Goal: Task Accomplishment & Management: Use online tool/utility

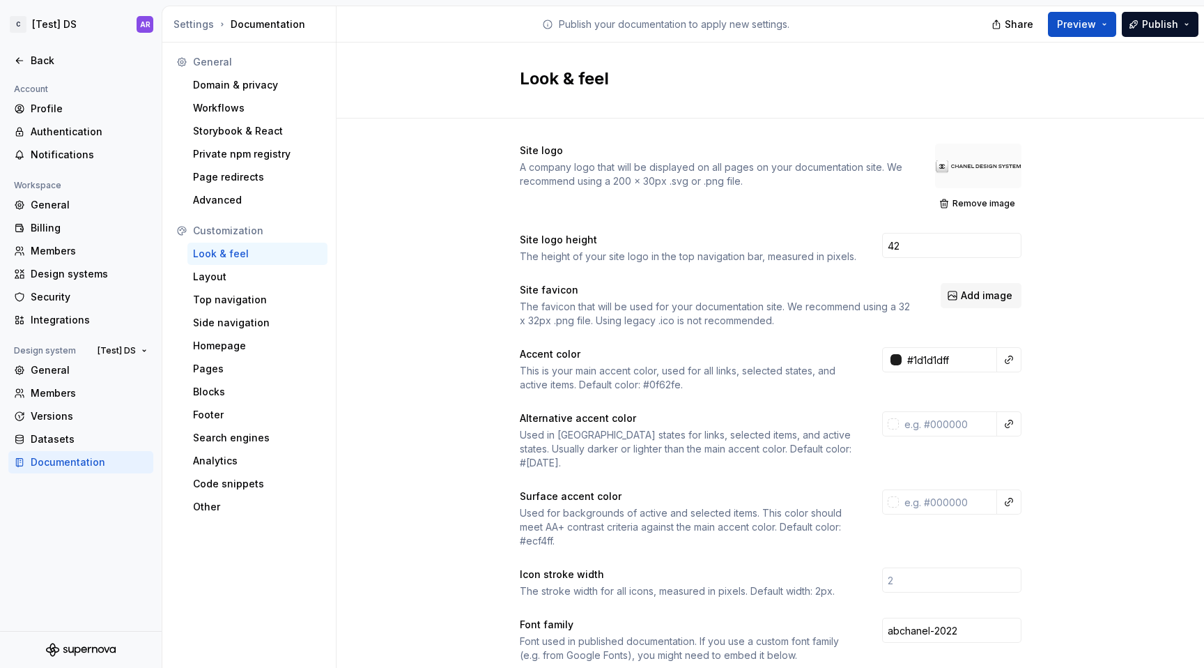
scroll to position [0, 4]
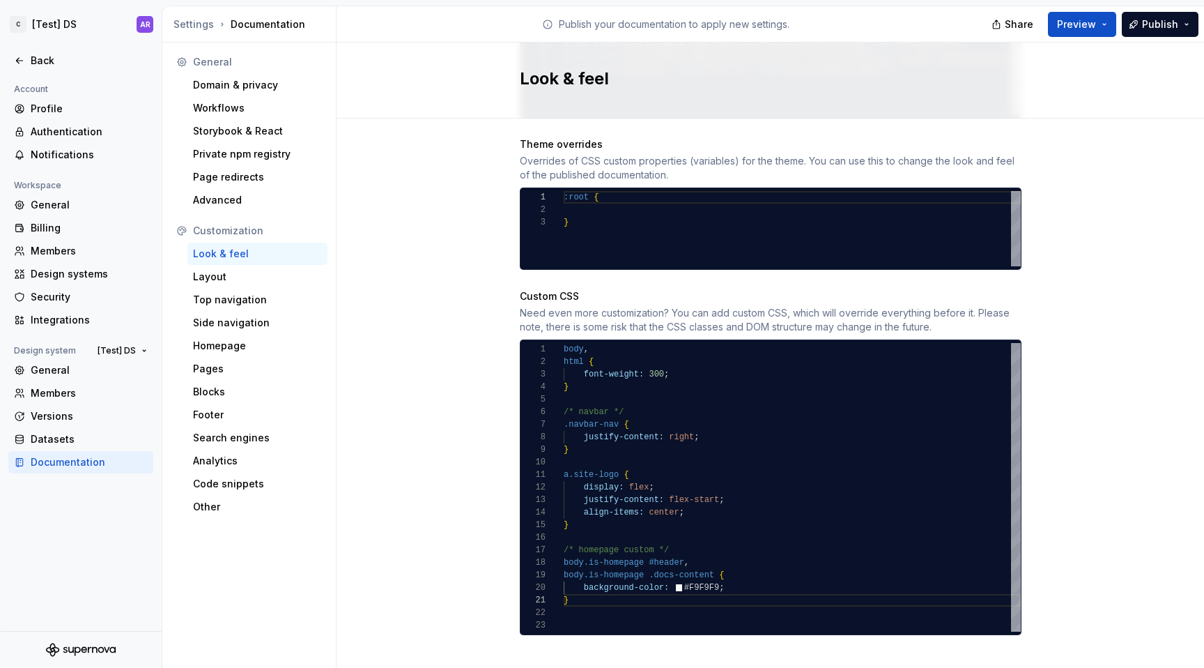
type textarea "**********"
click at [614, 502] on div "a.site-logo { display: flex ; justify-content: flex-start ; align-items: center…" at bounding box center [792, 487] width 457 height 289
click at [591, 191] on div ":root { }" at bounding box center [792, 228] width 457 height 75
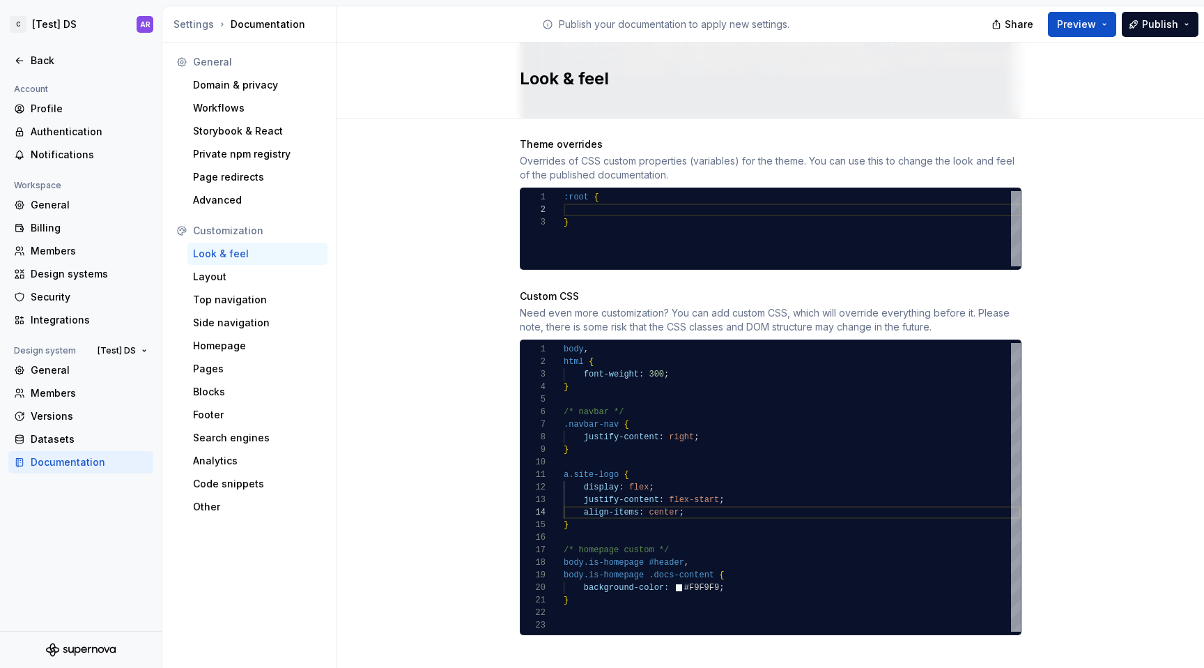
click at [588, 215] on div ":root { }" at bounding box center [792, 228] width 457 height 75
click at [572, 208] on div ":root { }" at bounding box center [792, 228] width 457 height 75
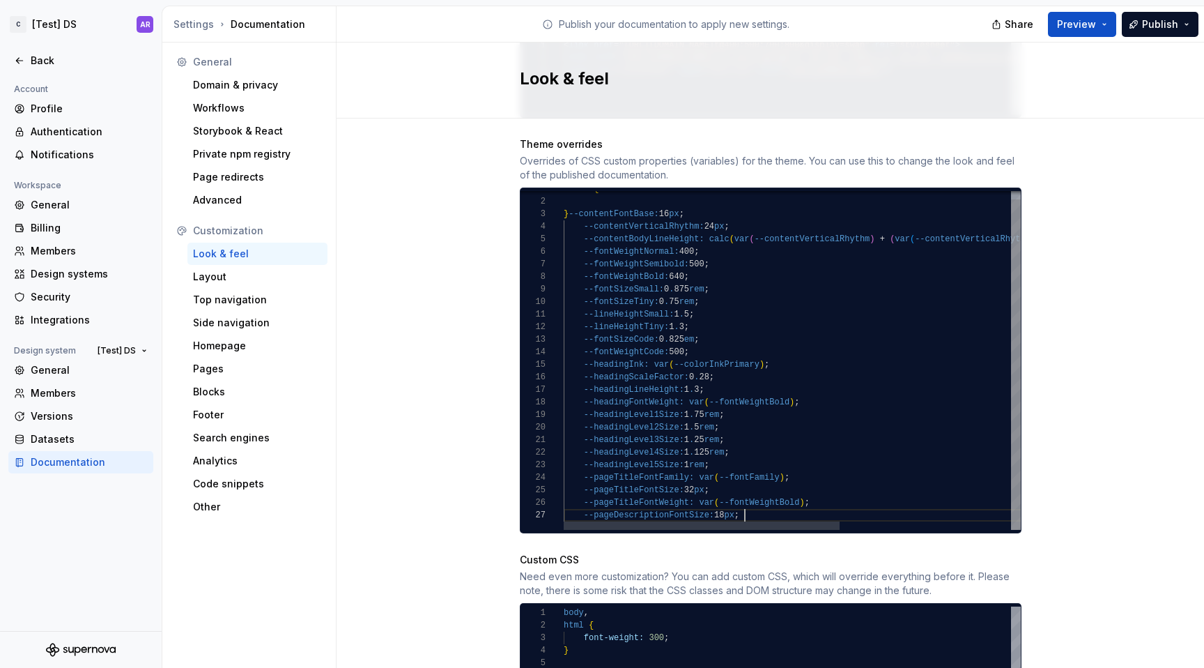
scroll to position [75, 181]
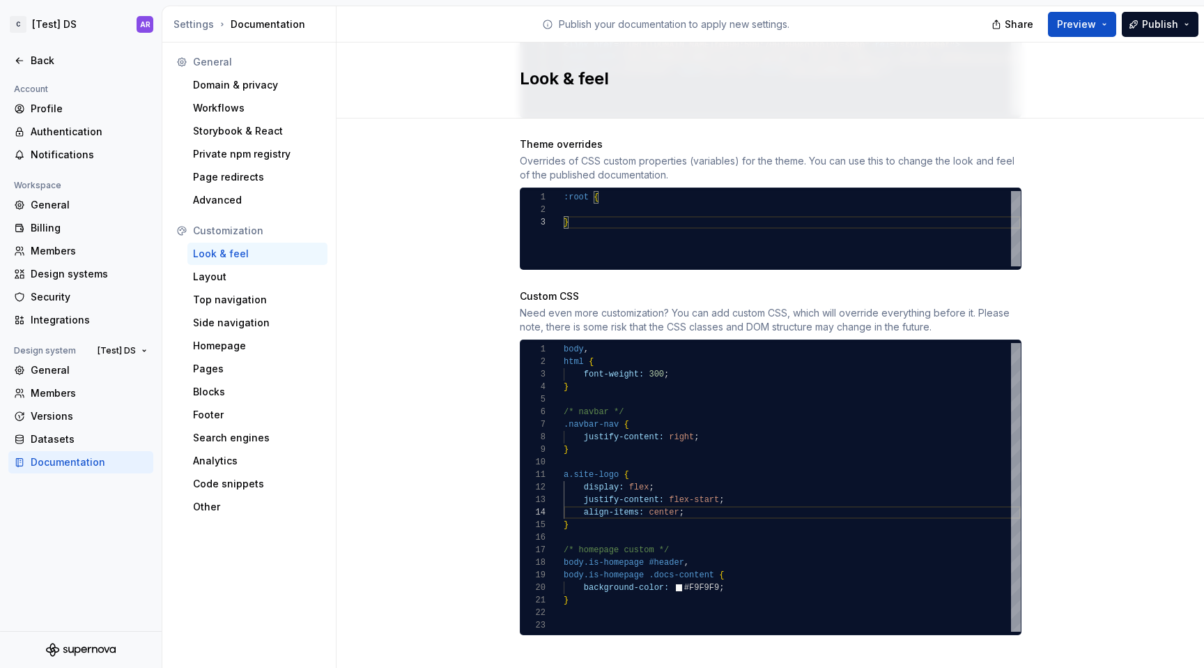
click at [569, 194] on div ":root { }" at bounding box center [792, 228] width 457 height 75
click at [564, 197] on div "} :root {" at bounding box center [792, 228] width 457 height 75
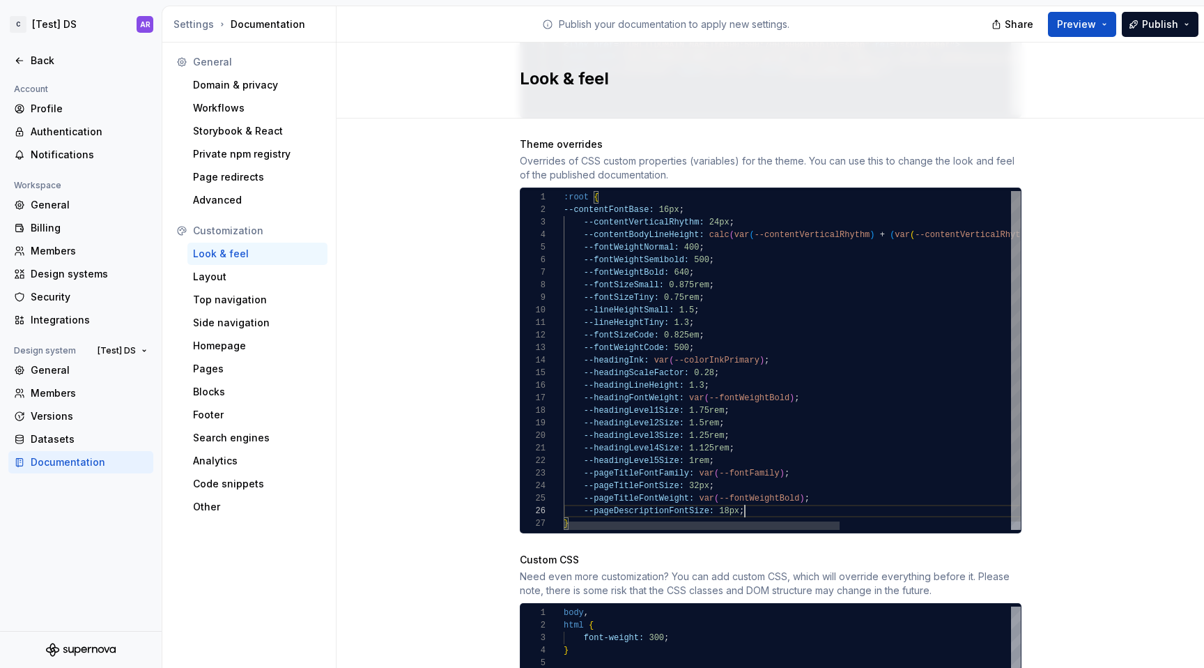
click at [564, 198] on div "--headingLevel5Size: 1rem ; --pageTitleFontFamily: var ( --fontFamily ) ; --pag…" at bounding box center [934, 364] width 740 height 347
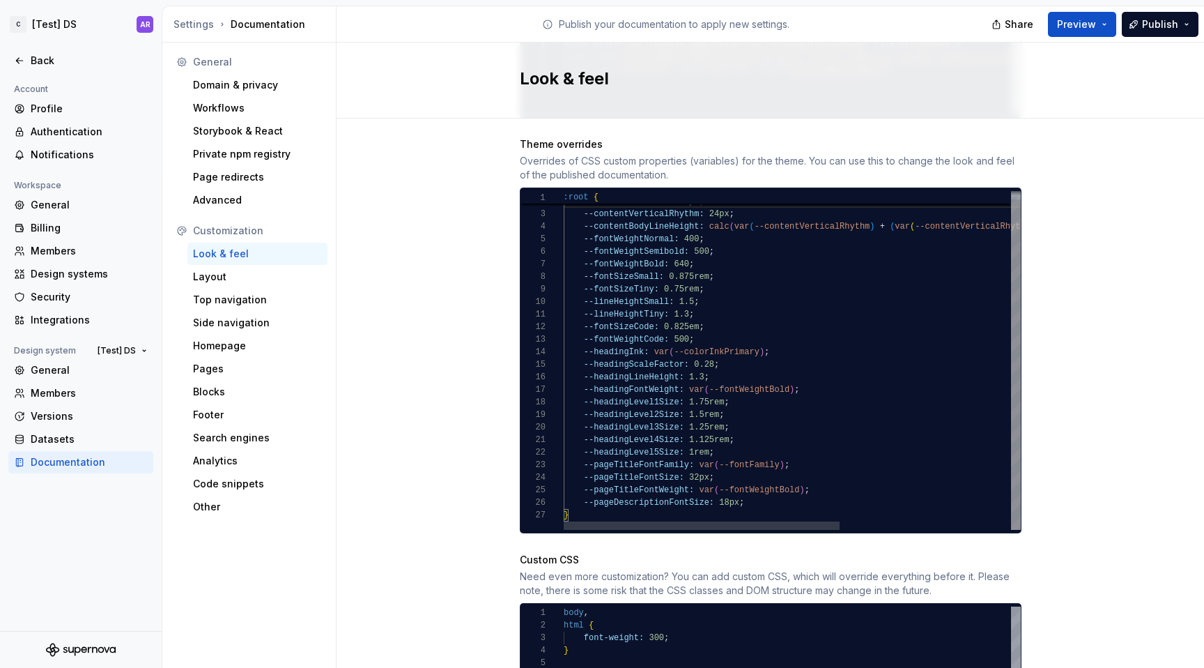
click at [755, 474] on div "--headingLevel5Size: 1rem ; --pageTitleFontFamily: var ( --fontFamily ) ; --pag…" at bounding box center [934, 356] width 740 height 347
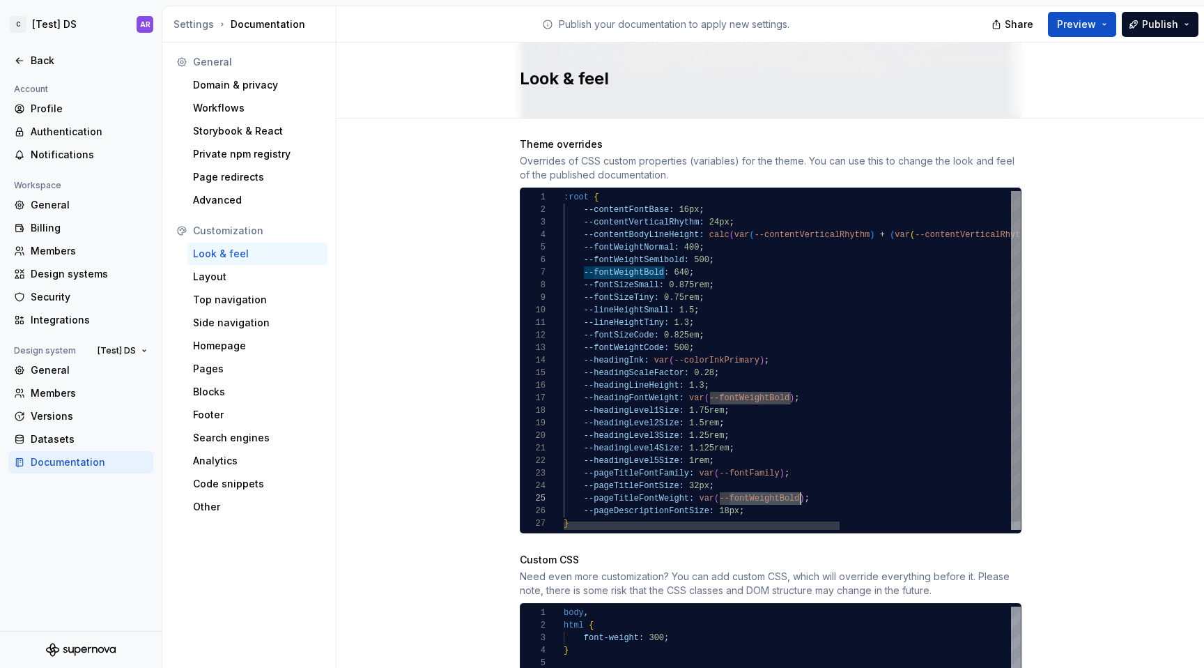
click at [676, 257] on div "--headingLevel5Size: 1rem ; --pageTitleFontFamily: var ( --fontFamily ) ; --pag…" at bounding box center [934, 364] width 740 height 347
click at [684, 235] on div "--headingLevel5Size: 1rem ; --pageTitleFontFamily: var ( --fontFamily ) ; --pag…" at bounding box center [934, 364] width 740 height 347
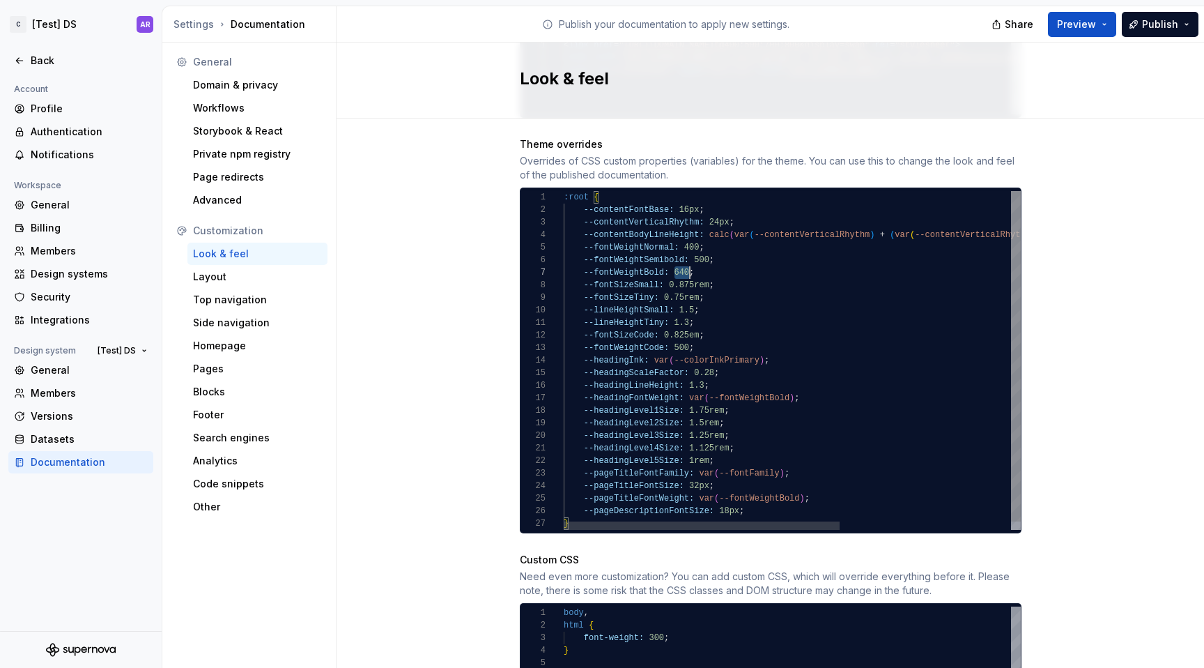
scroll to position [75, 126]
click at [683, 232] on div "--headingLevel5Size: 1rem ; --pageTitleFontFamily: var ( --fontFamily ) ; --pag…" at bounding box center [934, 364] width 740 height 347
click at [579, 232] on div "--headingLevel5Size: 1rem ; --pageTitleFontFamily: var ( --fontFamily ) ; --pag…" at bounding box center [934, 364] width 740 height 347
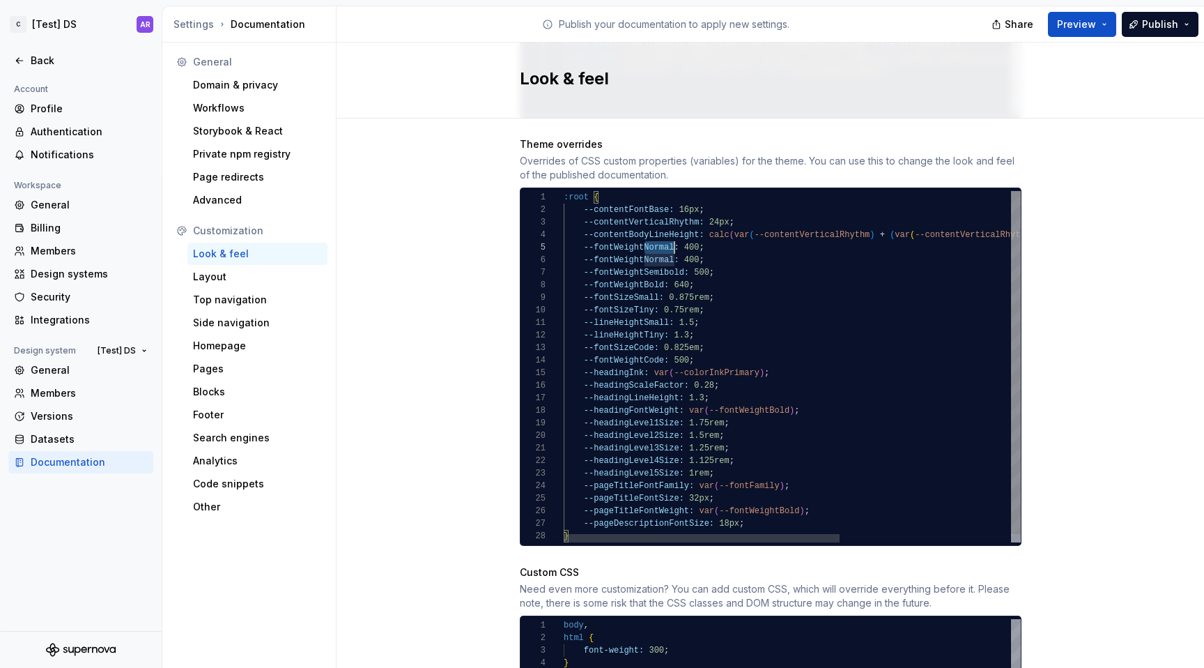
scroll to position [50, 111]
drag, startPoint x: 636, startPoint y: 231, endPoint x: 667, endPoint y: 231, distance: 30.7
click at [667, 231] on div "--headingLevel5Size: 1rem ; --pageTitleFontFamily: var ( --fontFamily ) ; --pag…" at bounding box center [934, 371] width 740 height 360
click at [678, 232] on div "--headingLevel5Size: 1rem ; --pageTitleFontFamily: var ( --fontFamily ) ; --pag…" at bounding box center [934, 371] width 740 height 360
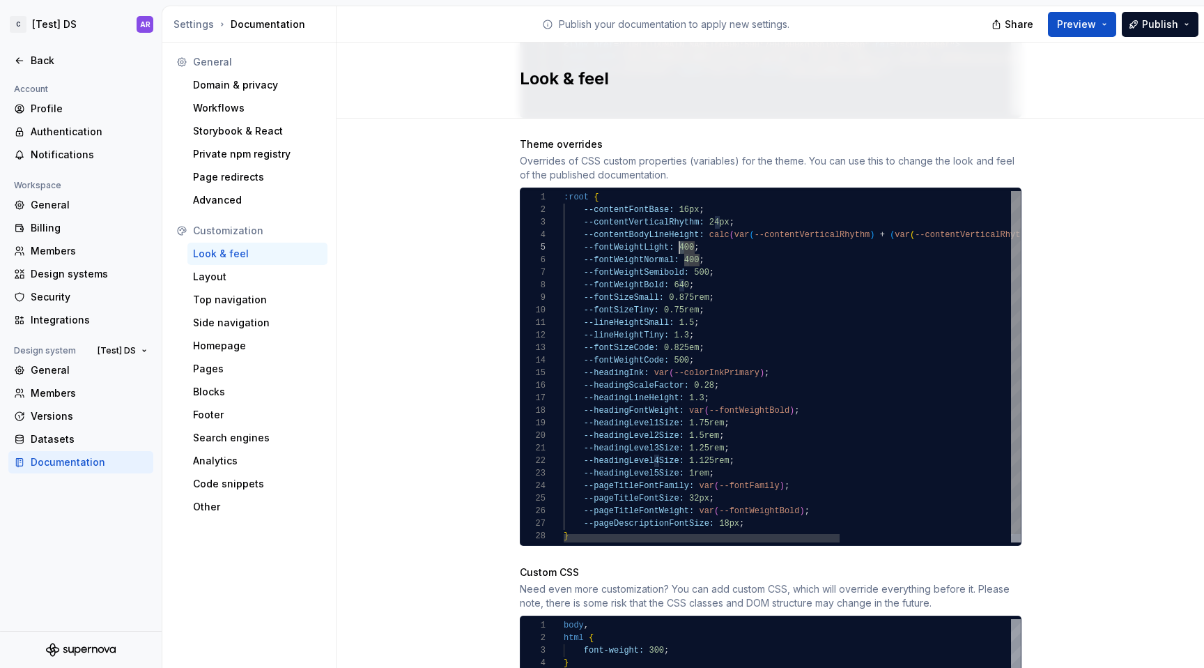
scroll to position [50, 121]
click at [636, 236] on div "--headingLevel5Size: 1rem ; --pageTitleFontFamily: var ( --fontFamily ) ; --pag…" at bounding box center [934, 371] width 740 height 360
click at [633, 259] on div "--headingLevel5Size: 1rem ; --pageTitleFontFamily: var ( --fontFamily ) ; --pag…" at bounding box center [934, 371] width 740 height 360
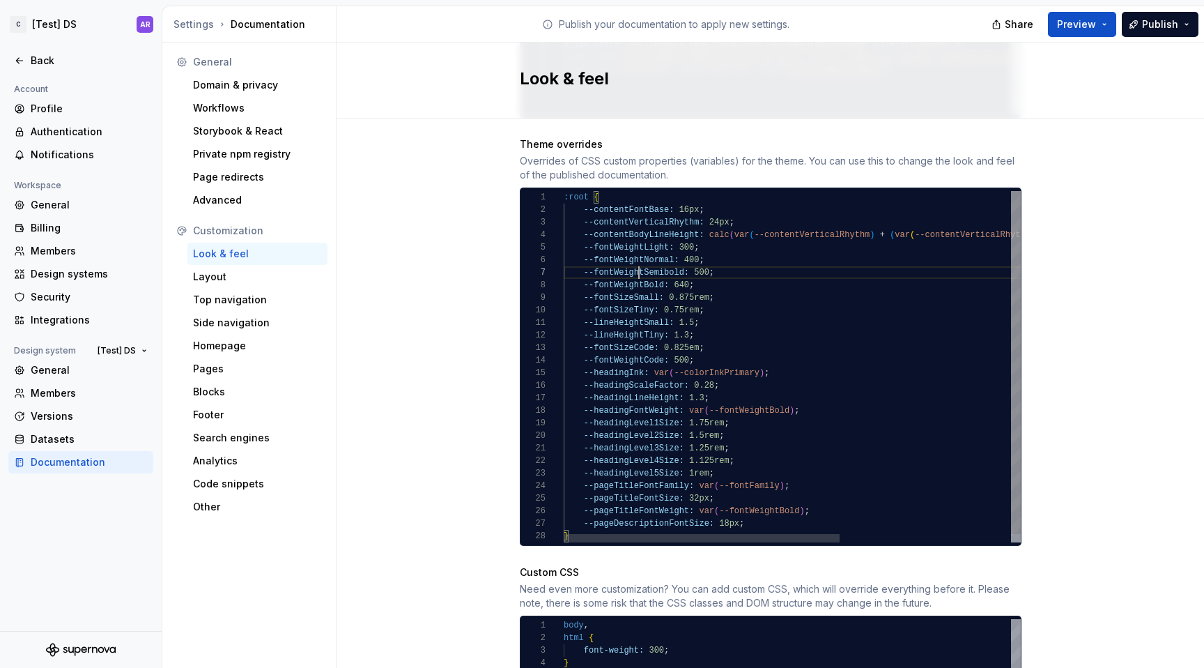
scroll to position [75, 121]
click at [633, 259] on div "--headingLevel5Size: 1rem ; --pageTitleFontFamily: var ( --fontFamily ) ; --pag…" at bounding box center [934, 371] width 740 height 360
click at [676, 271] on div "--headingLevel5Size: 1rem ; --pageTitleFontFamily: var ( --fontFamily ) ; --pag…" at bounding box center [934, 371] width 740 height 360
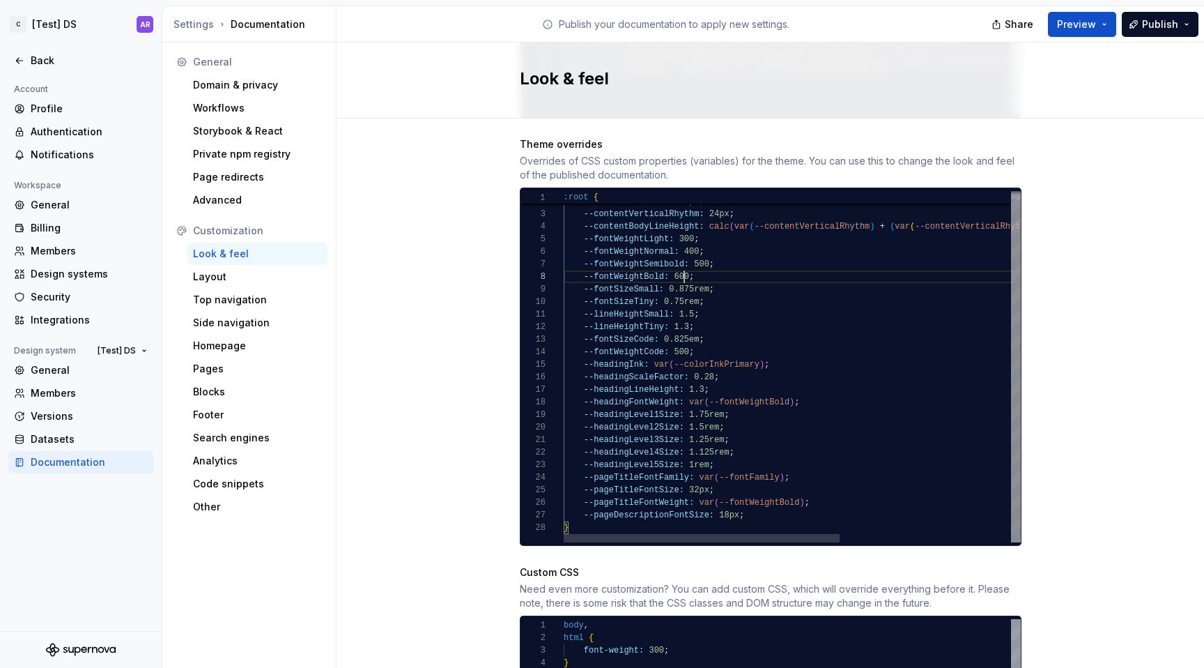
click at [717, 247] on div "--headingLevel5Size: 1rem ; --pageTitleFontFamily: var ( --fontFamily ) ; --pag…" at bounding box center [934, 363] width 740 height 360
click at [713, 263] on div "--headingLevel5Size: 1rem ; --pageTitleFontFamily: var ( --fontFamily ) ; --pag…" at bounding box center [934, 363] width 740 height 360
click at [577, 202] on div "--headingLevel5Size: 1rem ; --pageTitleFontFamily: var ( --fontFamily ) ; --pag…" at bounding box center [934, 363] width 740 height 360
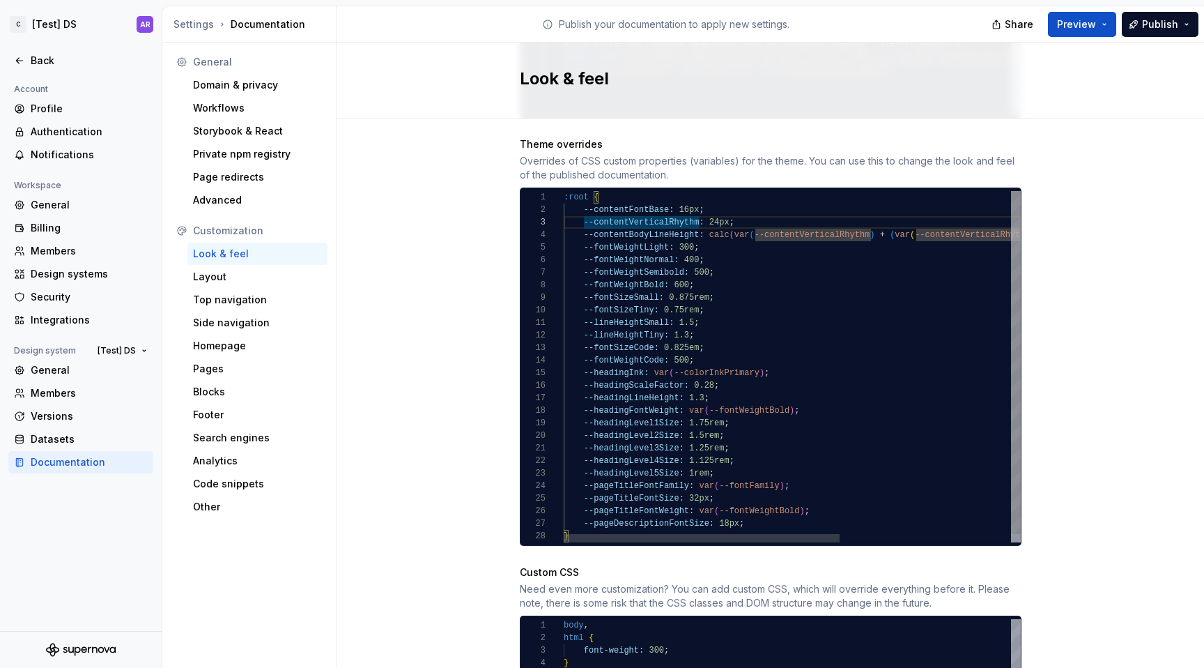
click at [576, 196] on div "--headingLevel5Size: 1rem ; --pageTitleFontFamily: var ( --fontFamily ) ; --pag…" at bounding box center [934, 371] width 740 height 360
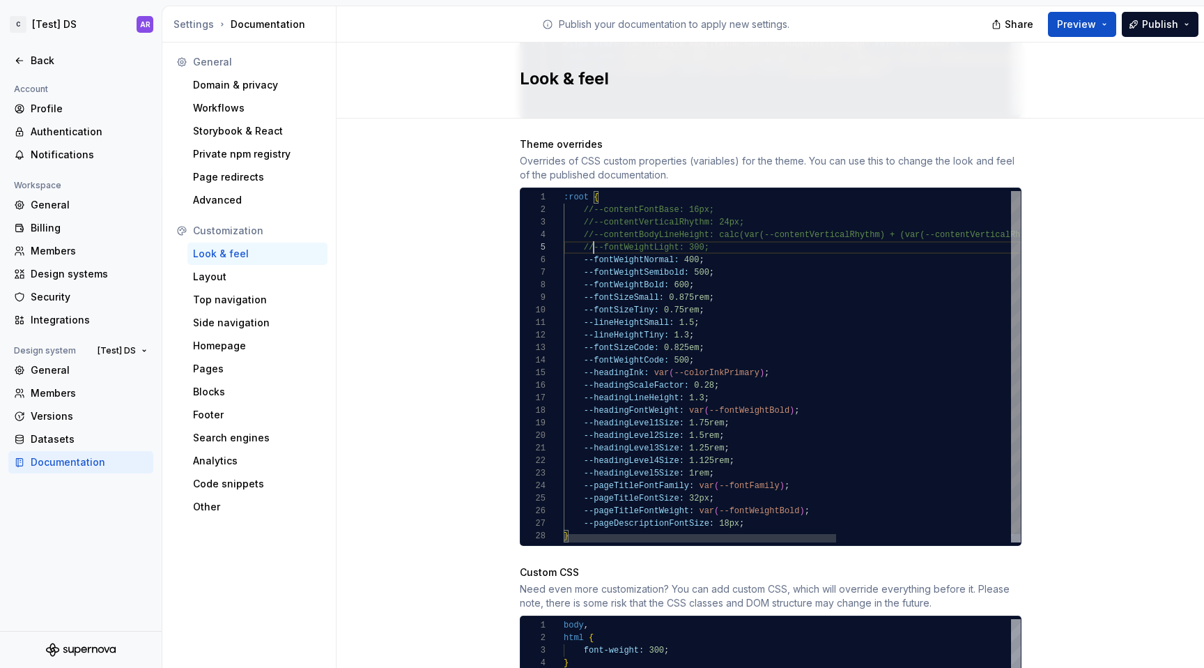
click at [575, 247] on div "--headingLevel5Size: 1rem ; --pageTitleFontFamily: var ( --fontFamily ) ; --pag…" at bounding box center [938, 371] width 749 height 360
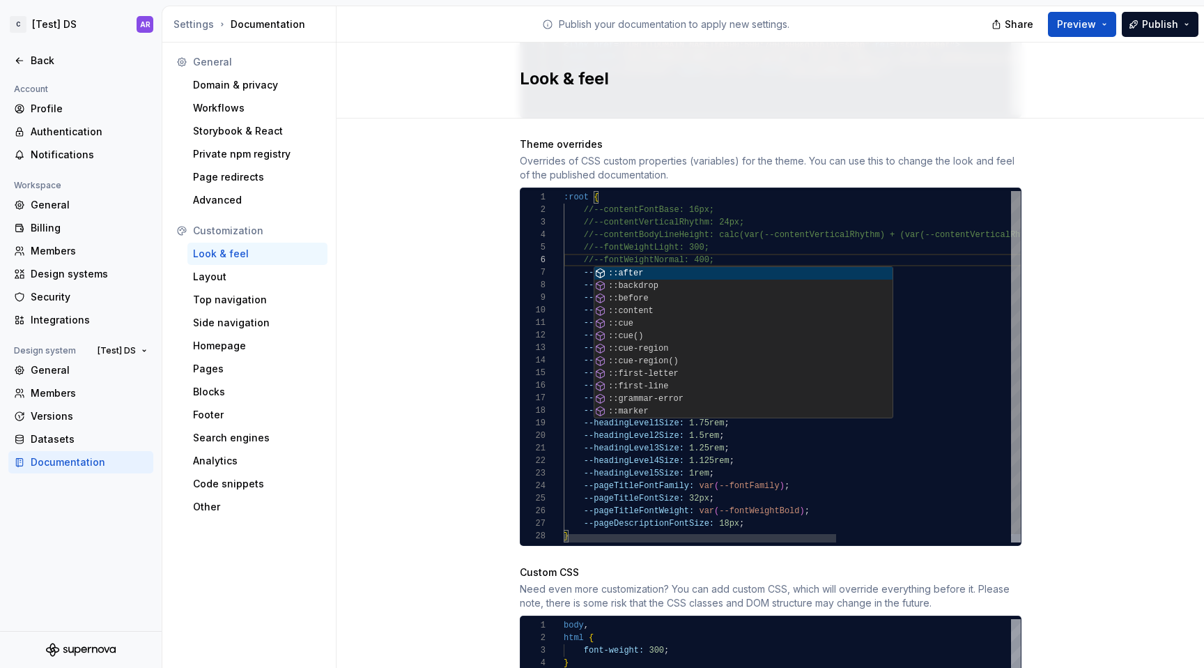
click at [574, 264] on div "--headingLevel5Size: 1rem ; --pageTitleFontFamily: var ( --fontFamily ) ; --pag…" at bounding box center [938, 371] width 749 height 360
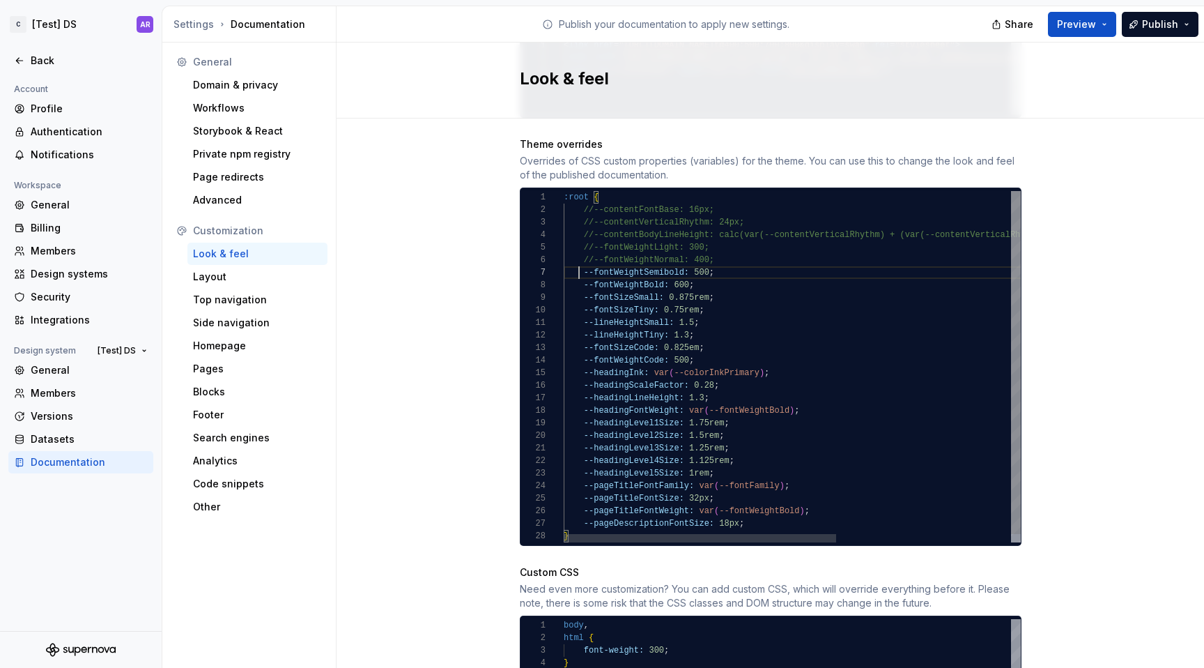
click at [578, 258] on div "--headingLevel5Size: 1rem ; --pageTitleFontFamily: var ( --fontFamily ) ; --pag…" at bounding box center [938, 371] width 749 height 360
click at [862, 241] on div "--headingLevel5Size: 1rem ; --pageTitleFontFamily: var ( --fontFamily ) ; --pag…" at bounding box center [938, 371] width 749 height 360
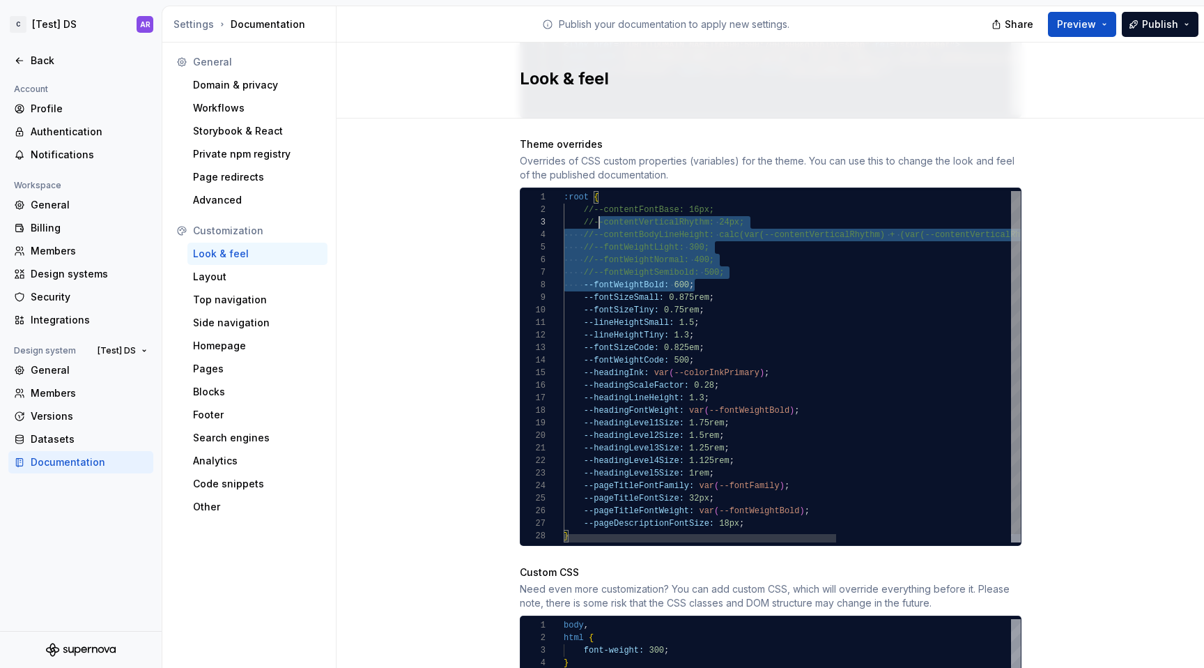
scroll to position [13, 0]
drag, startPoint x: 731, startPoint y: 265, endPoint x: 534, endPoint y: 200, distance: 207.6
click at [564, 200] on div "--headingLevel5Size: 1rem ; --pageTitleFontFamily: var ( --fontFamily ) ; --pag…" at bounding box center [938, 371] width 749 height 360
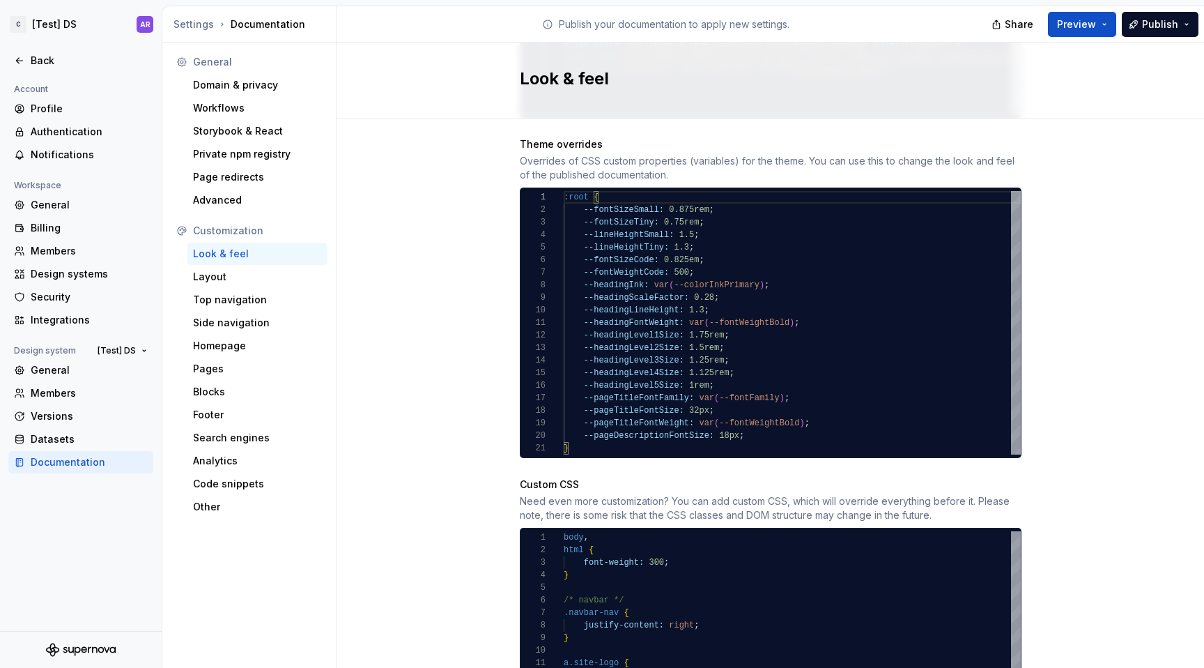
scroll to position [25, 141]
click at [726, 208] on div "--headingLevel5Size: 1rem ; --pageTitleFontFamily: var ( --fontFamily ) ; --pag…" at bounding box center [792, 322] width 457 height 263
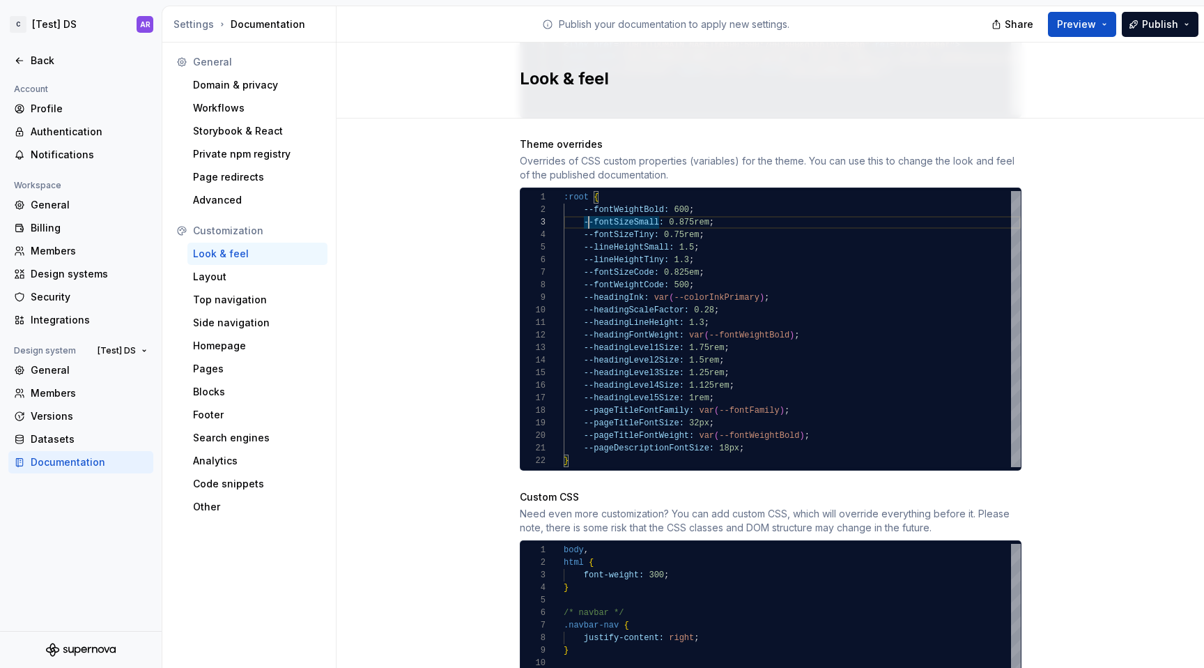
scroll to position [25, 20]
click at [715, 268] on div ":root { --lineHeightSmall: 1.5 ; --lineHeightTiny: 1.3 ; --fontSizeCode: 0.825e…" at bounding box center [792, 329] width 457 height 276
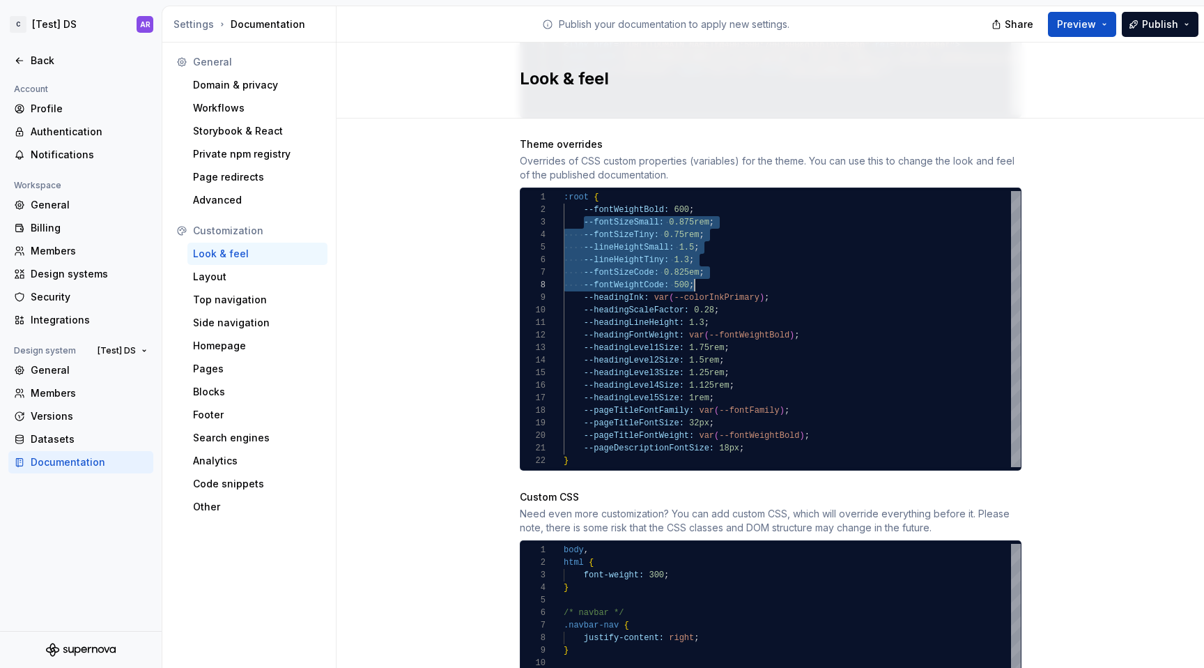
click at [783, 281] on div ":root { --lineHeightSmall: 1.5 ; --lineHeightTiny: 1.3 ; --fontSizeCode: 0.825e…" at bounding box center [792, 329] width 457 height 276
click at [745, 300] on div ":root { --lineHeightSmall: 1.5 ; --lineHeightTiny: 1.3 ; --fontSizeCode: 0.825e…" at bounding box center [792, 329] width 457 height 276
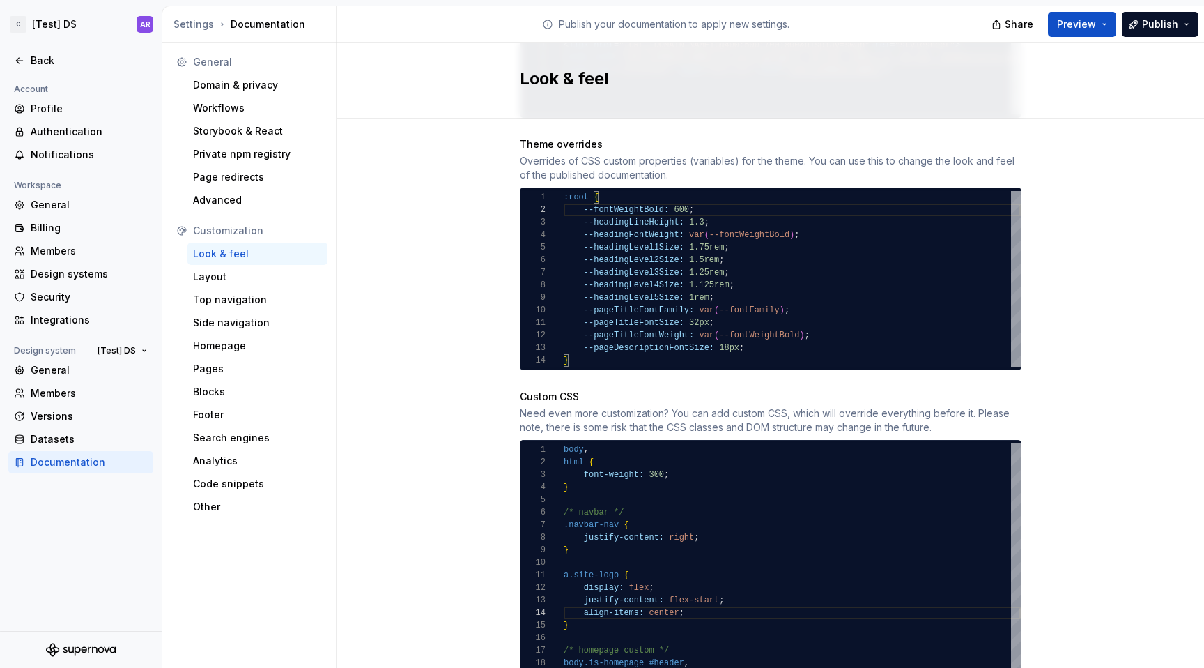
scroll to position [38, 236]
click at [852, 224] on div ":root { --headingLineHeight: 1.3 ; --headingFontWeight: var ( --fontWeightBold …" at bounding box center [792, 279] width 457 height 176
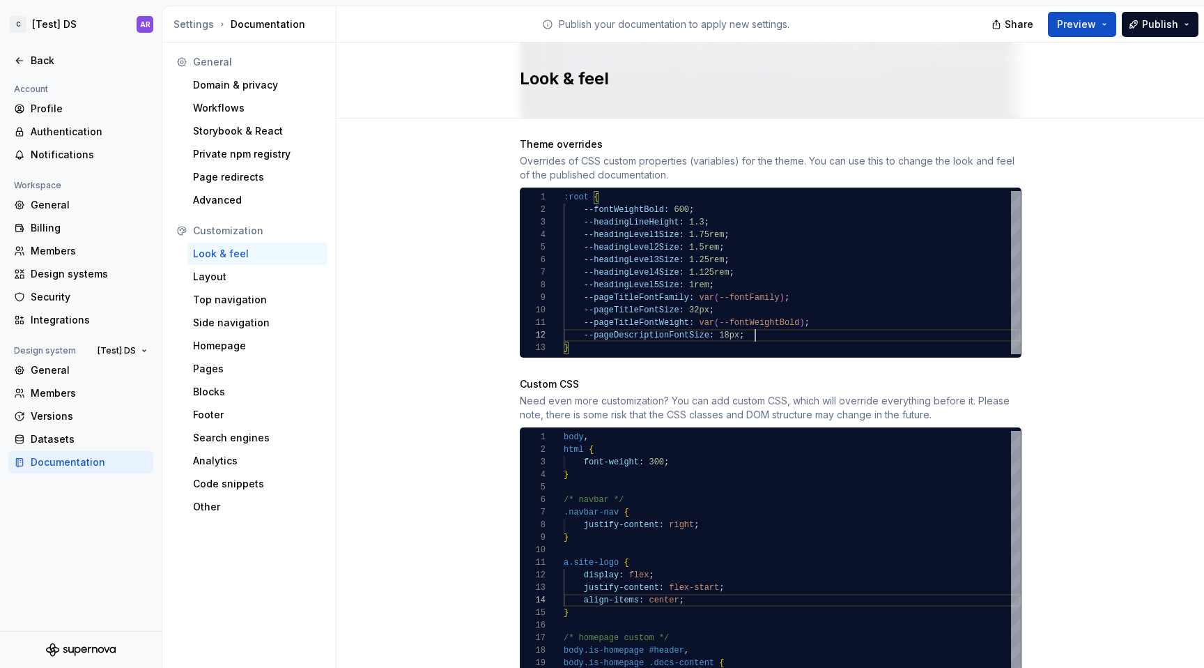
scroll to position [13, 192]
click at [757, 326] on div ":root { --headingLineHeight: 1.3 ; --headingLevel1Size: 1.75rem ; --headingLeve…" at bounding box center [792, 272] width 457 height 163
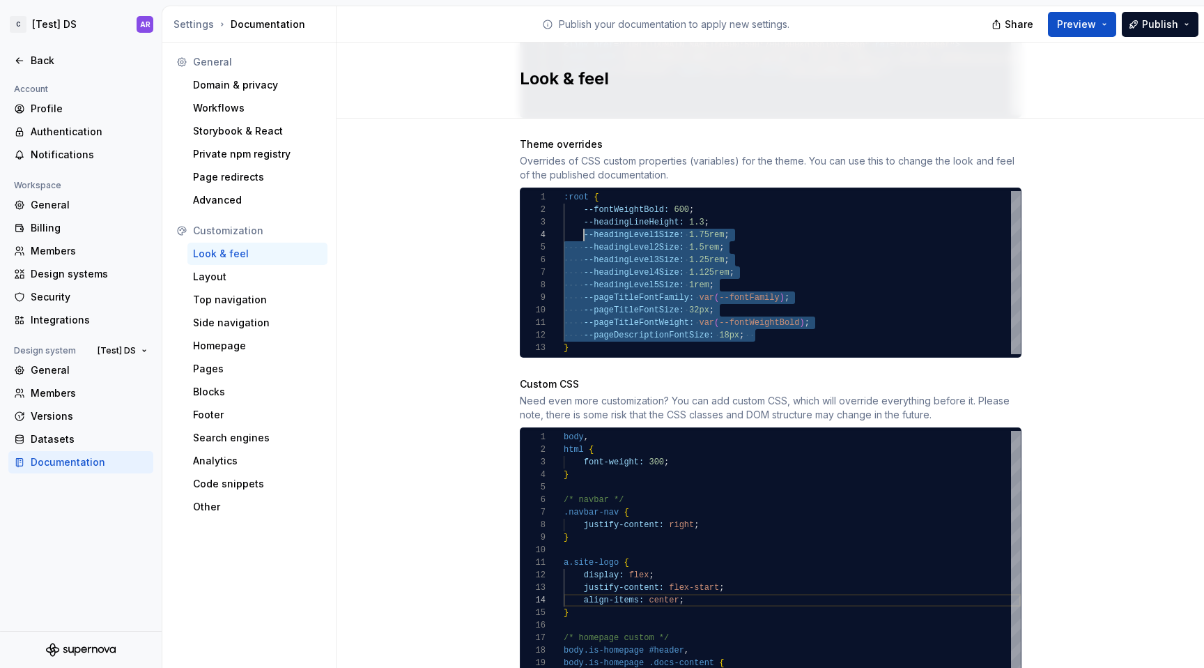
scroll to position [38, 20]
click at [578, 220] on div ":root { --headingLineHeight: 1.3 ; --headingLevel1Size: 1.75rem ; --headingLeve…" at bounding box center [792, 272] width 457 height 163
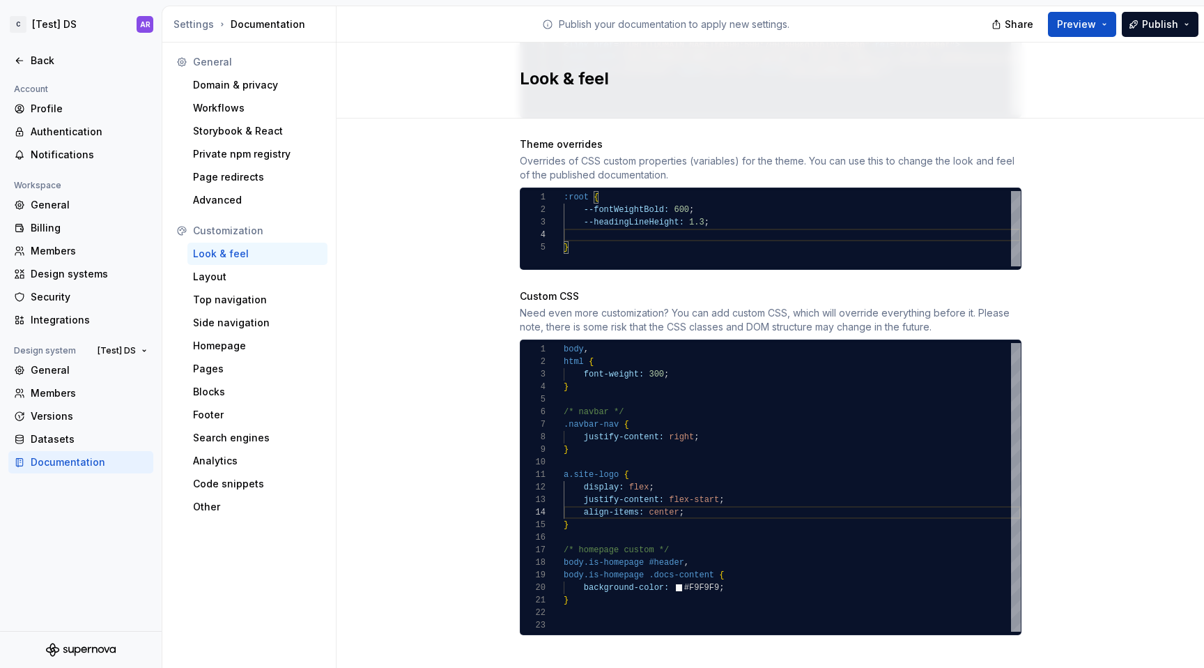
scroll to position [38, 0]
type textarea "**********"
click at [649, 356] on div "a.site-logo { display: flex ; justify-content: flex-start ; align-items: center…" at bounding box center [792, 487] width 457 height 289
type textarea "**********"
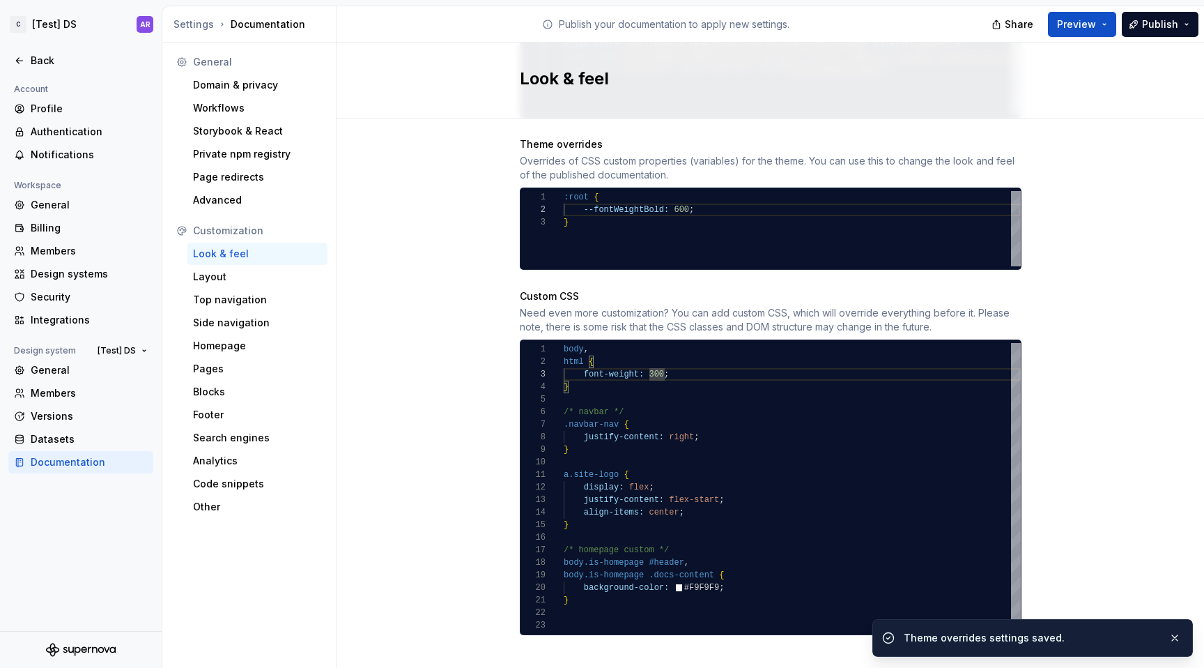
click at [666, 413] on div "a.site-logo { display: flex ; justify-content: flex-start ; align-items: center…" at bounding box center [792, 487] width 457 height 289
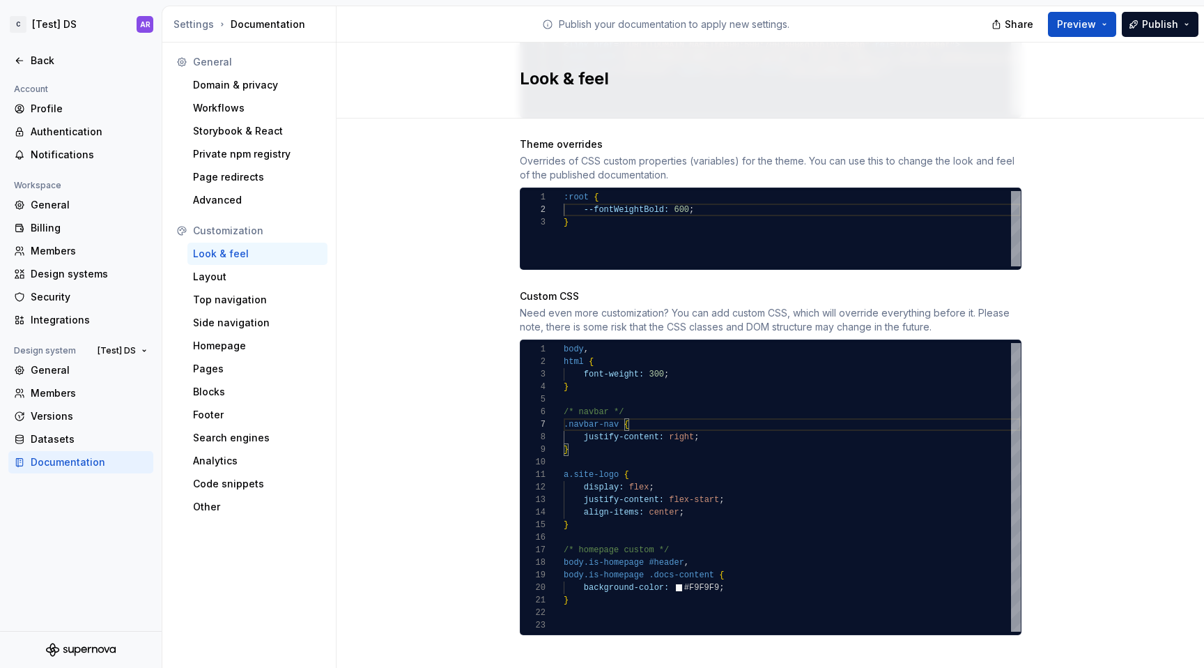
scroll to position [13, 130]
click at [701, 197] on div ":root { --fontWeightBold: 600 ; }" at bounding box center [792, 228] width 457 height 75
click at [629, 191] on div ":root { --fontWeightBold: 600 ; colorInkPrimary: var ( --colorNeutral900 ) ; }" at bounding box center [792, 228] width 457 height 75
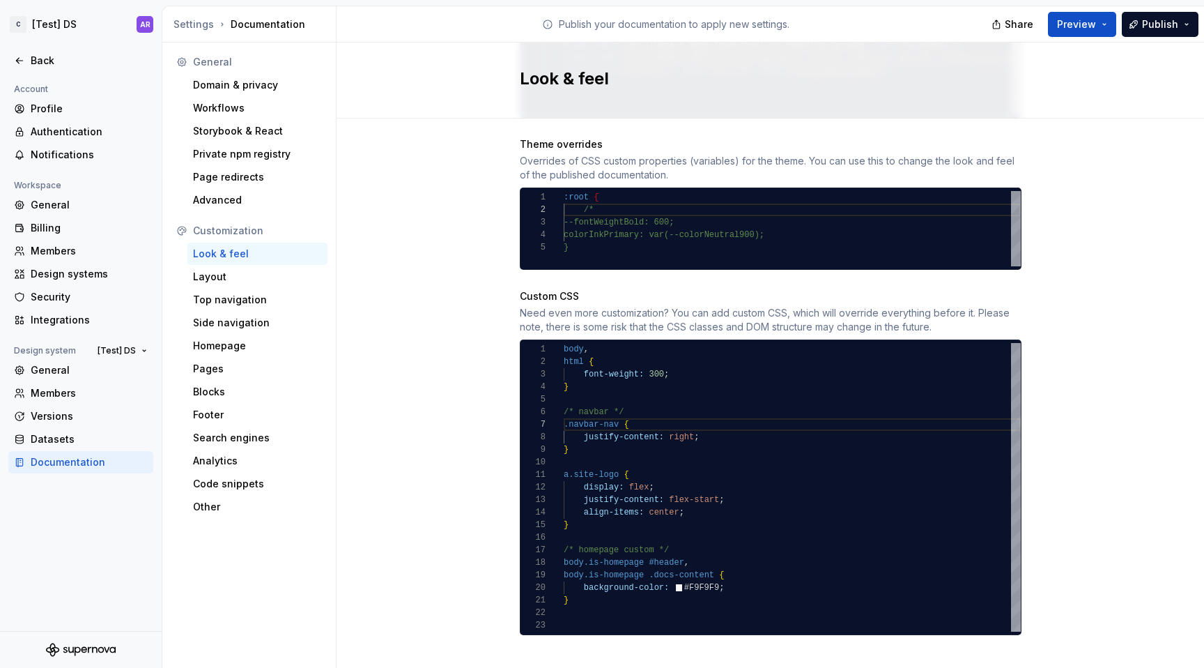
click at [620, 191] on div ":root { --fontWeightBold: 600; colorInkPrimary: var(--colorNeutral900); /* }" at bounding box center [792, 228] width 457 height 75
click at [620, 192] on div ":root { --fontWeightBold: 600; colorInkPrimary: var(--colorNeutral900); /* }" at bounding box center [792, 228] width 457 height 75
click at [687, 195] on div ":root { --fontWeightBold: 600 ; colorInkPrimary: var ( --colorNeutral900 ) ; /*…" at bounding box center [792, 228] width 457 height 75
click at [576, 193] on div ":root { --fontWeightBold: 600 ; colorInkPrimary: var ( --colorNeutral900 ) ; /*…" at bounding box center [792, 228] width 457 height 75
click at [721, 210] on div ":root { --fontWeightBold: 600 ; colorInkPrimary: var ( --colorNeutral900 ) ; /*…" at bounding box center [792, 228] width 457 height 75
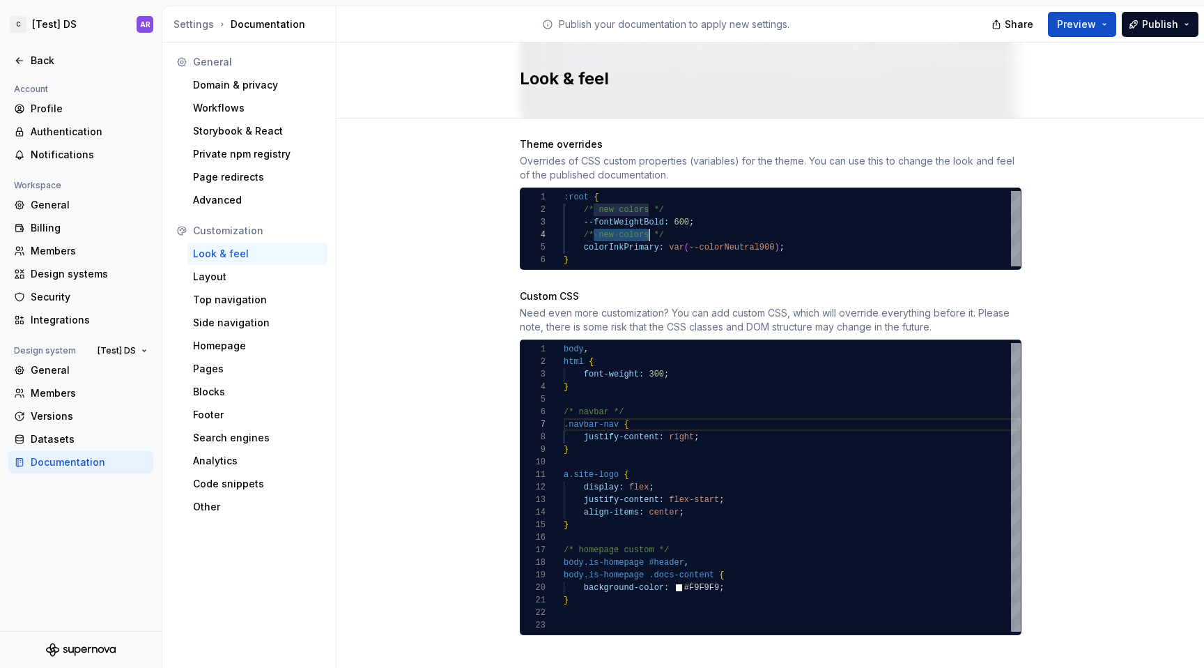
drag, startPoint x: 589, startPoint y: 221, endPoint x: 645, endPoint y: 222, distance: 55.8
click at [645, 222] on div ":root { --fontWeightBold: 600 ; colorInkPrimary: var ( --colorNeutral900 ) ; /*…" at bounding box center [792, 228] width 457 height 75
drag, startPoint x: 791, startPoint y: 235, endPoint x: 577, endPoint y: 231, distance: 214.0
click at [577, 231] on div ":root { --fontWeightBold: 600 ; colorInkPrimary: var ( --colorNeutral900 ) ; /*…" at bounding box center [792, 228] width 457 height 75
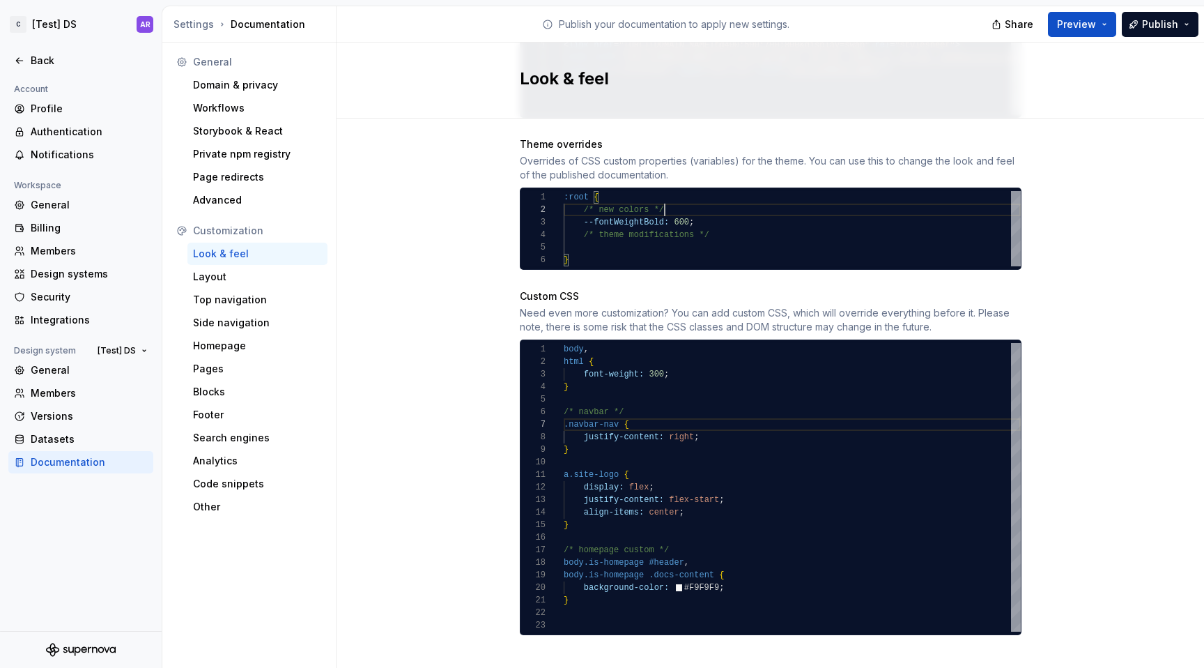
click at [667, 200] on div ":root { --fontWeightBold: 600 ; /* new colors */ /* theme modifications */ }" at bounding box center [792, 228] width 457 height 75
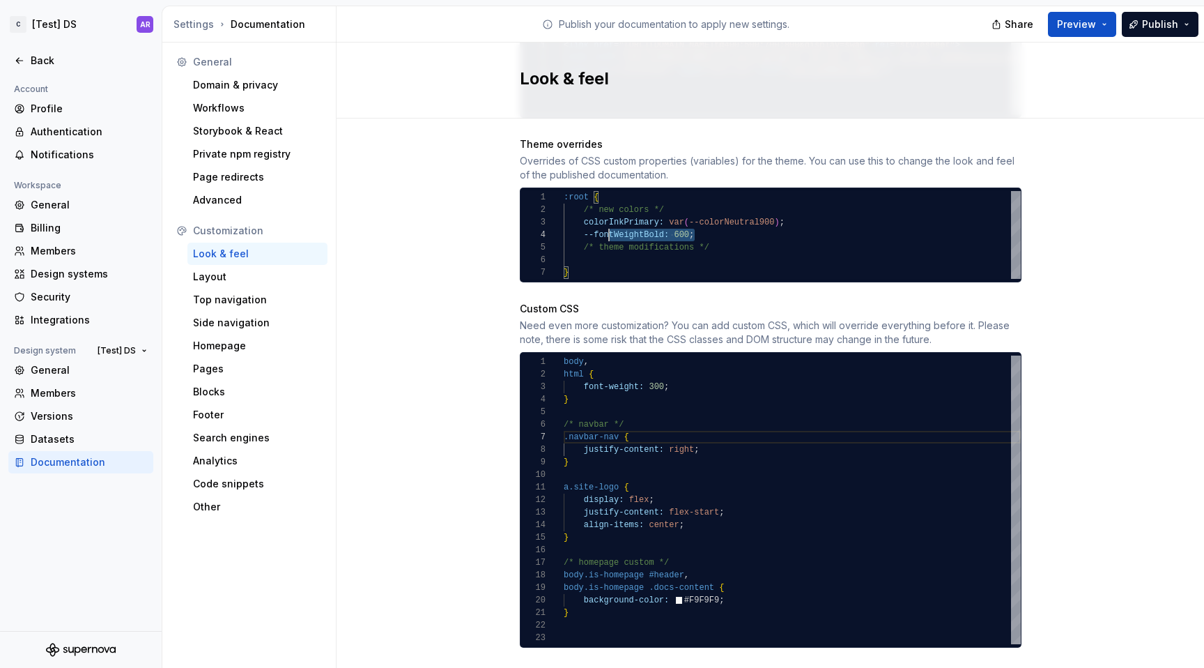
scroll to position [38, 0]
drag, startPoint x: 701, startPoint y: 222, endPoint x: 535, endPoint y: 222, distance: 166.6
click at [564, 222] on div ":root { --fontWeightBold: 600 ; /* new colors */ /* theme modifications */ colo…" at bounding box center [792, 235] width 457 height 88
click at [609, 245] on div ":root { /* new colors */ /* theme modifications */ colorInkPrimary: var ( --col…" at bounding box center [792, 235] width 457 height 88
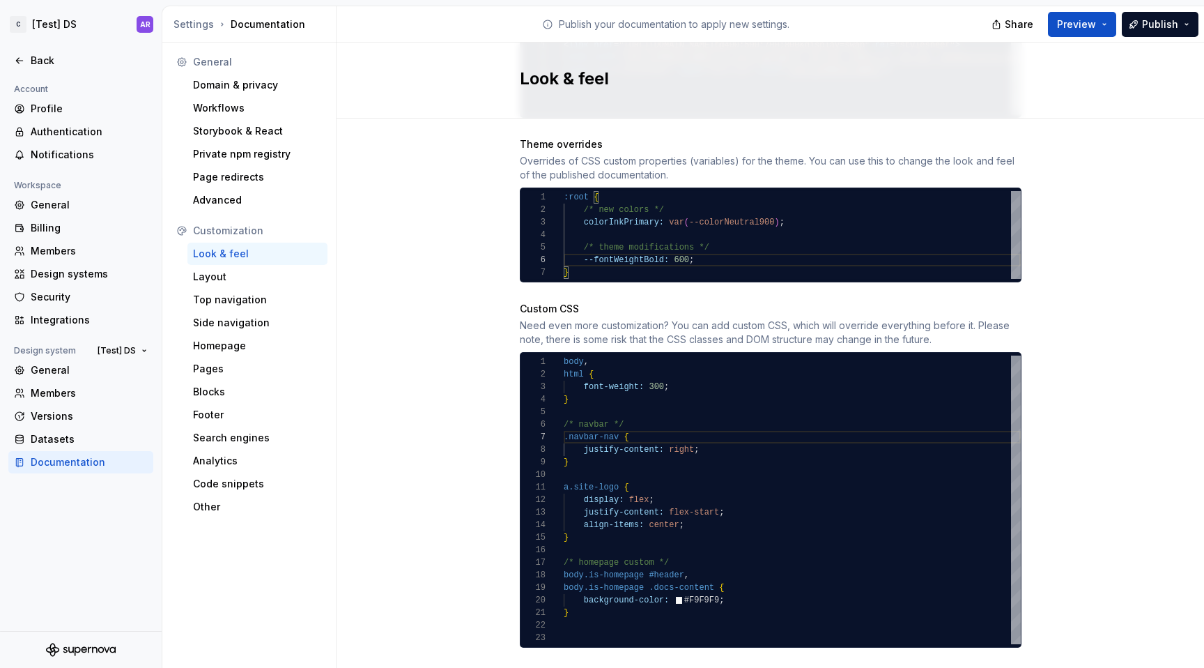
click at [576, 210] on div ":root { --fontWeightBold: 600 ; /* new colors */ /* theme modifications */ colo…" at bounding box center [792, 235] width 457 height 88
drag, startPoint x: 589, startPoint y: 244, endPoint x: 579, endPoint y: 244, distance: 9.8
click at [579, 244] on div ":root { --fontWeightBold: 600 ; /* new colors */ /* theme modifications */ colo…" at bounding box center [792, 235] width 457 height 88
click at [578, 209] on div ":root { --fontWeightBold: 600 ; /* new colors */ /* theme modifications */ colo…" at bounding box center [792, 235] width 457 height 88
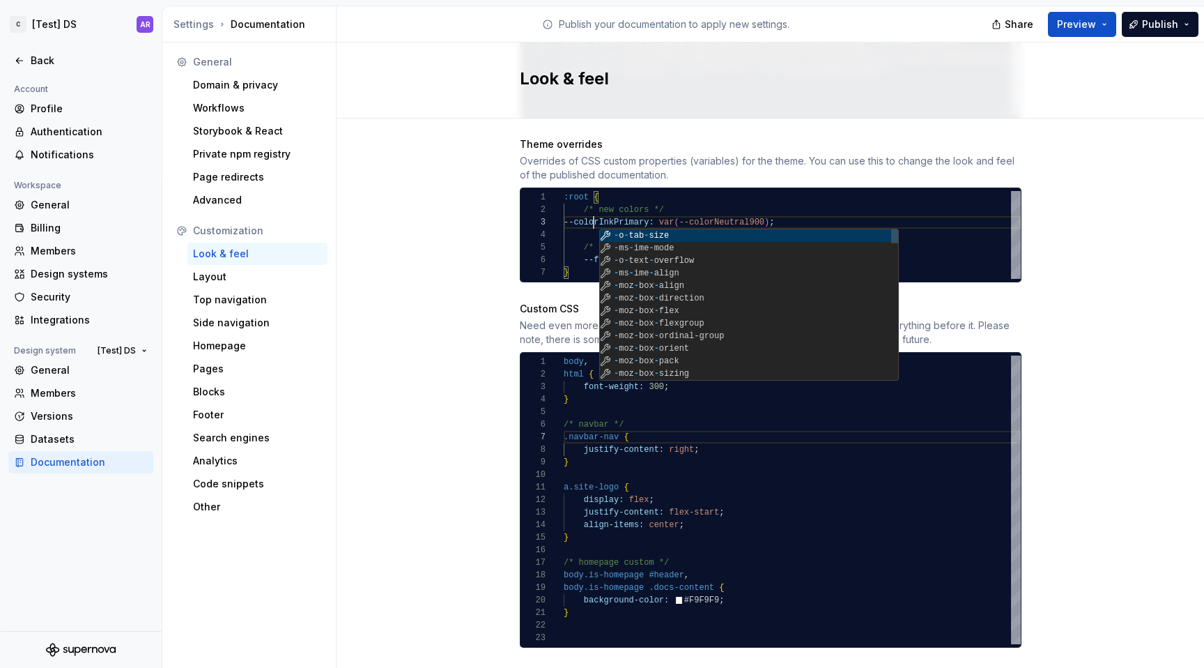
scroll to position [25, 30]
click at [695, 206] on div ":root { --fontWeightBold: 600 ; /* new colors */ /* theme modifications */ --co…" at bounding box center [792, 235] width 457 height 88
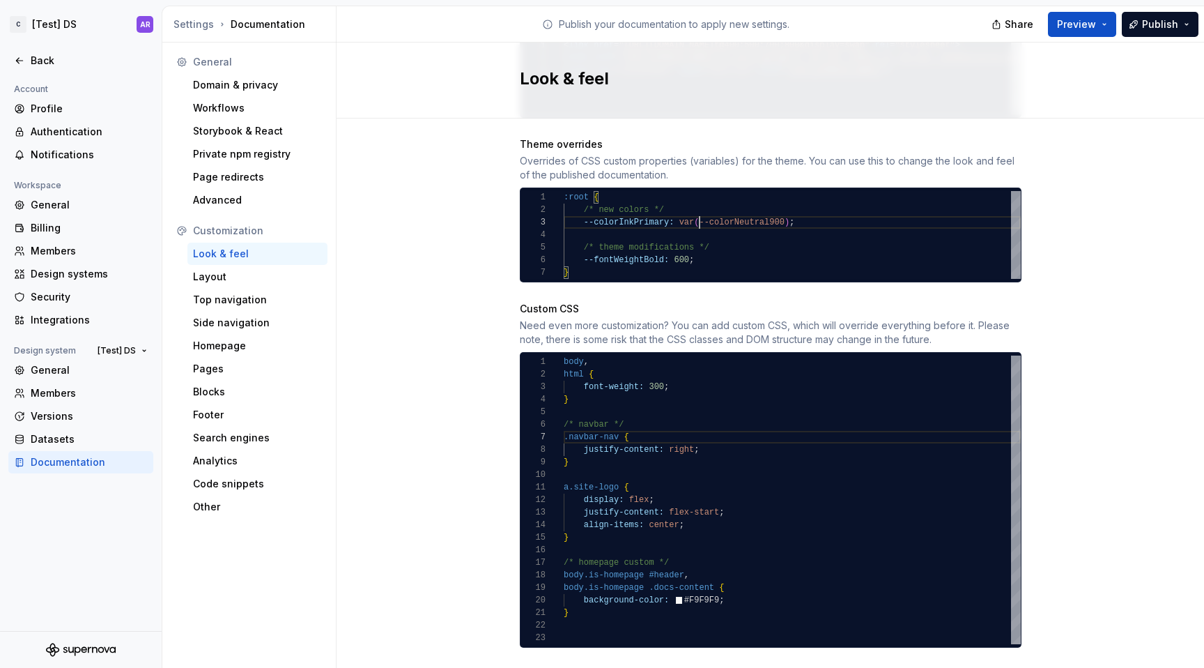
scroll to position [25, 136]
click at [667, 198] on div ":root { --fontWeightBold: 600 ; /* new colors */ /* theme modifications */ --co…" at bounding box center [792, 235] width 457 height 88
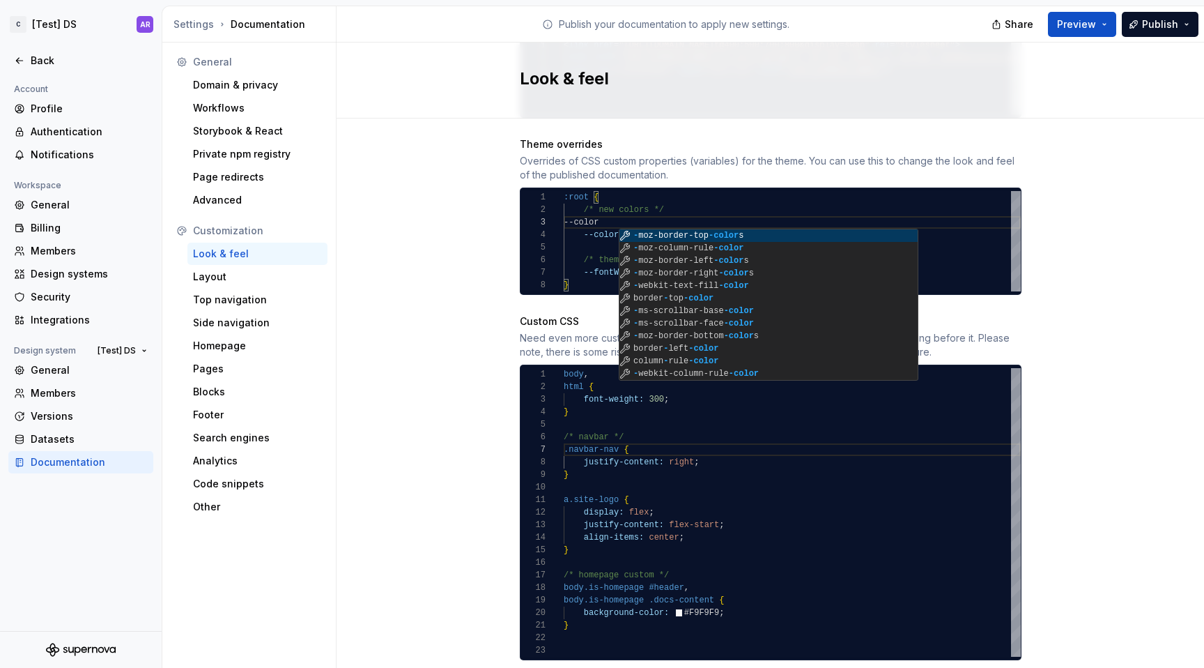
click at [580, 222] on div ":root { --fontWeightBold: 600 ; /* new colors */ /* theme modifications */ --co…" at bounding box center [792, 241] width 457 height 100
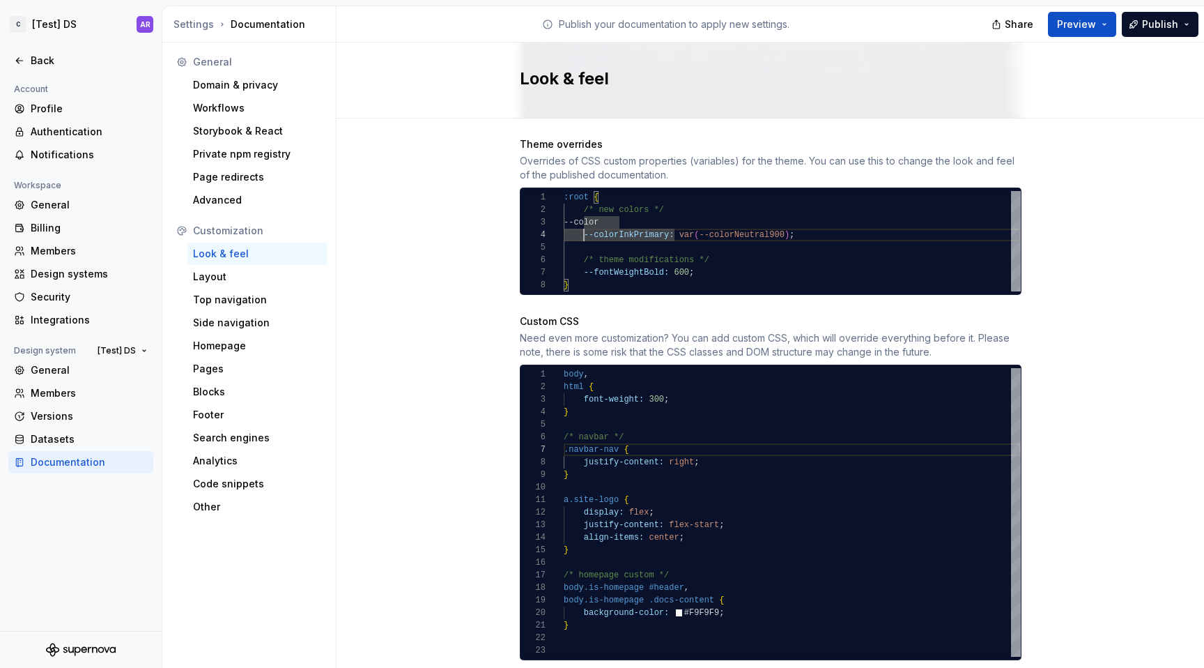
scroll to position [25, 55]
click at [630, 207] on div ":root { --fontWeightBold: 600 ; /* new colors */ /* theme modifications */ --co…" at bounding box center [792, 241] width 457 height 100
click at [638, 212] on div ":root { --fontWeightBold: 600 ; /* new colors */ /* theme modifications */ --co…" at bounding box center [792, 241] width 457 height 100
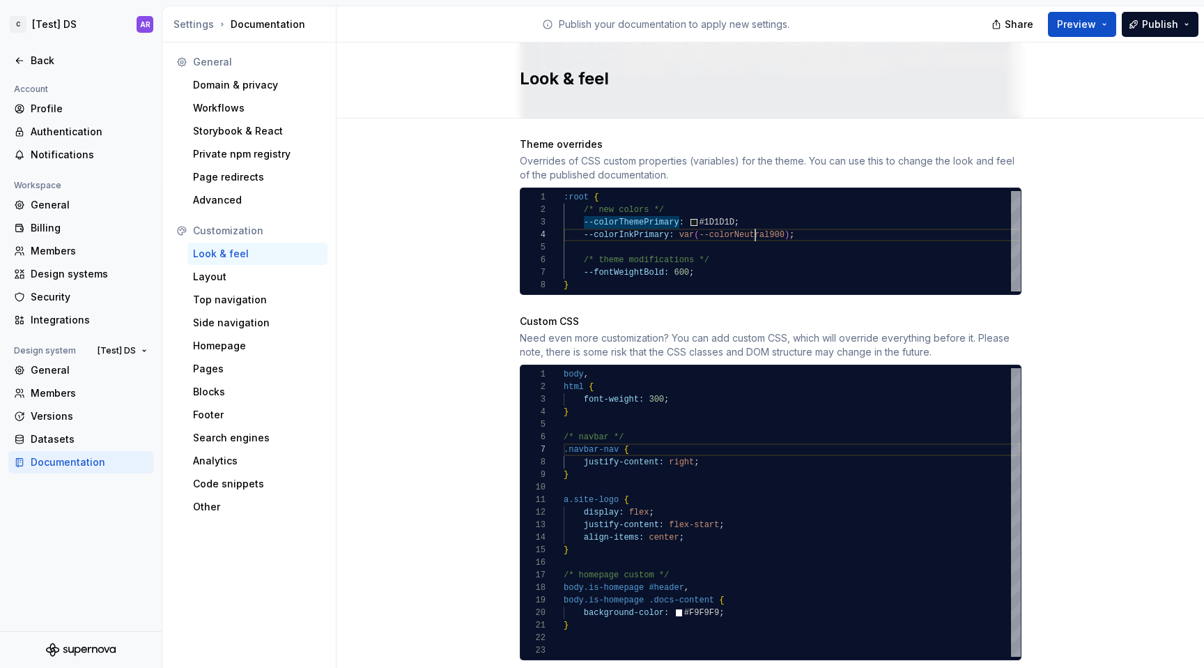
click at [751, 223] on div ":root { --fontWeightBold: 600 ; /* new colors */ /* theme modifications */ --co…" at bounding box center [792, 241] width 457 height 100
click at [815, 256] on div ":root { --fontWeightBold: 600 ; /* new colors */ /* theme modifications */ --co…" at bounding box center [792, 241] width 457 height 100
click at [781, 203] on div ":root { --fontWeightBold: 600 ; /* new colors */ /* theme modifications */ --co…" at bounding box center [792, 241] width 457 height 100
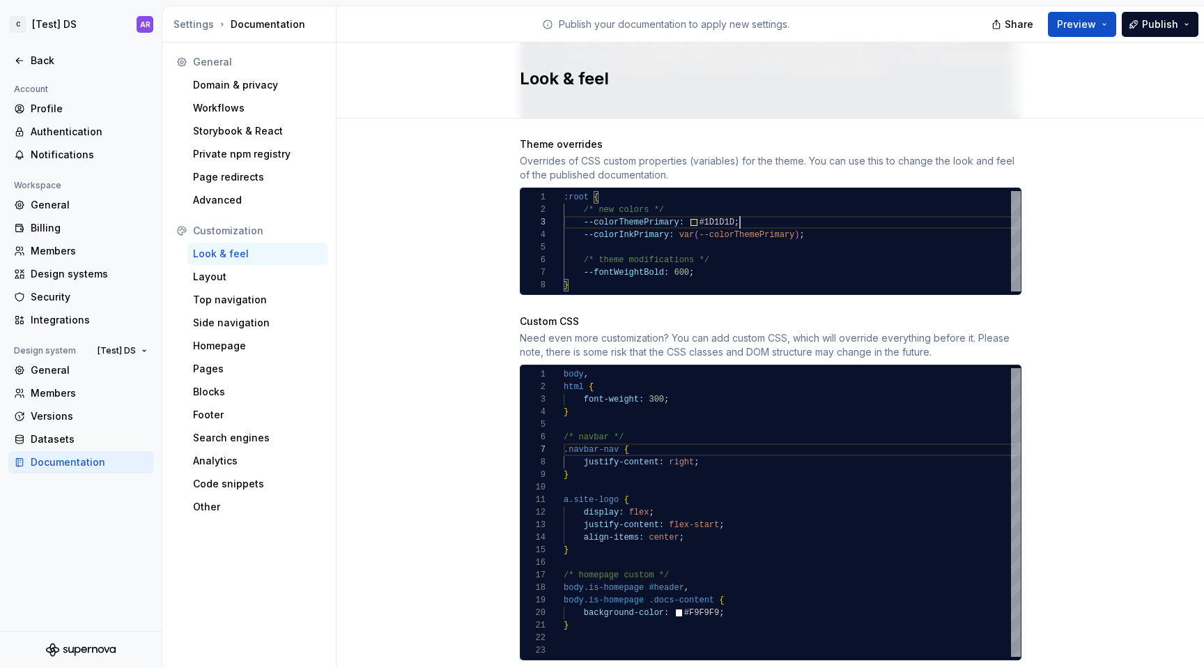
click at [578, 210] on div ":root { --fontWeightBold: 600 ; /* new colors */ /* theme modifications */ --co…" at bounding box center [792, 241] width 457 height 100
click at [752, 210] on div ":root { --fontWeightBold: 600 ; /* new colors */ /* theme modifications */ --co…" at bounding box center [792, 241] width 457 height 100
click at [672, 206] on div ":root { --fontWeightBold: 600 ; /* new colors */ /* theme modifications */ --co…" at bounding box center [792, 241] width 457 height 100
click at [638, 207] on div ":root { --fontWeightBold: 600 ; /* new colors */ /* theme modifications */ --co…" at bounding box center [792, 241] width 457 height 100
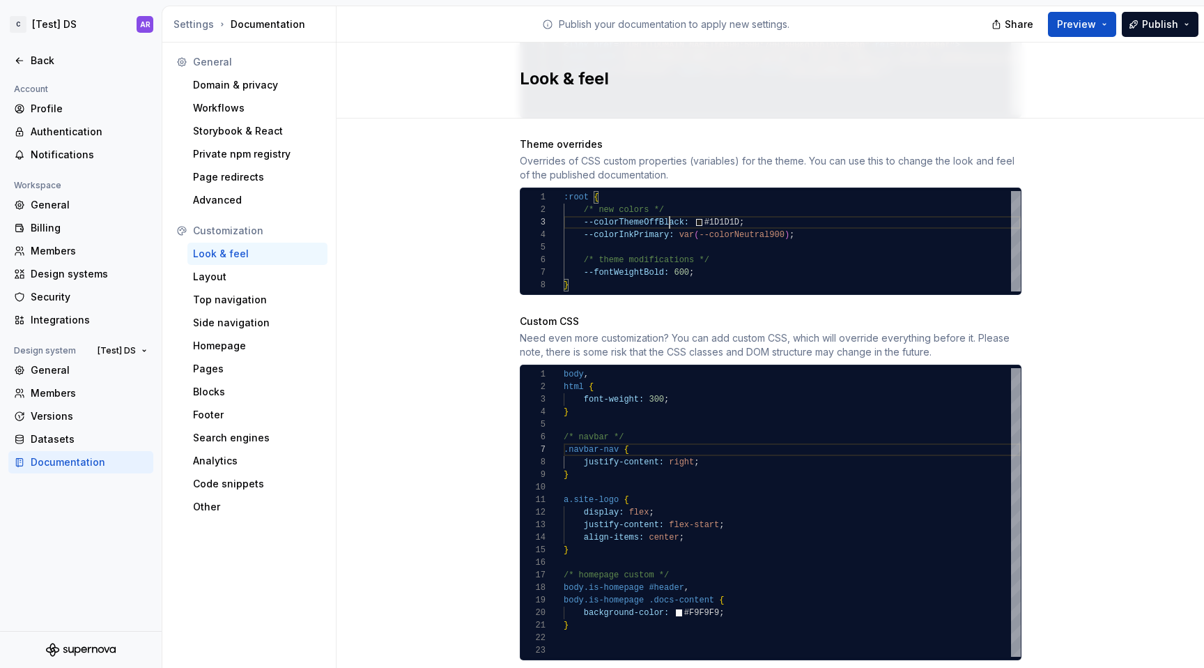
click at [663, 206] on div ":root { --fontWeightBold: 600 ; /* new colors */ /* theme modifications */ --co…" at bounding box center [792, 241] width 457 height 100
click at [579, 205] on div ":root { --fontWeightBold: 600 ; /* new colors */ /* theme modifications */ --co…" at bounding box center [792, 241] width 457 height 100
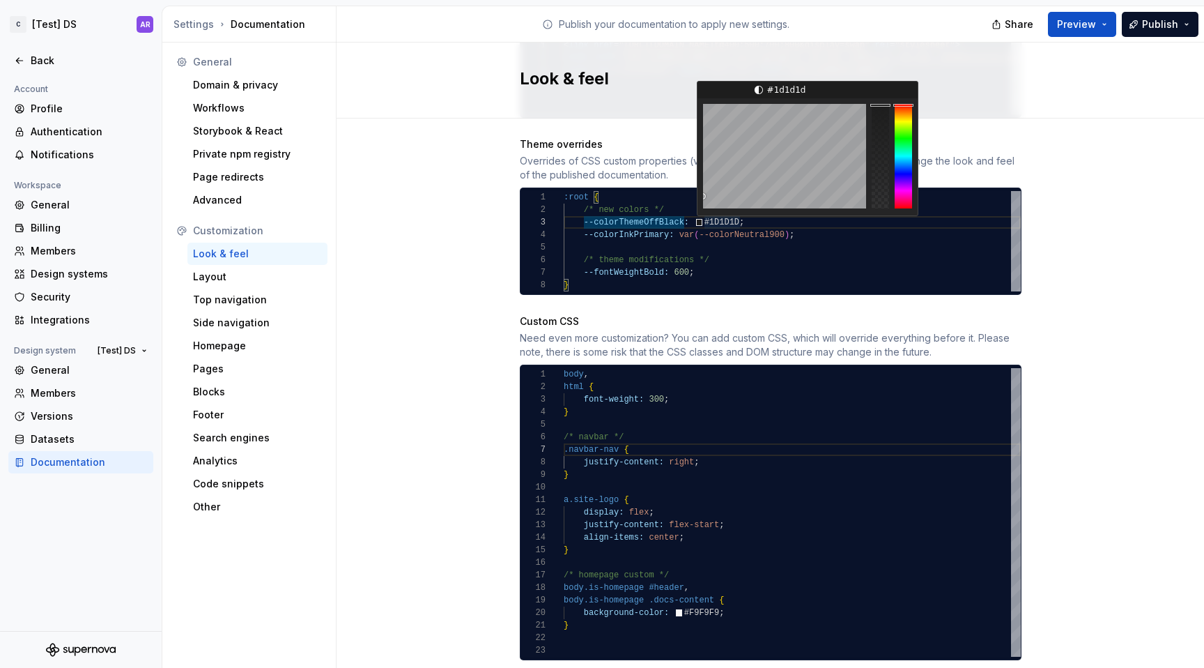
click at [717, 205] on div ":root { --fontWeightBold: 600 ; /* new colors */ /* theme modifications */ --co…" at bounding box center [792, 241] width 457 height 100
click at [643, 210] on div ":root { --fontWeightBold: 600 ; /* new colors */ /* theme modifications */ --co…" at bounding box center [792, 241] width 457 height 100
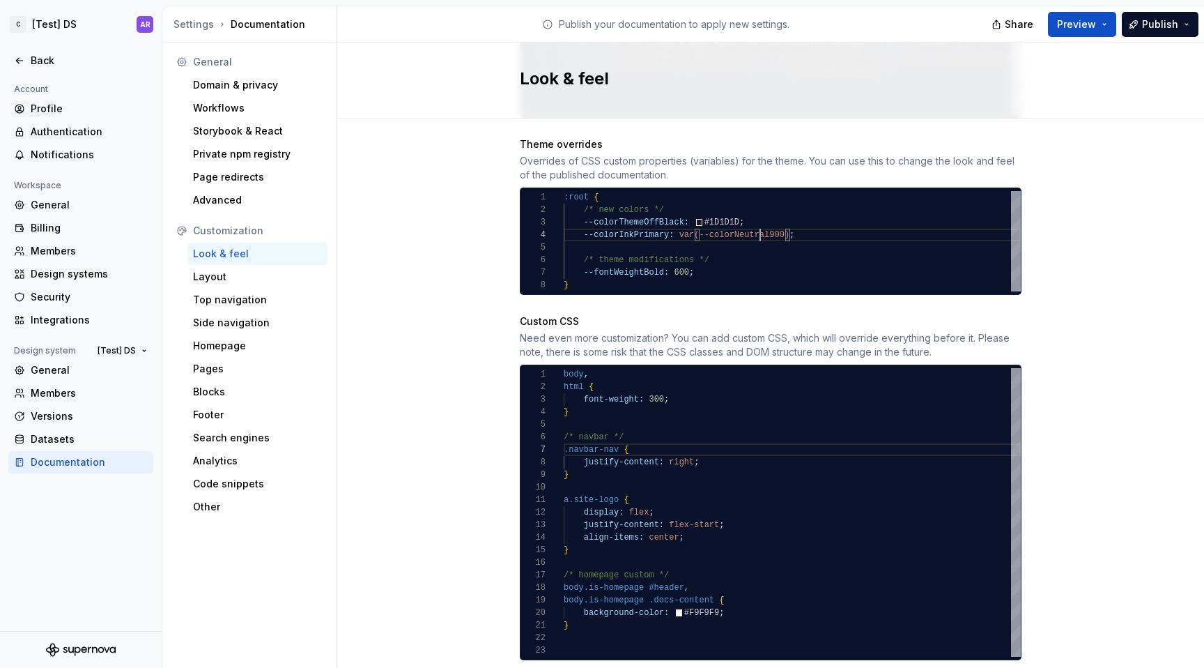
click at [757, 221] on div ":root { --fontWeightBold: 600 ; /* new colors */ /* theme modifications */ --co…" at bounding box center [792, 241] width 457 height 100
click at [759, 204] on div ":root { --fontWeightBold: 600 ; /* new colors */ /* theme modifications */ --co…" at bounding box center [792, 241] width 457 height 100
click at [576, 212] on div ":root { --fontWeightBold: 600 ; /* new colors */ /* theme modifications */ --co…" at bounding box center [792, 241] width 457 height 100
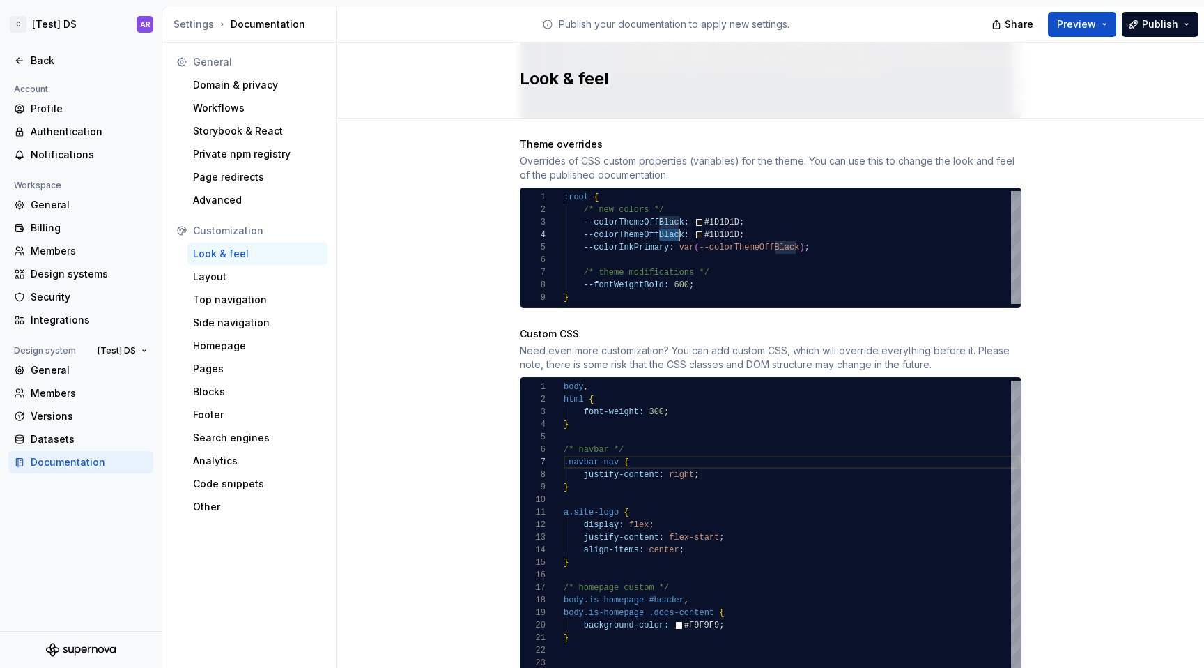
scroll to position [38, 121]
drag, startPoint x: 652, startPoint y: 219, endPoint x: 677, endPoint y: 219, distance: 24.4
click at [677, 219] on div ":root { --fontWeightBold: 600 ; /* new colors */ /* theme modifications */ --co…" at bounding box center [792, 247] width 457 height 113
click at [724, 220] on div ":root { --fontWeightBold: 600 ; /* new colors */ /* theme modifications */ --co…" at bounding box center [792, 247] width 457 height 113
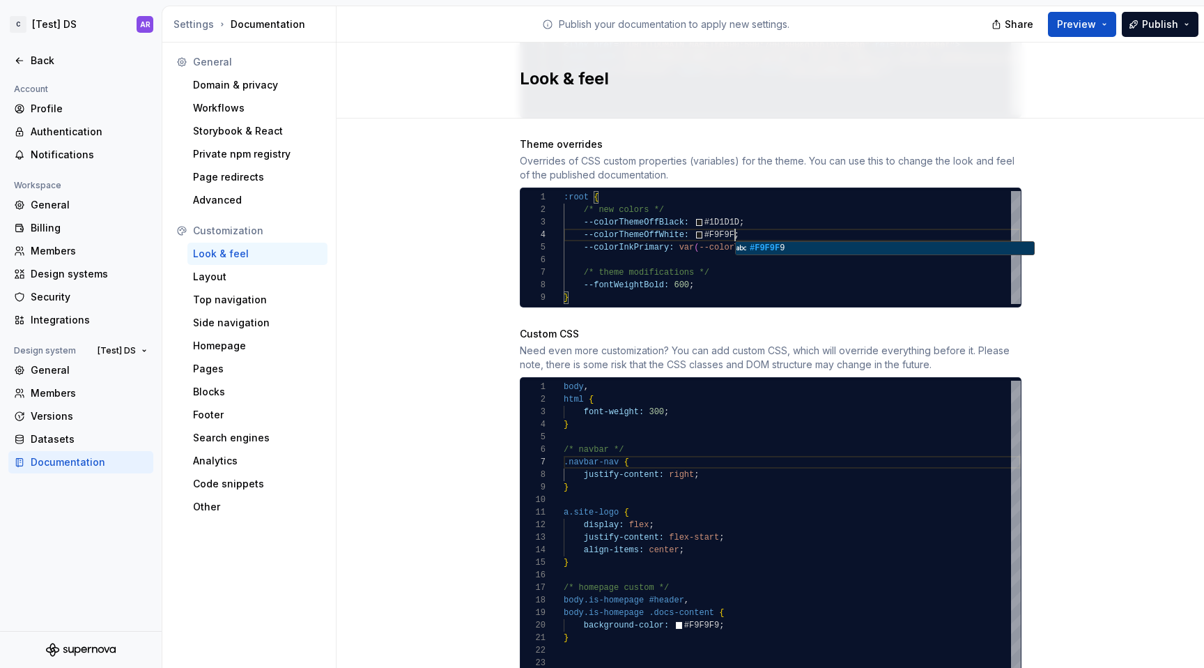
scroll to position [38, 176]
click at [767, 218] on div ":root { --fontWeightBold: 600 ; /* new colors */ /* theme modifications */ --co…" at bounding box center [792, 247] width 457 height 113
click at [829, 234] on div ":root { --fontWeightBold: 600 ; /* new colors */ /* theme modifications */ --co…" at bounding box center [792, 247] width 457 height 113
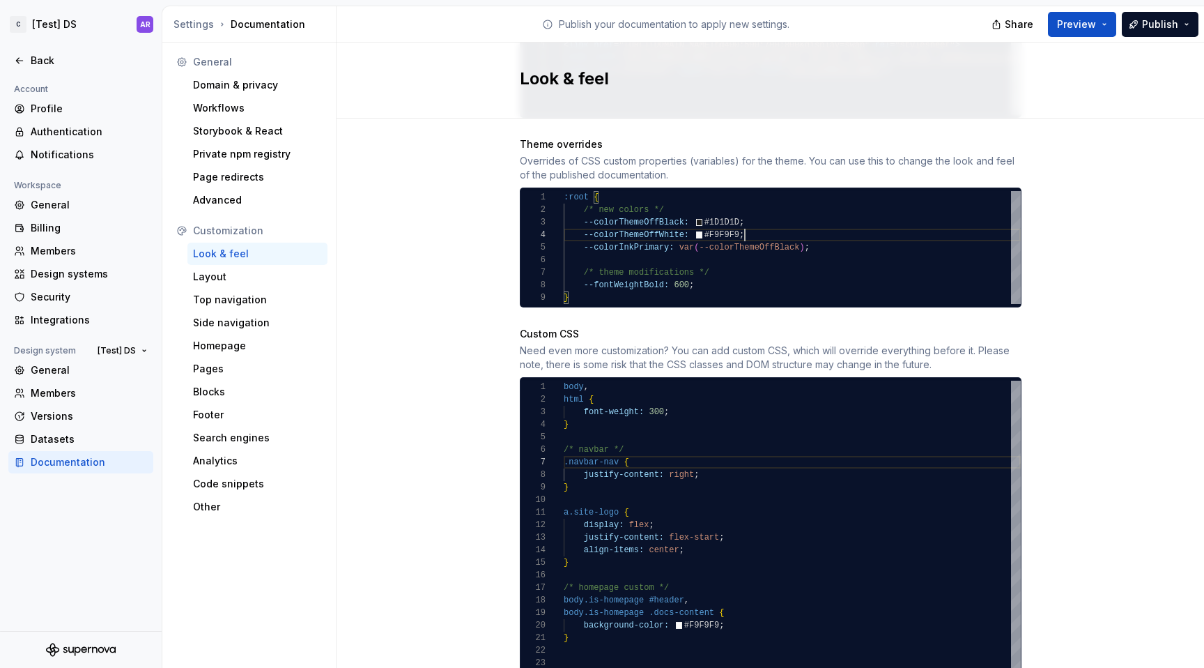
click at [779, 224] on div ":root { --fontWeightBold: 600 ; /* new colors */ /* theme modifications */ --co…" at bounding box center [792, 247] width 457 height 113
click at [638, 222] on div ":root { --fontWeightBold: 600 ; /* new colors */ /* theme modifications */ --co…" at bounding box center [792, 247] width 457 height 113
click at [576, 223] on div ":root { --fontWeightBold: 600 ; /* new colors */ /* theme modifications */ --co…" at bounding box center [792, 247] width 457 height 113
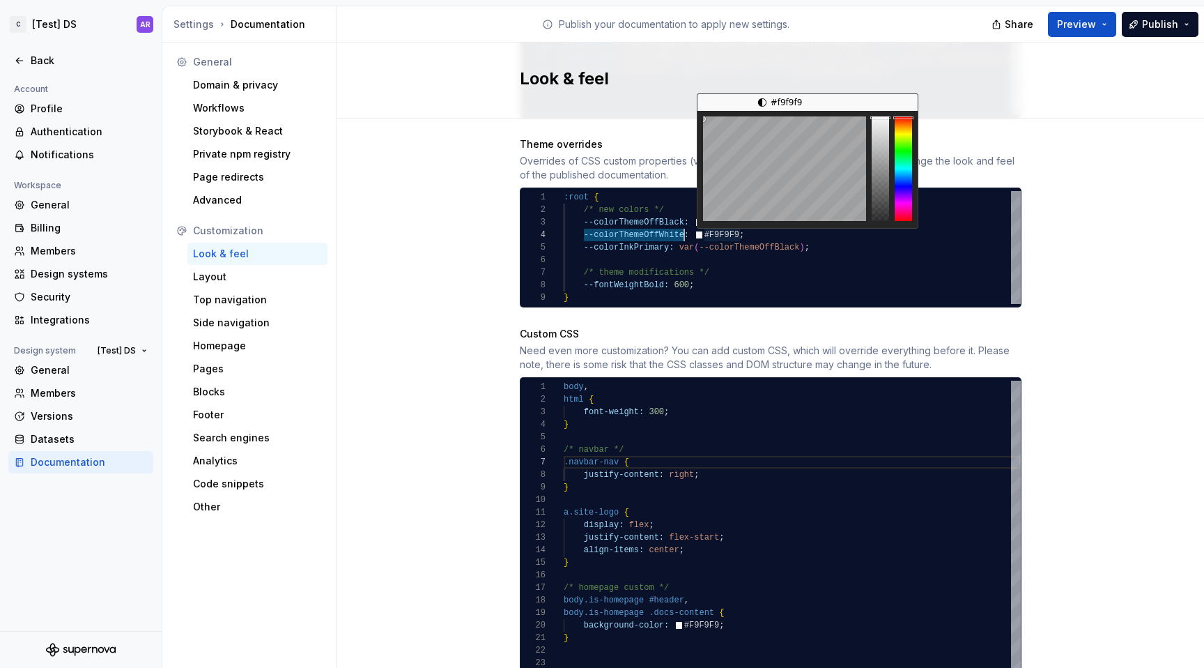
click at [678, 221] on div ":root { --fontWeightBold: 600 ; /* new colors */ /* theme modifications */ --co…" at bounding box center [792, 247] width 457 height 113
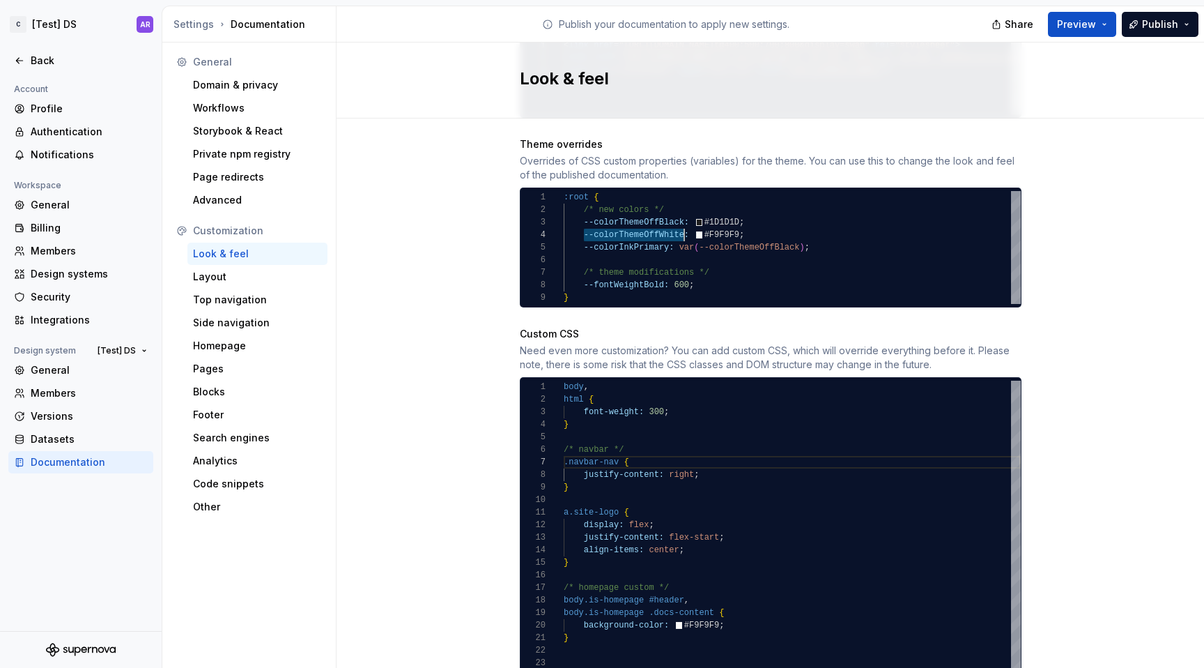
click at [758, 223] on div ":root { --fontWeightBold: 600 ; /* new colors */ /* theme modifications */ --co…" at bounding box center [792, 247] width 457 height 113
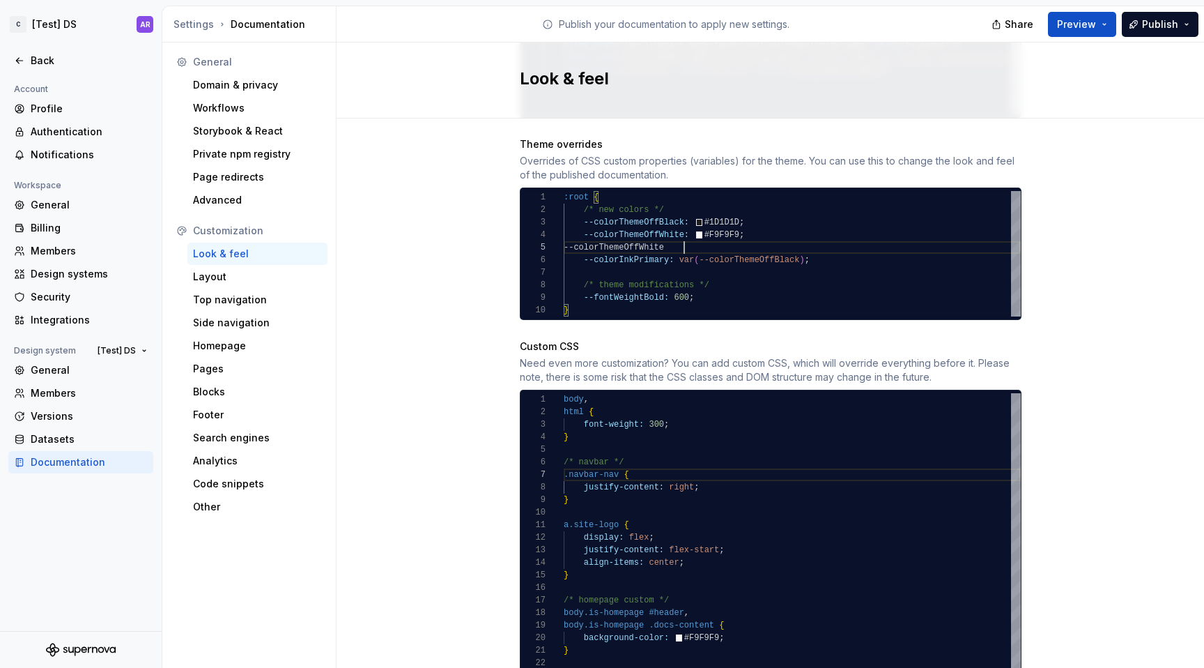
scroll to position [50, 121]
drag, startPoint x: 640, startPoint y: 230, endPoint x: 689, endPoint y: 230, distance: 49.5
click at [689, 230] on div ":root { --fontWeightBold: 600 ; /* new colors */ /* theme modifications */ --co…" at bounding box center [792, 253] width 457 height 125
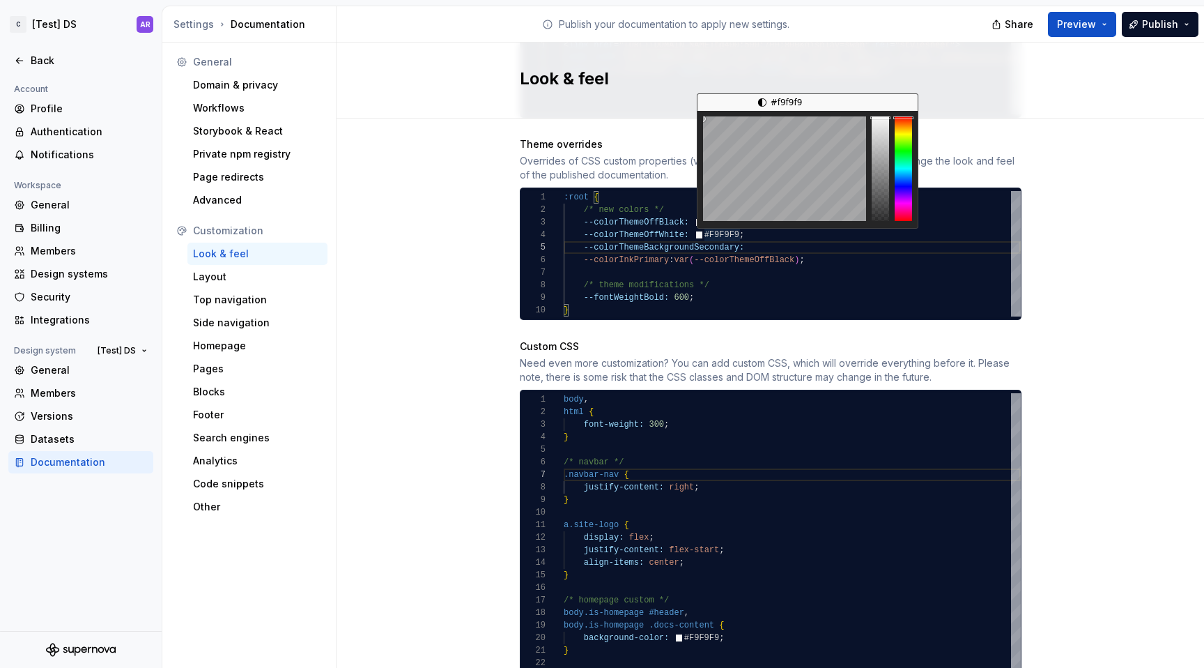
scroll to position [38, 141]
drag, startPoint x: 734, startPoint y: 221, endPoint x: 699, endPoint y: 221, distance: 34.9
click at [699, 221] on div ":root { --fontWeightBold: 600 ; /* new colors */ /* theme modifications */ --co…" at bounding box center [792, 253] width 457 height 125
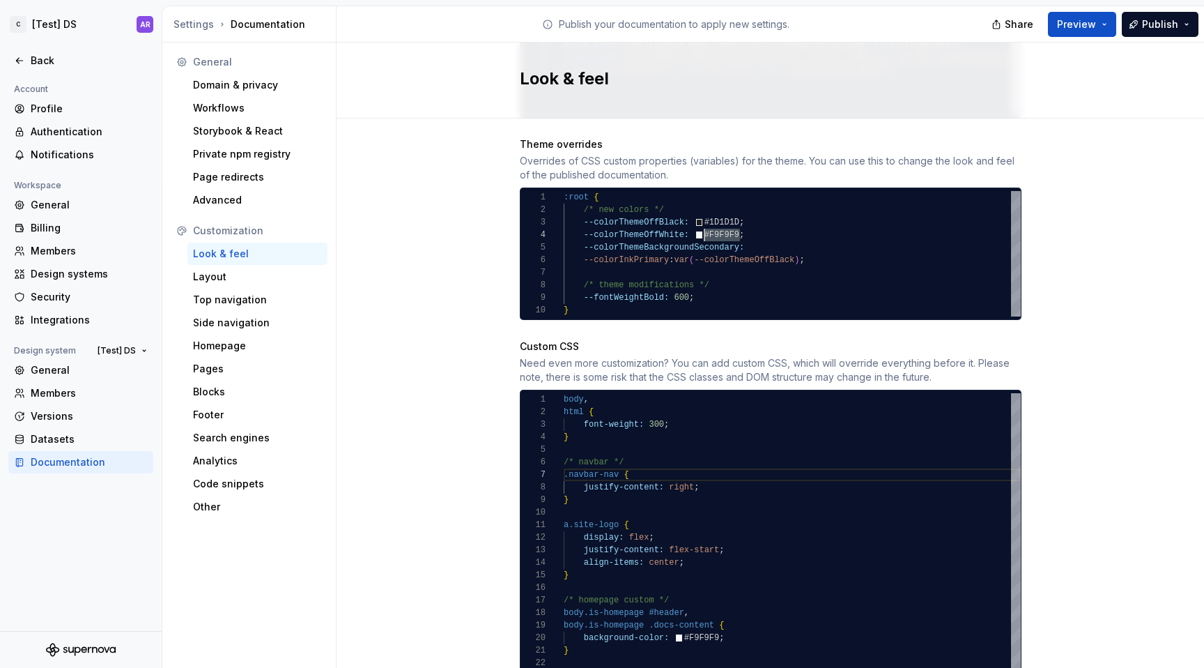
click at [773, 235] on div ":root { --fontWeightBold: 600 ; /* new colors */ /* theme modifications */ --co…" at bounding box center [792, 253] width 457 height 125
click at [627, 220] on div ":root { --fontWeightBold: 600 ; /* new colors */ /* theme modifications */ --co…" at bounding box center [792, 253] width 457 height 125
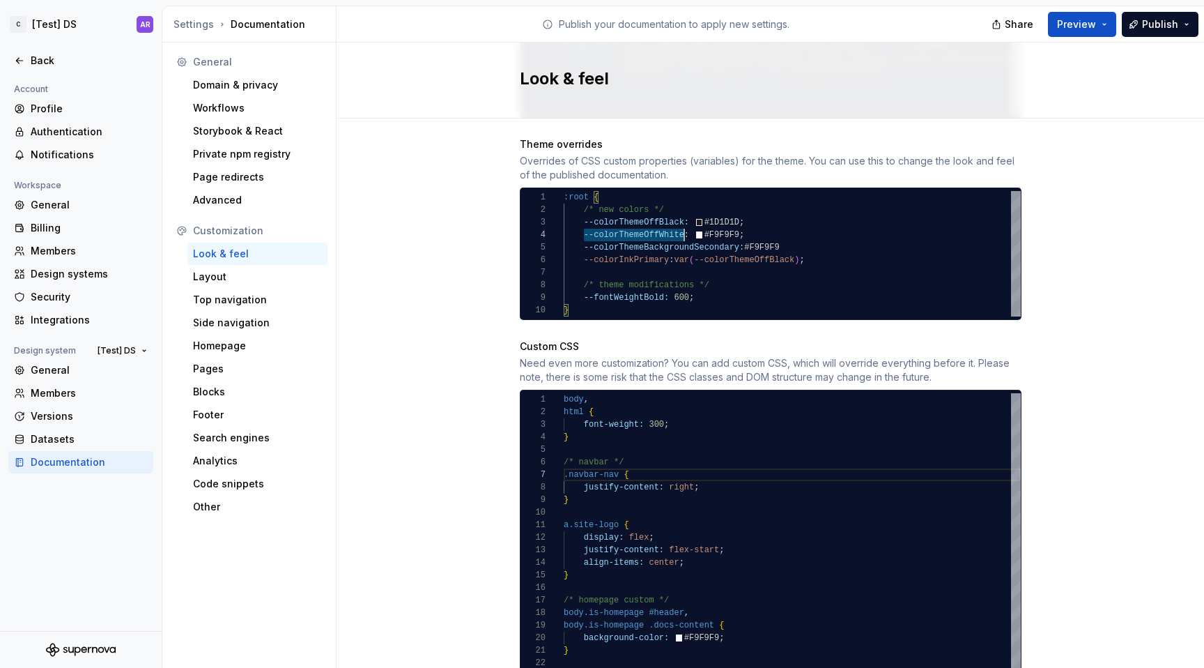
click at [680, 219] on div ":root { --fontWeightBold: 600 ; /* new colors */ /* theme modifications */ --co…" at bounding box center [792, 253] width 457 height 125
click at [804, 220] on div ":root { --fontWeightBold: 600 ; /* new colors */ /* theme modifications */ --co…" at bounding box center [792, 253] width 457 height 125
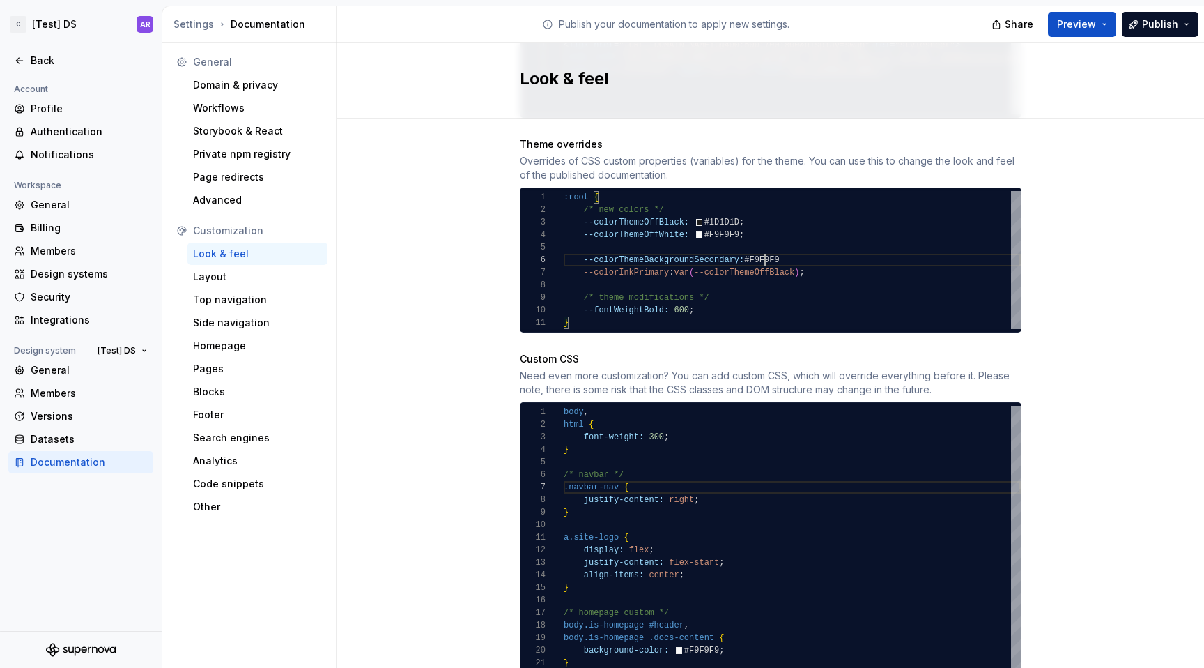
click at [760, 245] on div ":root { --fontWeightBold: 600 ; /* new colors */ /* theme modifications */ --co…" at bounding box center [792, 260] width 457 height 138
drag, startPoint x: 673, startPoint y: 260, endPoint x: 694, endPoint y: 260, distance: 20.9
click at [694, 260] on div ":root { --fontWeightBold: 600 ; /* new colors */ /* theme modifications */ --co…" at bounding box center [792, 260] width 457 height 138
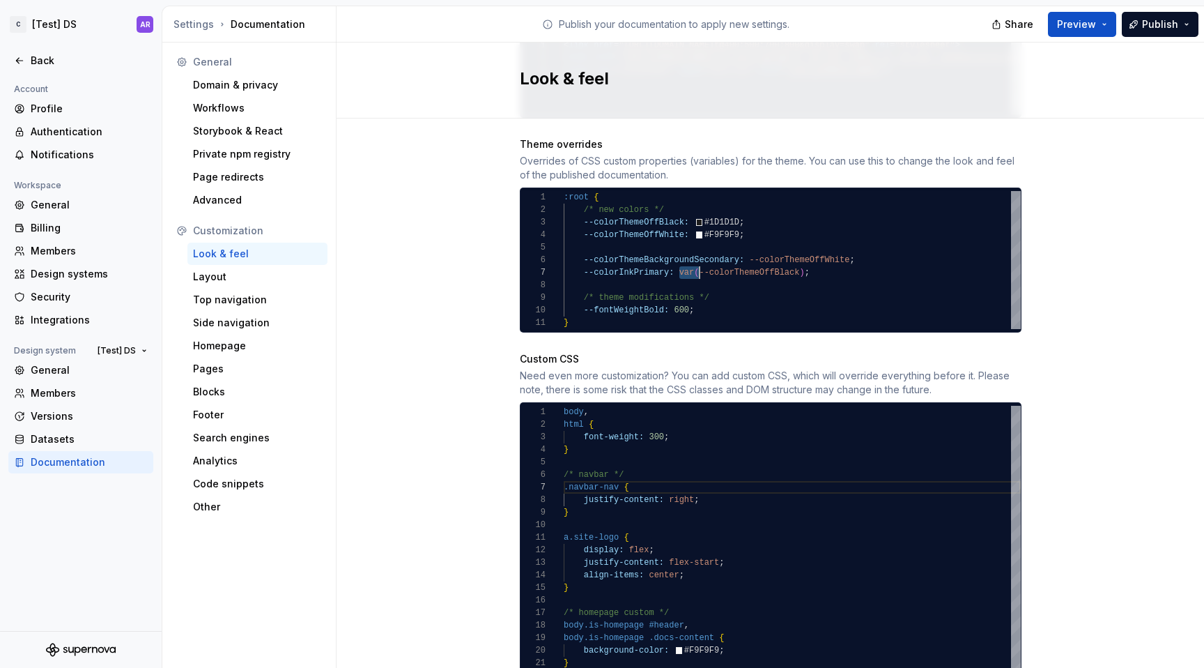
click at [746, 246] on div ":root { --fontWeightBold: 600 ; /* new colors */ /* theme modifications */ --co…" at bounding box center [792, 260] width 457 height 138
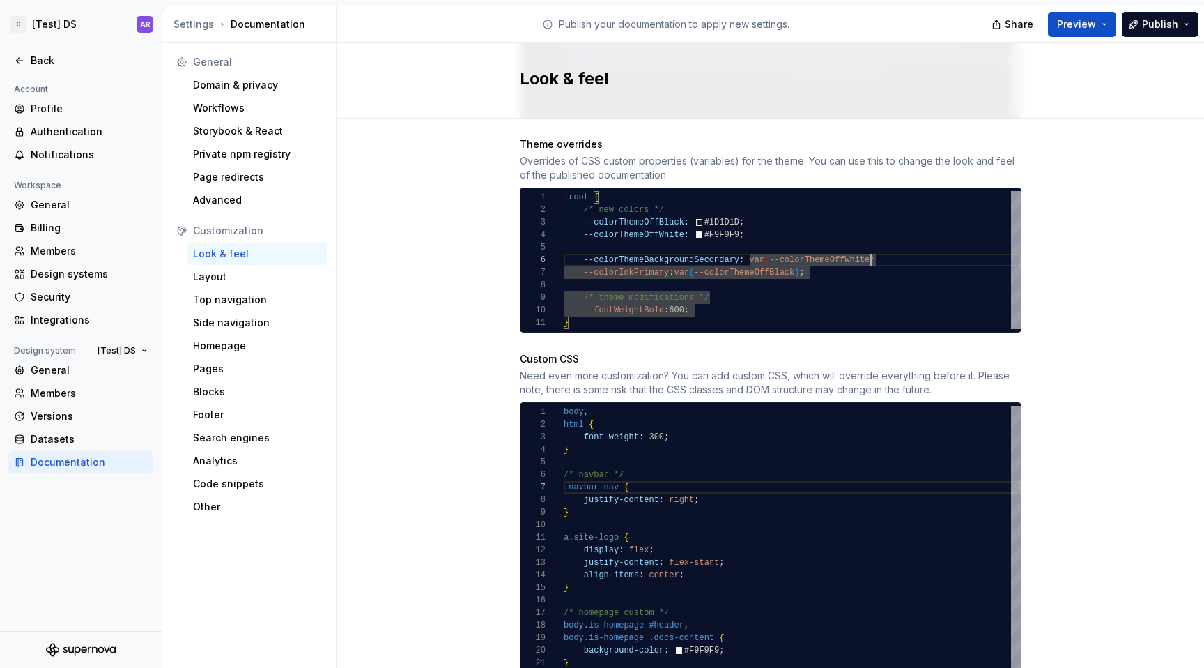
scroll to position [63, 312]
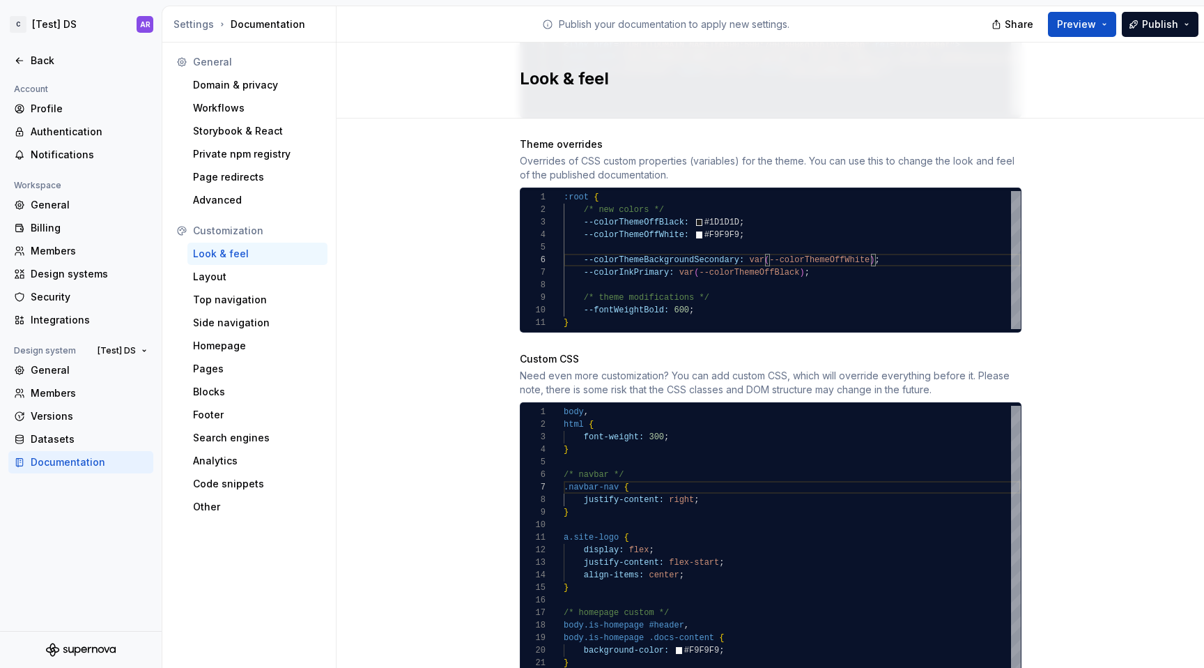
click at [700, 247] on div ":root { --fontWeightBold: 600 ; /* new colors */ /* theme modifications */ --co…" at bounding box center [792, 260] width 457 height 138
type textarea "**********"
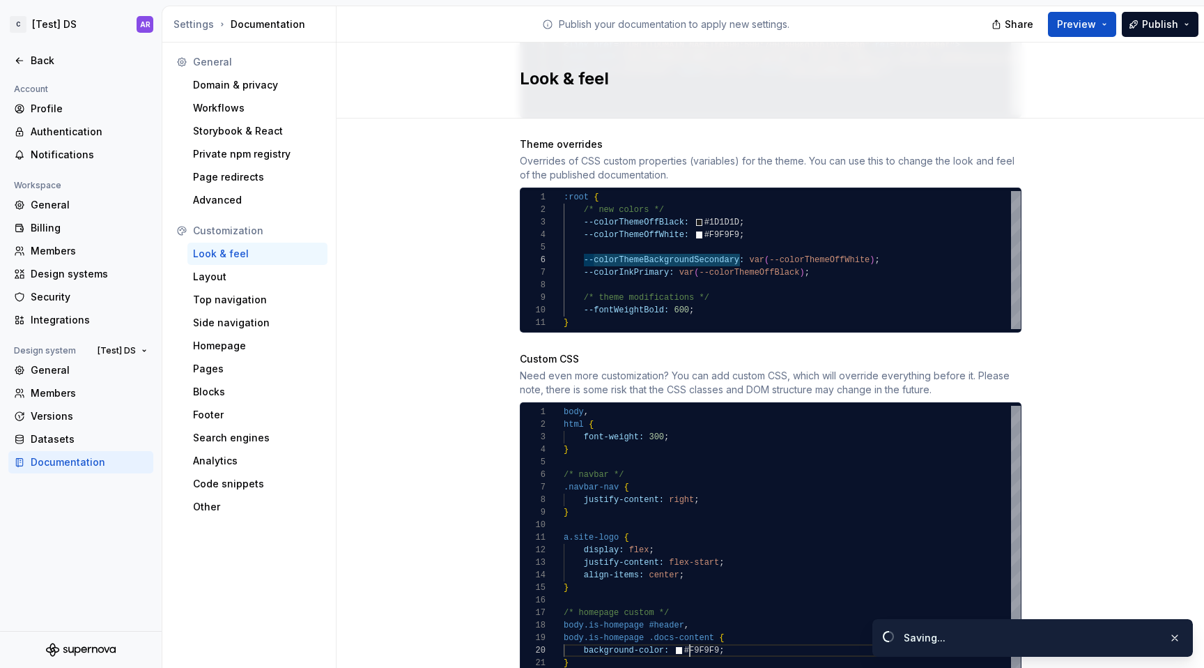
click at [685, 638] on div "a.site-logo { display: flex ; justify-content: flex-start ; align-items: center…" at bounding box center [792, 550] width 457 height 289
drag, startPoint x: 675, startPoint y: 259, endPoint x: 800, endPoint y: 254, distance: 125.5
click at [800, 254] on div ":root { --fontWeightBold: 600 ; /* new colors */ /* theme modifications */ --co…" at bounding box center [792, 260] width 457 height 138
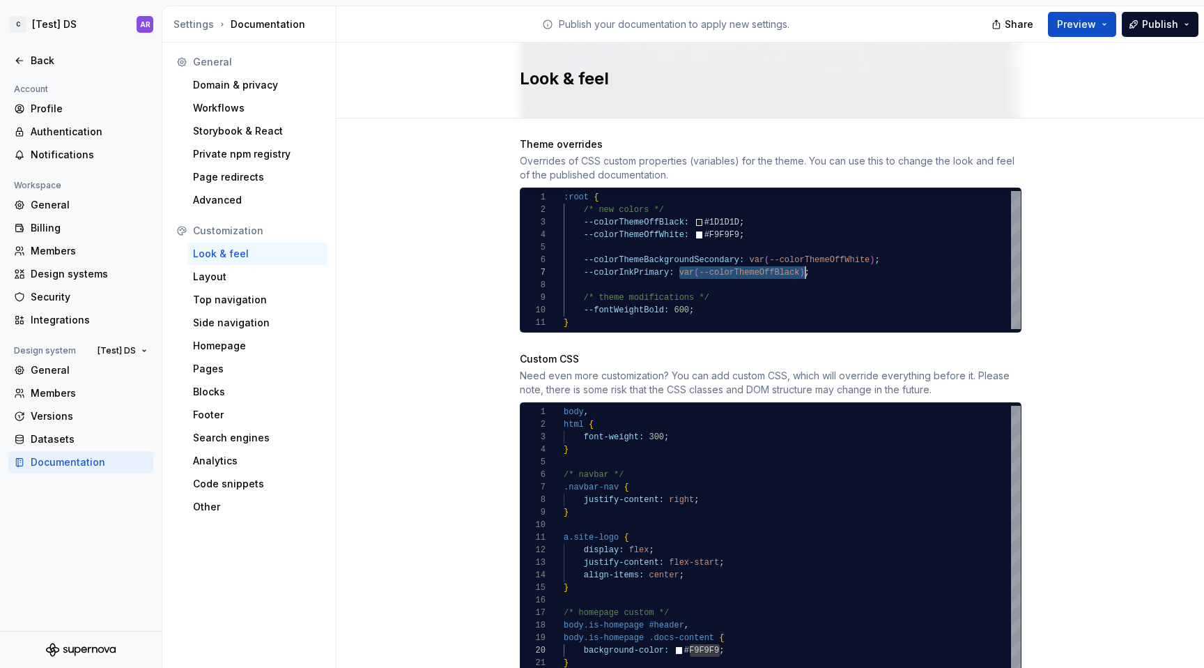
click at [695, 634] on div "a.site-logo { display: flex ; justify-content: flex-start ; align-items: center…" at bounding box center [792, 550] width 457 height 289
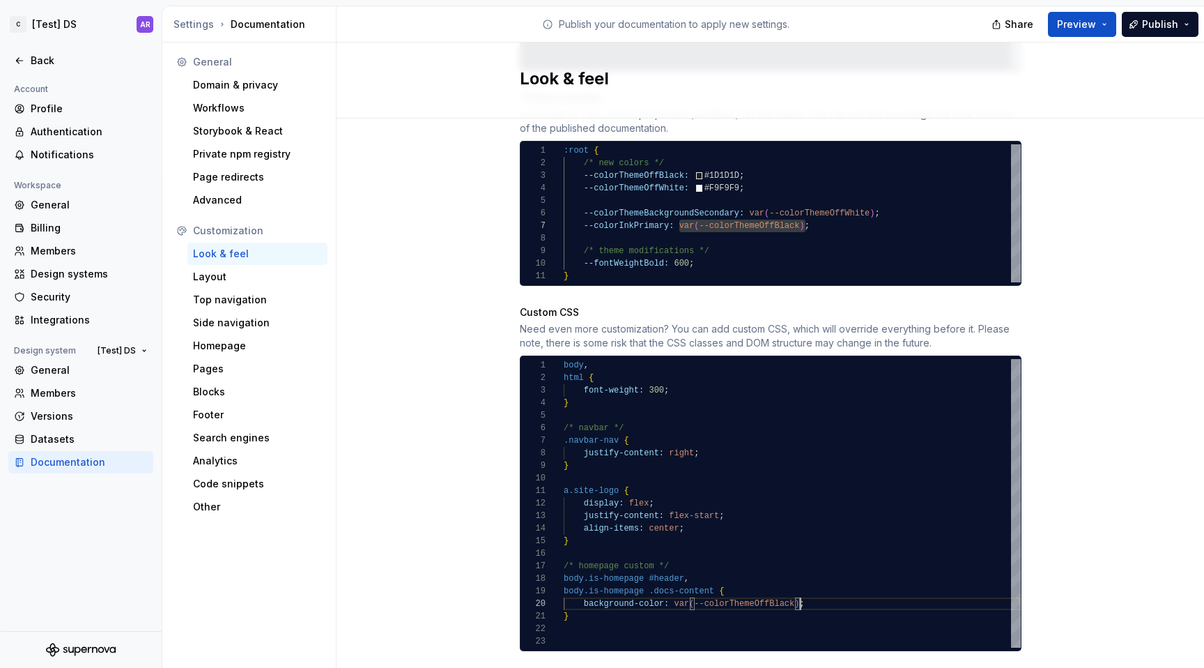
scroll to position [759, 0]
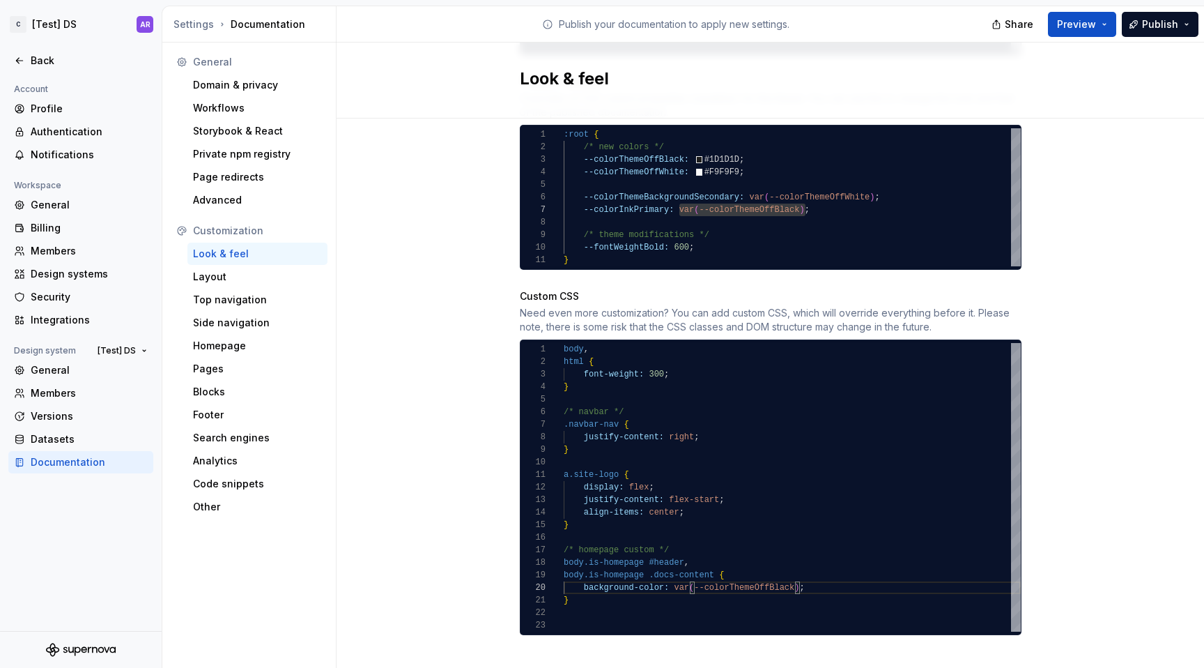
click at [680, 198] on div ":root { --fontWeightBold: 600 ; /* new colors */ /* theme modifications */ --co…" at bounding box center [792, 197] width 457 height 138
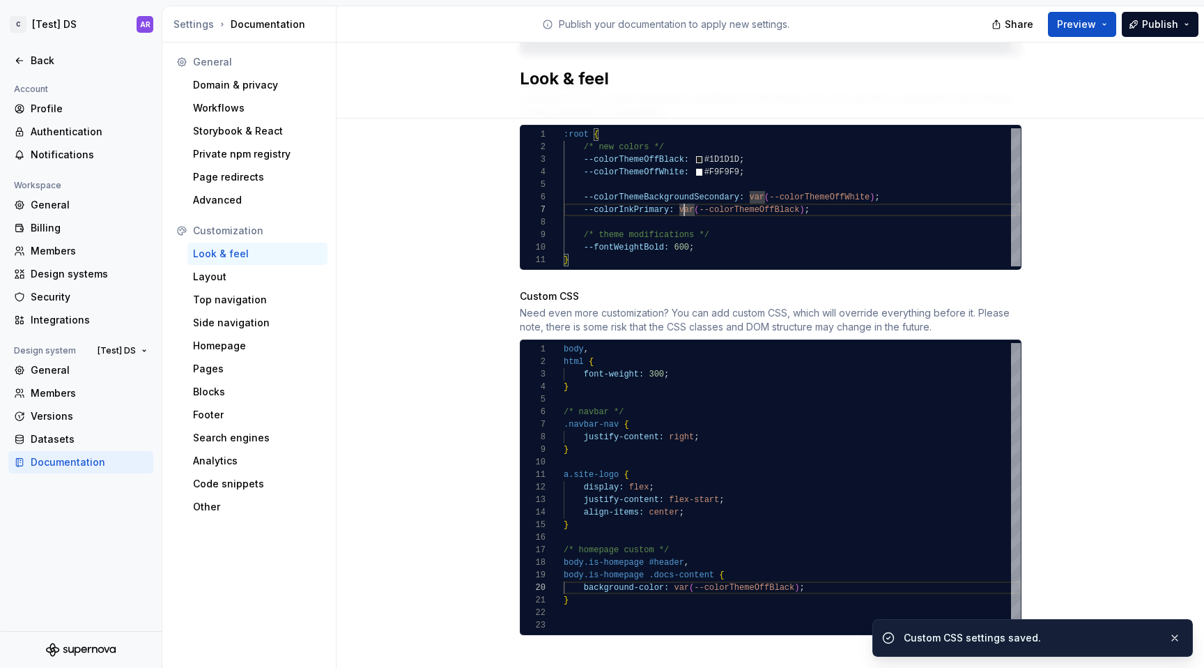
click at [669, 189] on div ":root { --fontWeightBold: 600 ; /* new colors */ /* theme modifications */ --co…" at bounding box center [792, 197] width 457 height 138
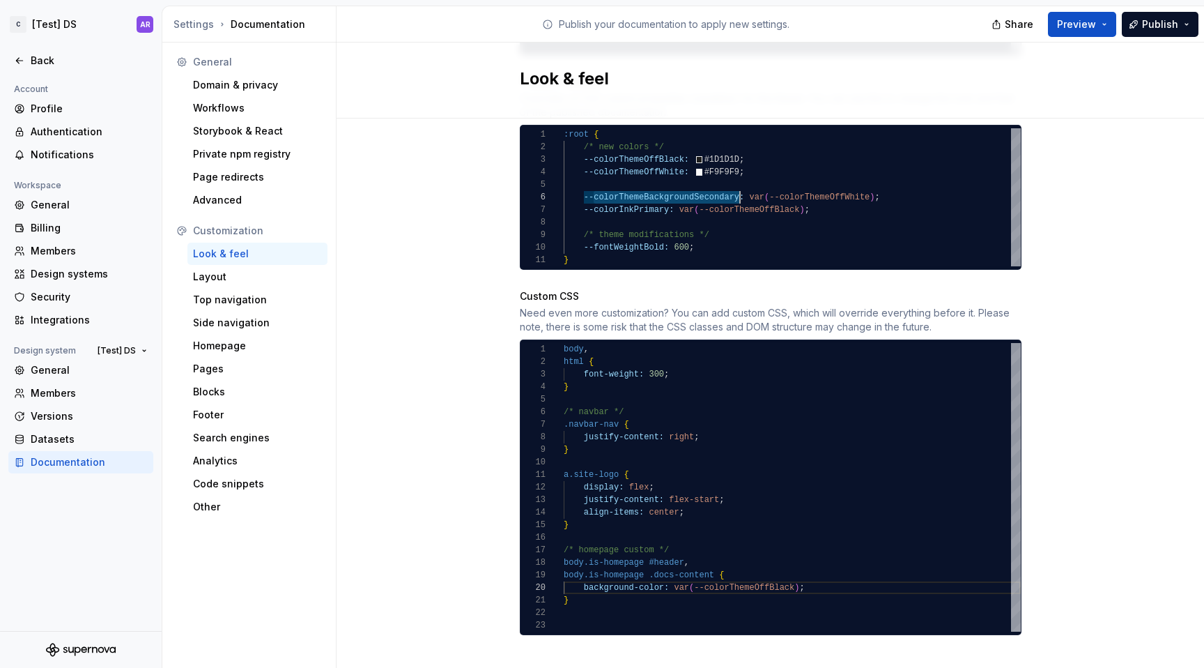
click at [765, 576] on div "a.site-logo { display: flex ; justify-content: flex-start ; align-items: center…" at bounding box center [792, 487] width 457 height 289
type textarea "*"
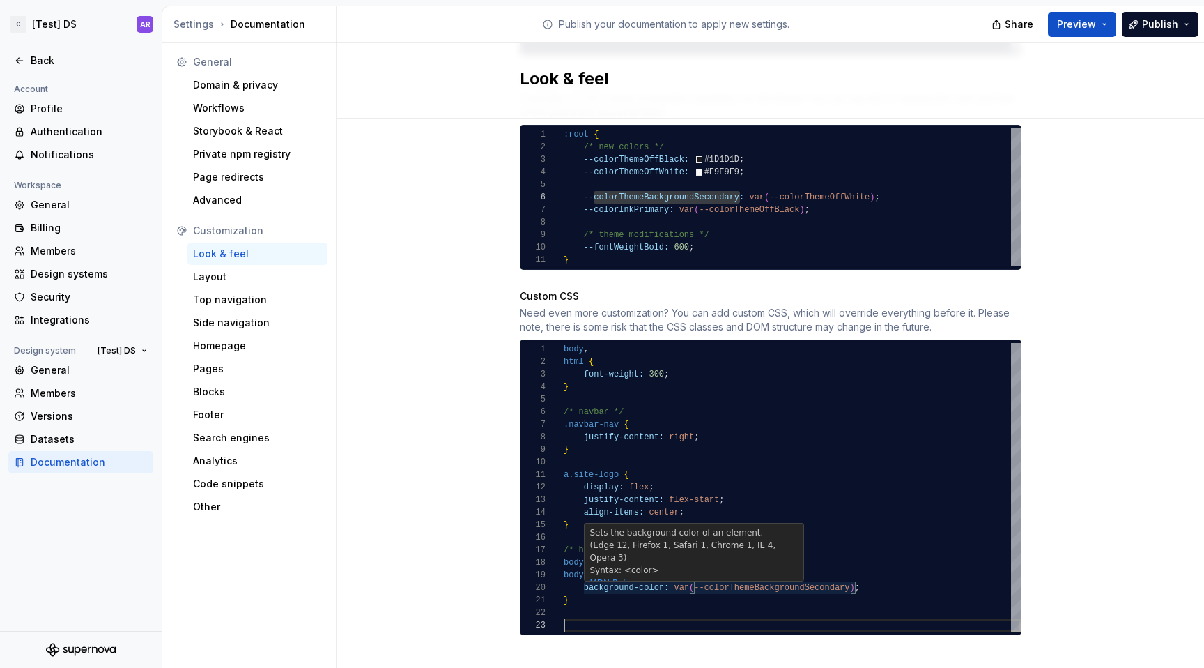
scroll to position [25, 0]
click at [781, 605] on div "a.site-logo { display: flex ; justify-content: flex-start ; align-items: center…" at bounding box center [792, 487] width 457 height 289
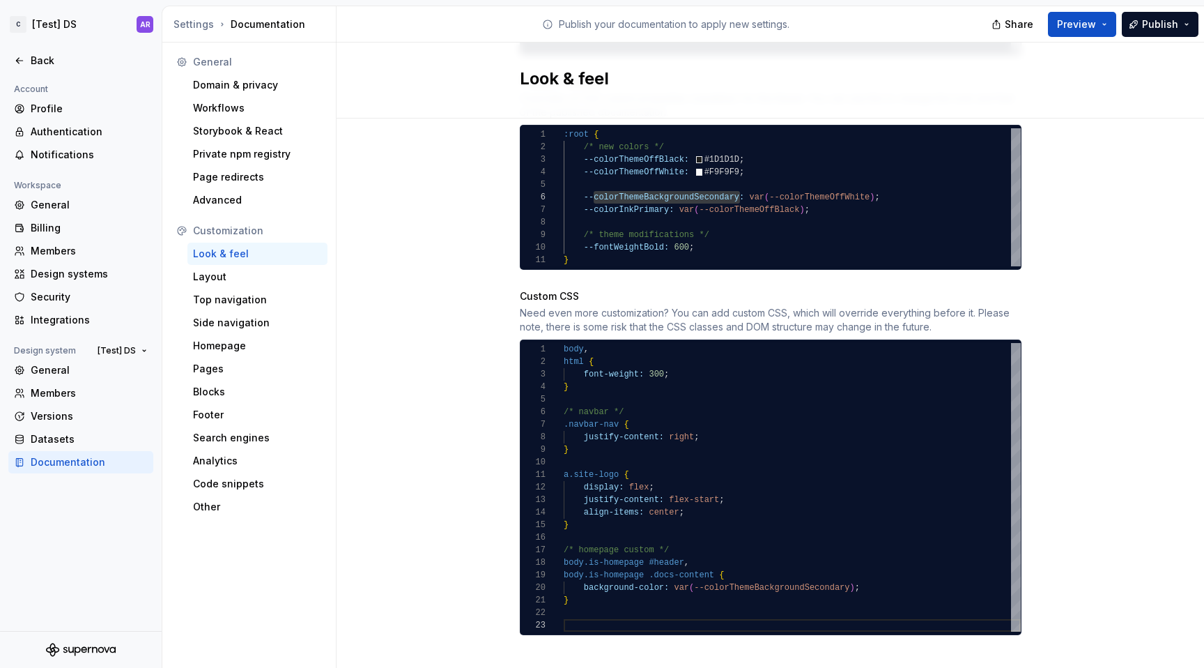
click at [983, 257] on div "Site logo A company logo that will be displayed on all pages on your documentat…" at bounding box center [771, 10] width 502 height 1250
click at [545, 306] on div "Need even more customization? You can add custom CSS, which will override every…" at bounding box center [771, 320] width 502 height 28
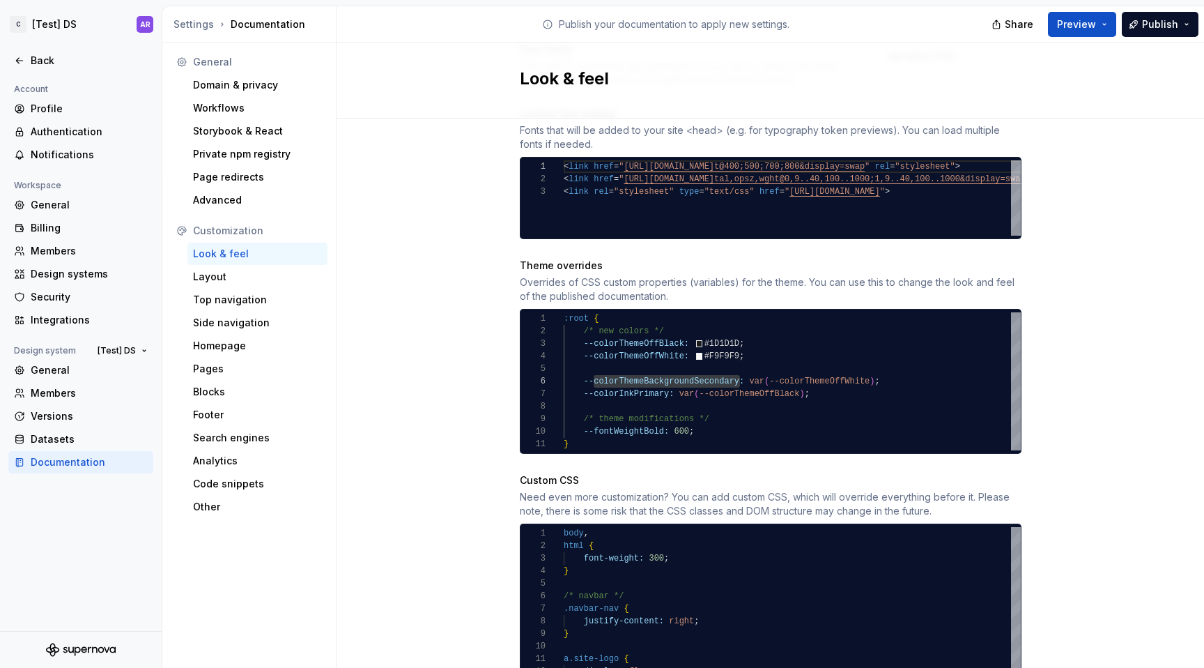
scroll to position [113, 131]
click at [722, 423] on div ":root { --fontWeightBold: 600 ; /* new colors */ /* theme modifications */ --co…" at bounding box center [792, 381] width 457 height 138
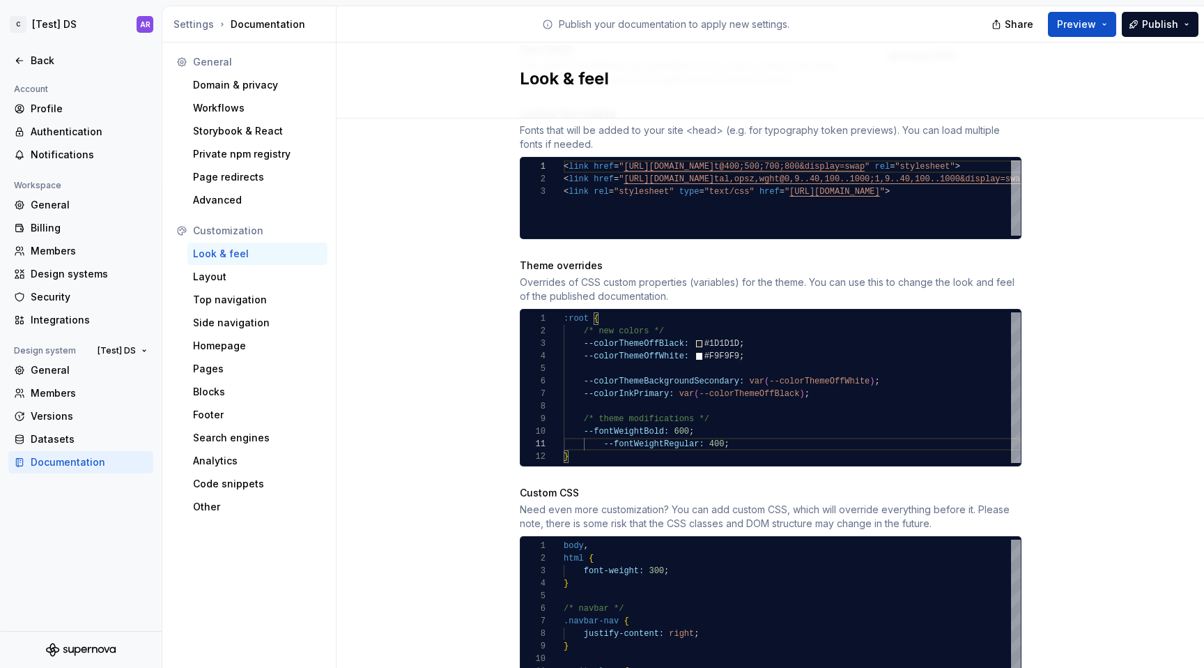
click at [597, 429] on div "--fontWeightBold: 600 ; /* new colors */ /* theme modifications */ --colorInkPr…" at bounding box center [792, 387] width 457 height 151
click at [689, 429] on div "--fontWeightBold: 600 ; /* new colors */ /* theme modifications */ --colorInkPr…" at bounding box center [792, 387] width 457 height 151
type textarea "**********"
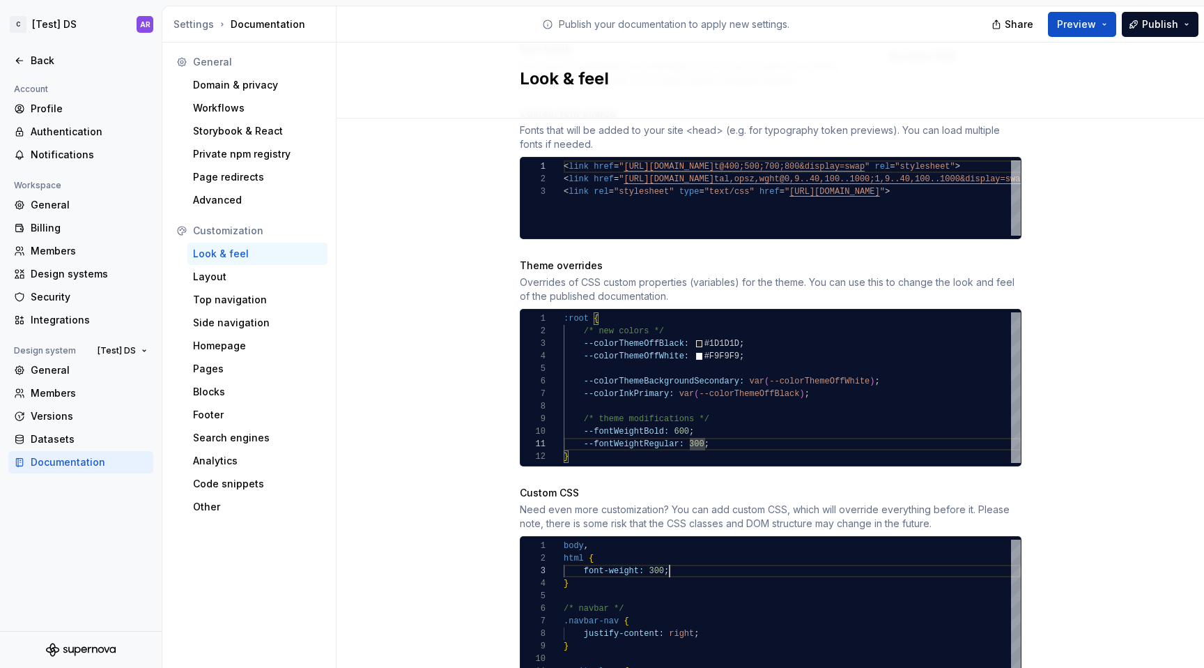
type textarea "**********"
click at [990, 458] on div "Site logo A company logo that will be displayed on all pages on your documentat…" at bounding box center [771, 200] width 502 height 1263
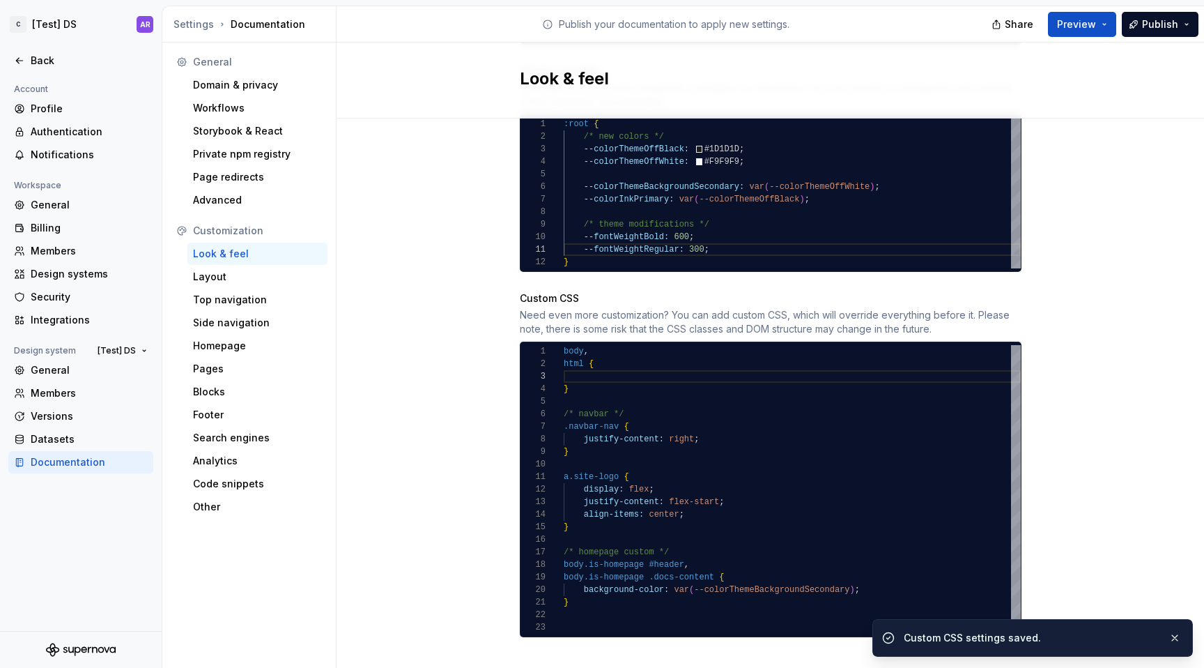
scroll to position [772, 0]
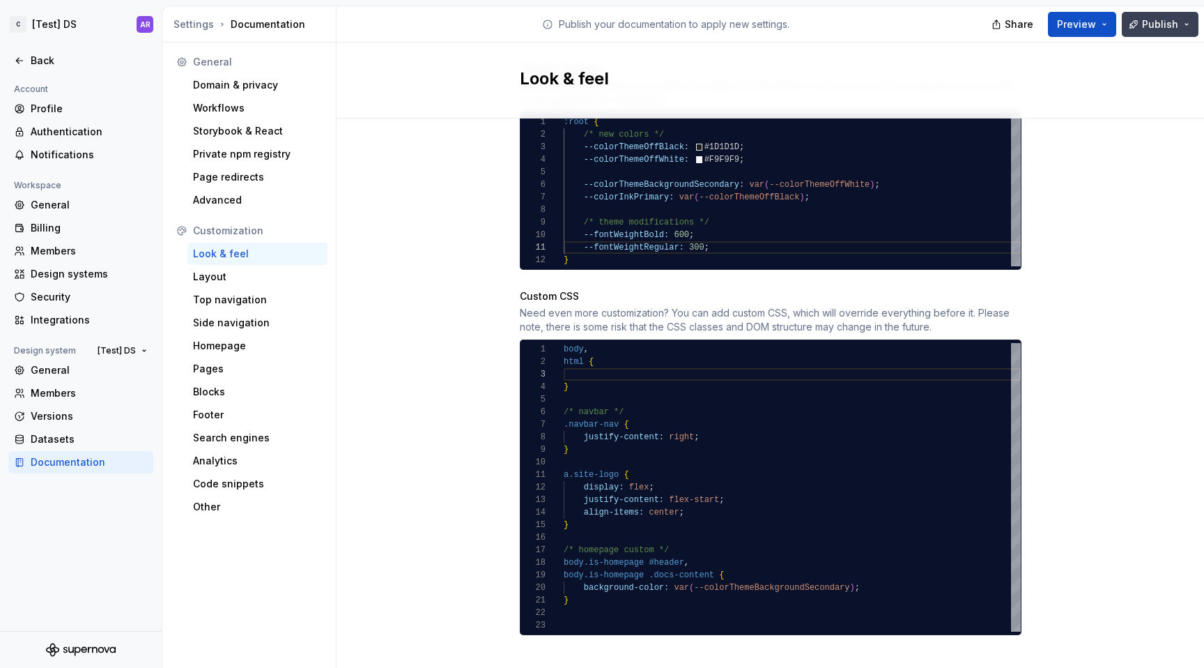
click at [1141, 18] on button "Publish" at bounding box center [1160, 24] width 77 height 25
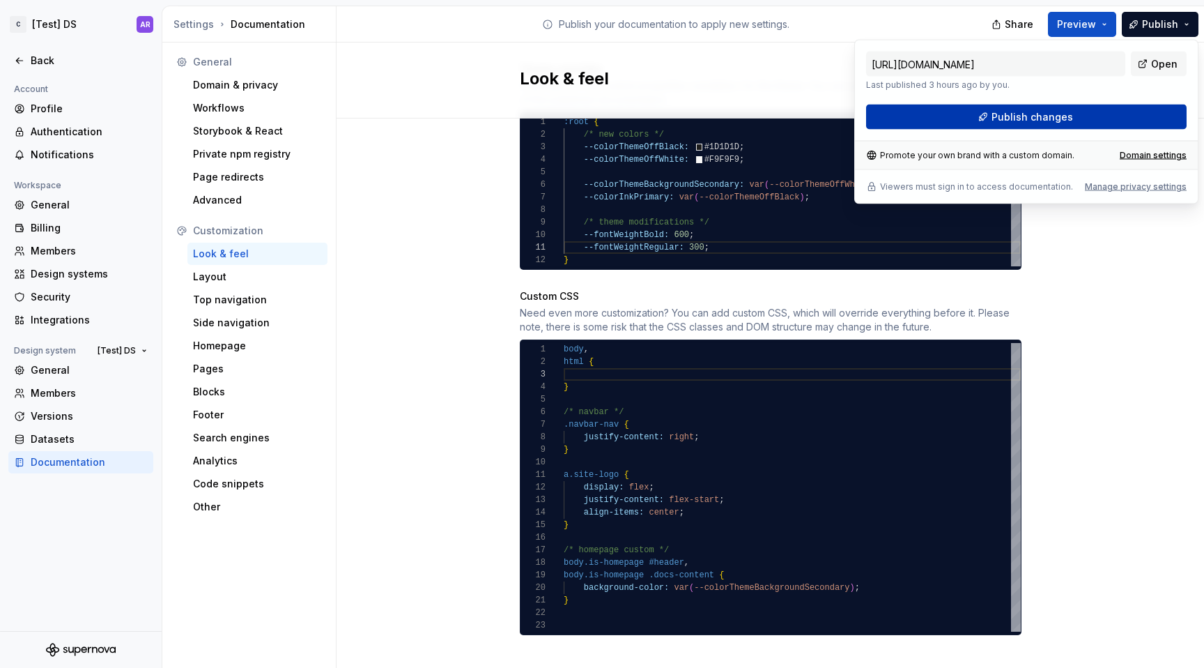
click at [1126, 119] on button "Publish changes" at bounding box center [1026, 117] width 321 height 25
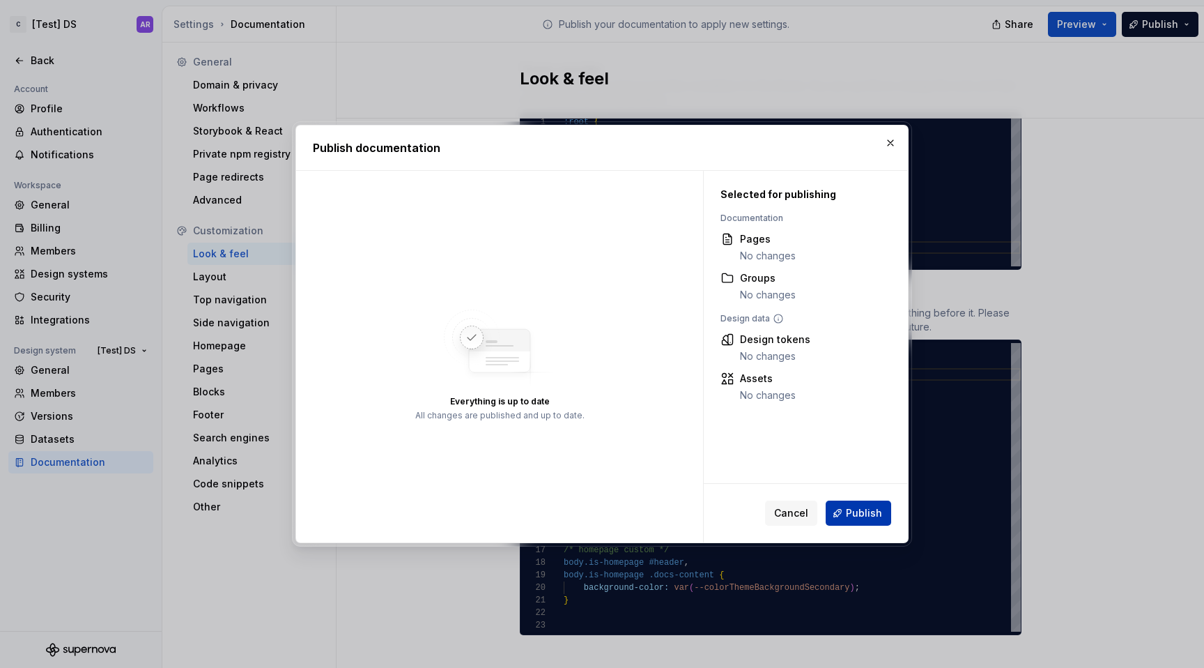
click at [858, 514] on span "Publish" at bounding box center [864, 513] width 36 height 14
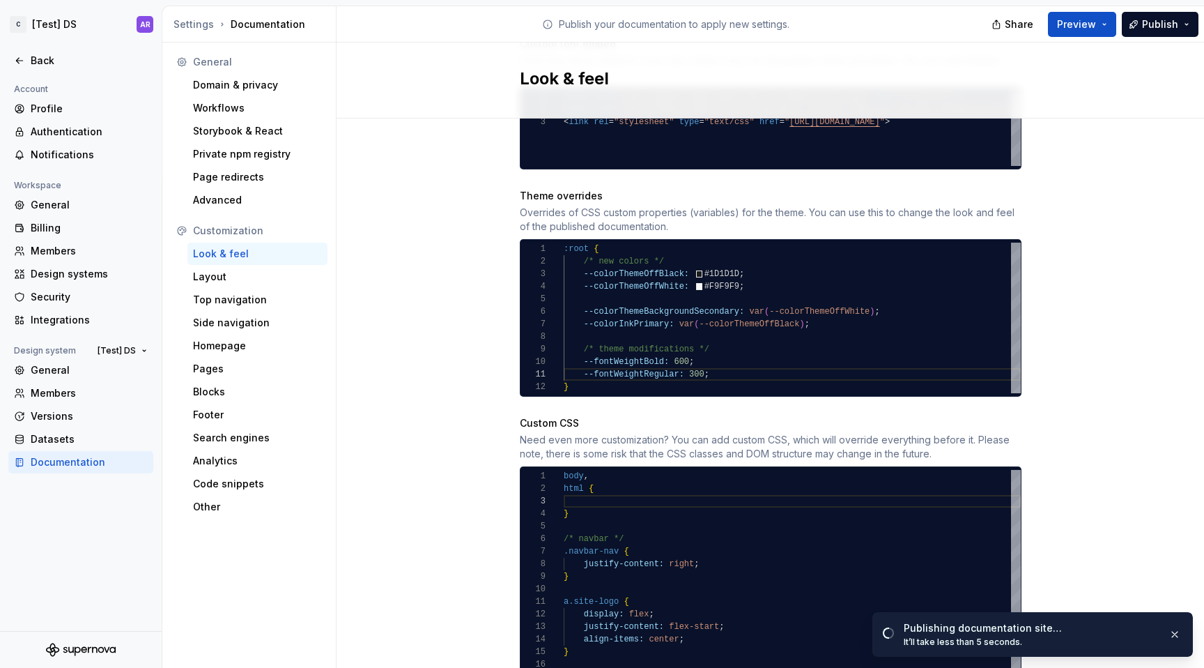
scroll to position [661, 0]
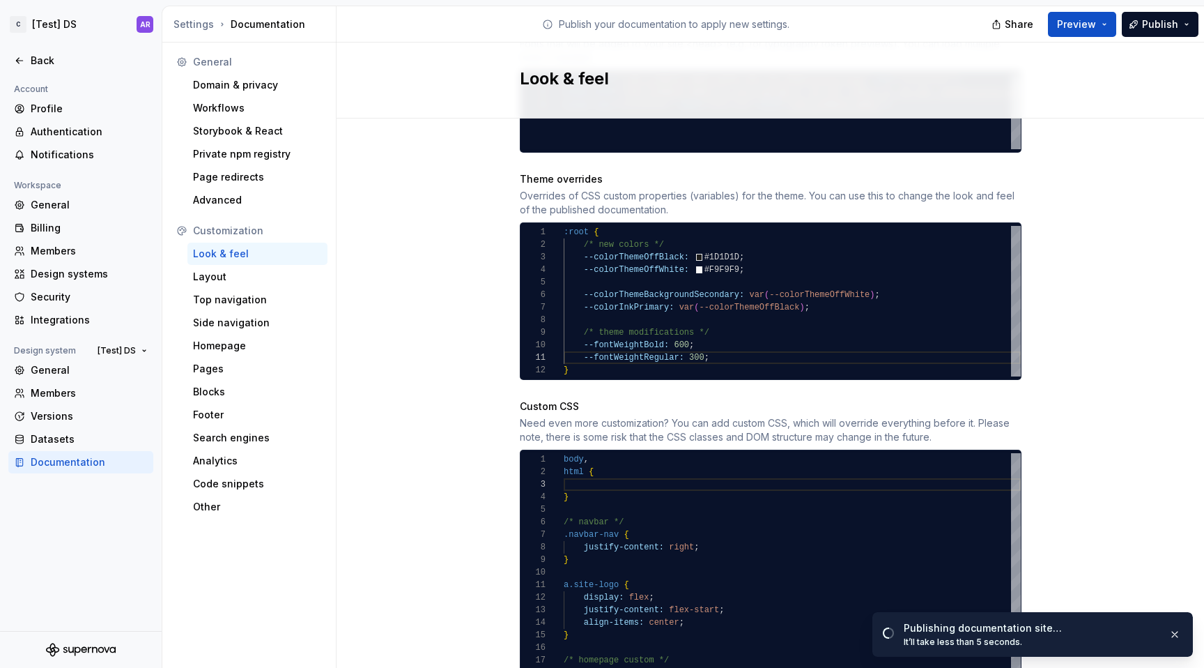
click at [830, 292] on div "--fontWeightBold: 600 ; /* new colors */ /* theme modifications */ --colorInkPr…" at bounding box center [792, 301] width 457 height 151
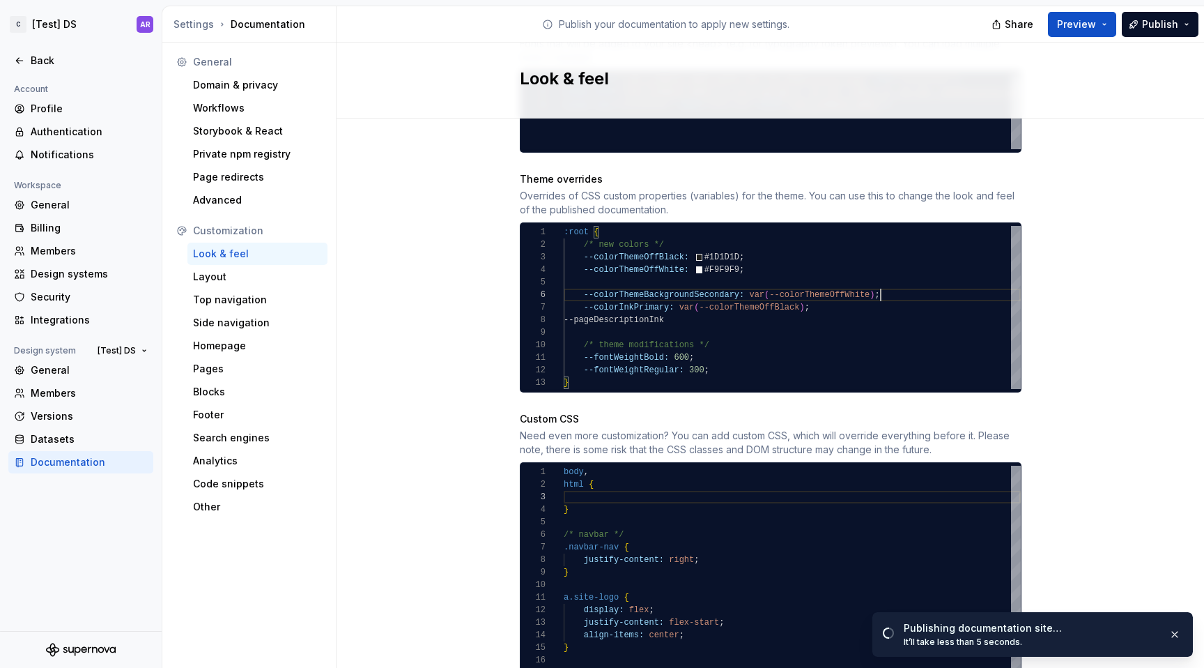
click at [912, 281] on div "--fontWeightBold: 600 ; /* new colors */ /* theme modifications */ --colorInkPr…" at bounding box center [792, 307] width 457 height 163
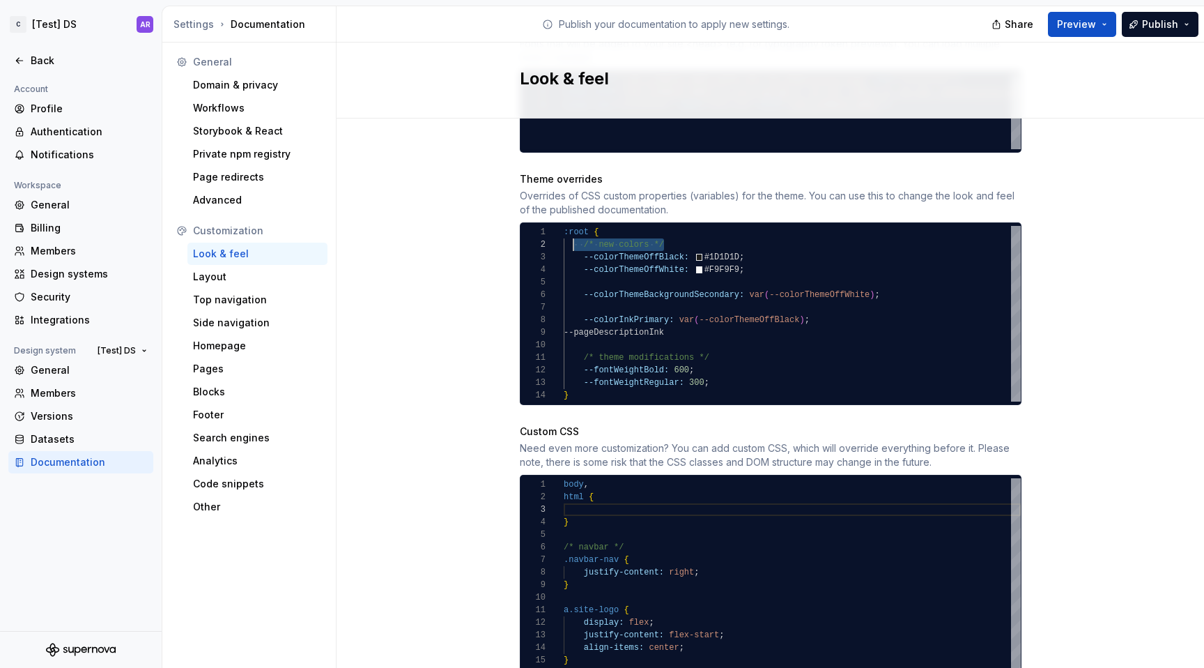
scroll to position [13, 20]
drag, startPoint x: 664, startPoint y: 231, endPoint x: 581, endPoint y: 231, distance: 83.6
click at [581, 231] on div "--fontWeightBold: 600 ; /* new colors */ /* theme modifications */ --colorInkPr…" at bounding box center [792, 314] width 457 height 176
click at [614, 226] on div "--fontWeightBold: 600 ; /* new colors */ /* theme modifications */ --colorInkPr…" at bounding box center [792, 314] width 457 height 176
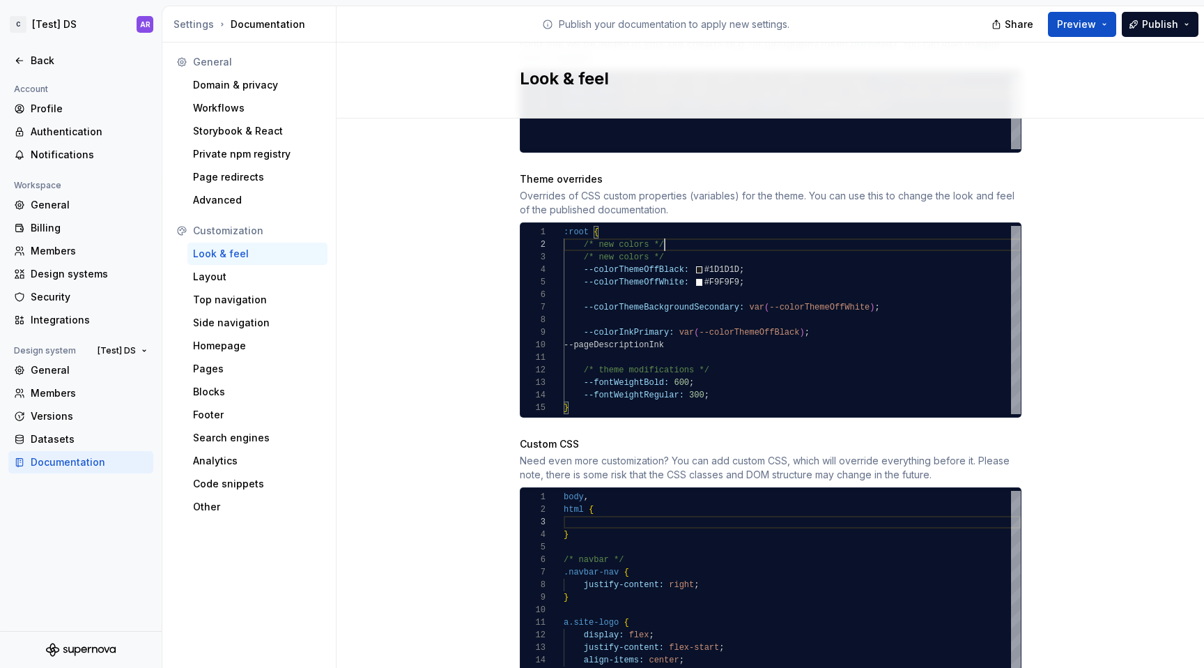
scroll to position [13, 95]
click at [624, 229] on div "--fontWeightBold: 600 ; /* new colors */ /* theme modifications */ --colorInkPr…" at bounding box center [792, 320] width 457 height 188
drag, startPoint x: 751, startPoint y: 273, endPoint x: 579, endPoint y: 255, distance: 173.8
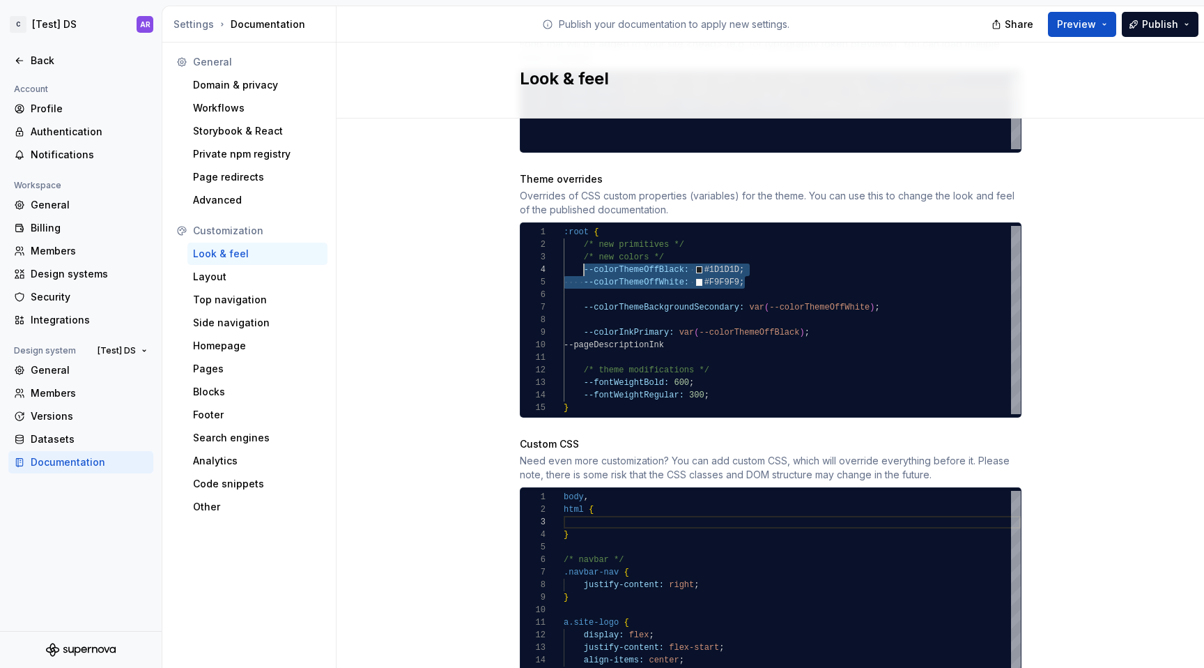
click at [579, 255] on div "--fontWeightBold: 600 ; /* new colors */ /* theme modifications */ --colorInkPr…" at bounding box center [792, 320] width 457 height 188
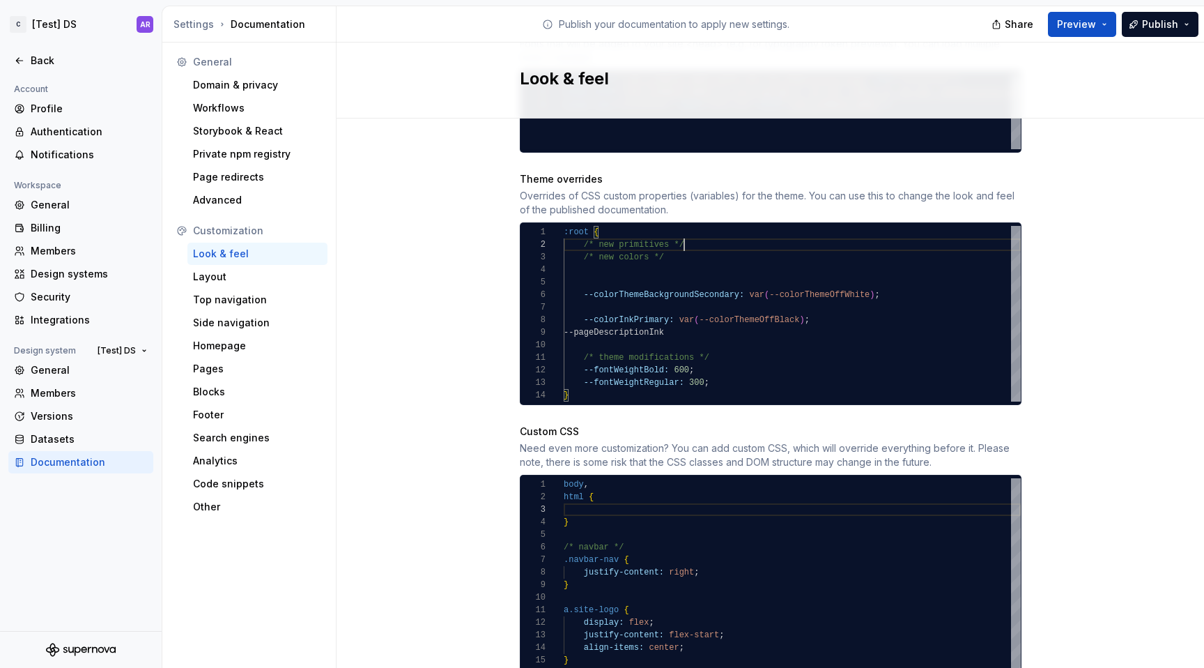
click at [697, 229] on div "--fontWeightBold: 600 ; /* new colors */ /* theme modifications */ --colorInkPr…" at bounding box center [792, 314] width 457 height 176
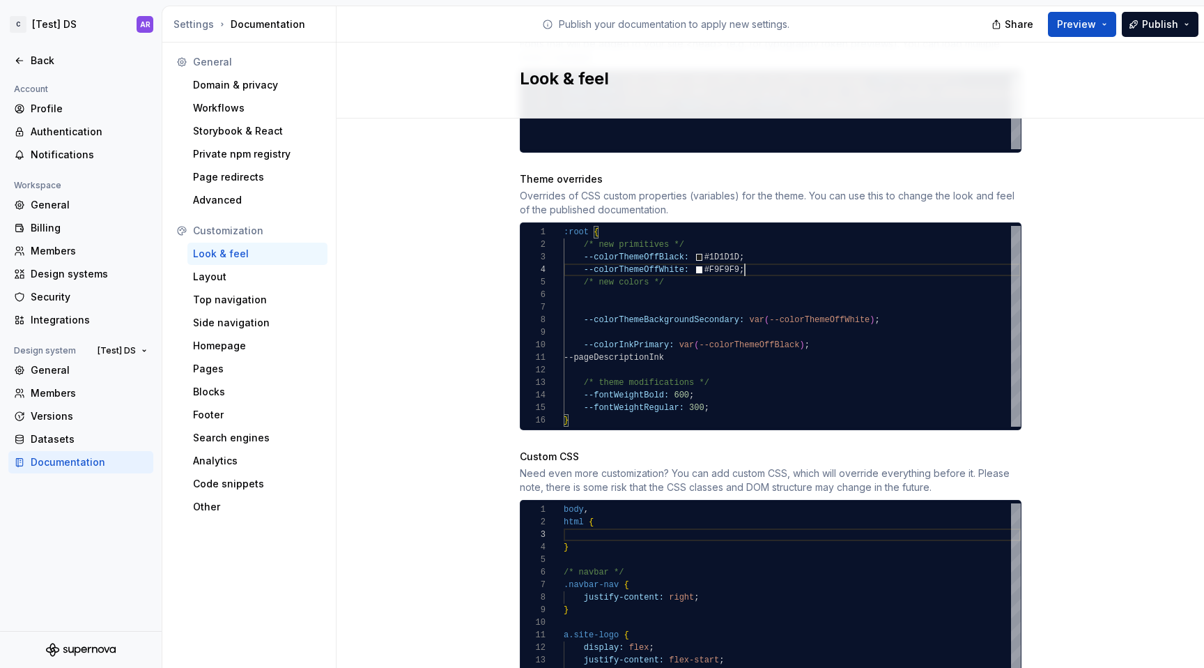
scroll to position [38, 181]
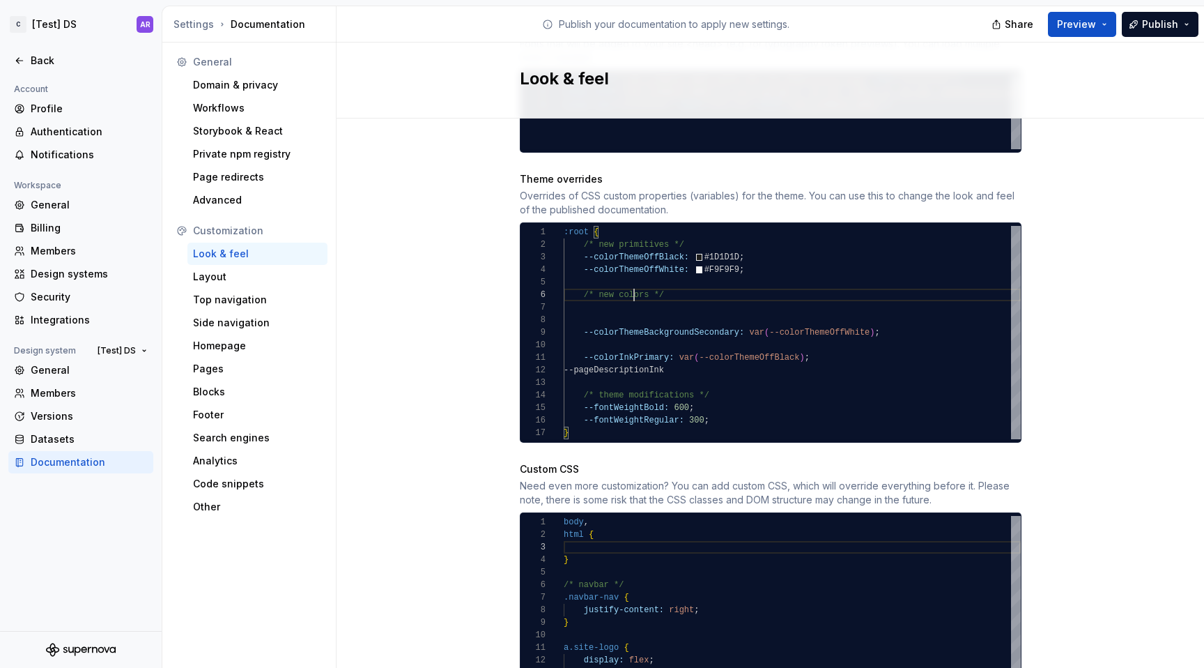
click at [627, 279] on div "--fontWeightBold: 600 ; /* new colors */ /* theme modifications */ --colorInkPr…" at bounding box center [792, 332] width 457 height 213
drag, startPoint x: 586, startPoint y: 280, endPoint x: 685, endPoint y: 284, distance: 99.8
click at [685, 284] on div "--fontWeightBold: 600 ; /* new semantic */ /* theme modifications */ --colorInk…" at bounding box center [792, 332] width 457 height 213
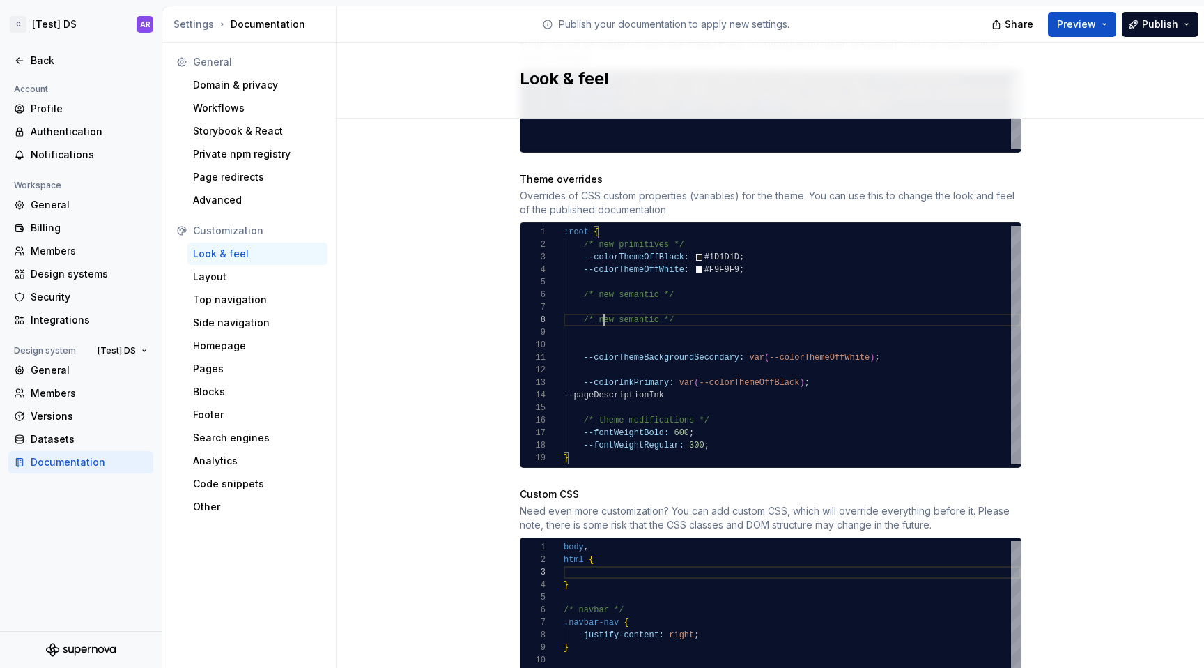
click at [600, 309] on div "--fontWeightBold: 600 ; /* new semantic */ /* theme modifications */ --colorInk…" at bounding box center [792, 345] width 457 height 238
drag, startPoint x: 694, startPoint y: 378, endPoint x: 580, endPoint y: 378, distance: 113.6
click at [580, 378] on div "--fontWeightBold: 600 ; /* new semantic */ /* theme modifications */ --colorInk…" at bounding box center [792, 345] width 457 height 238
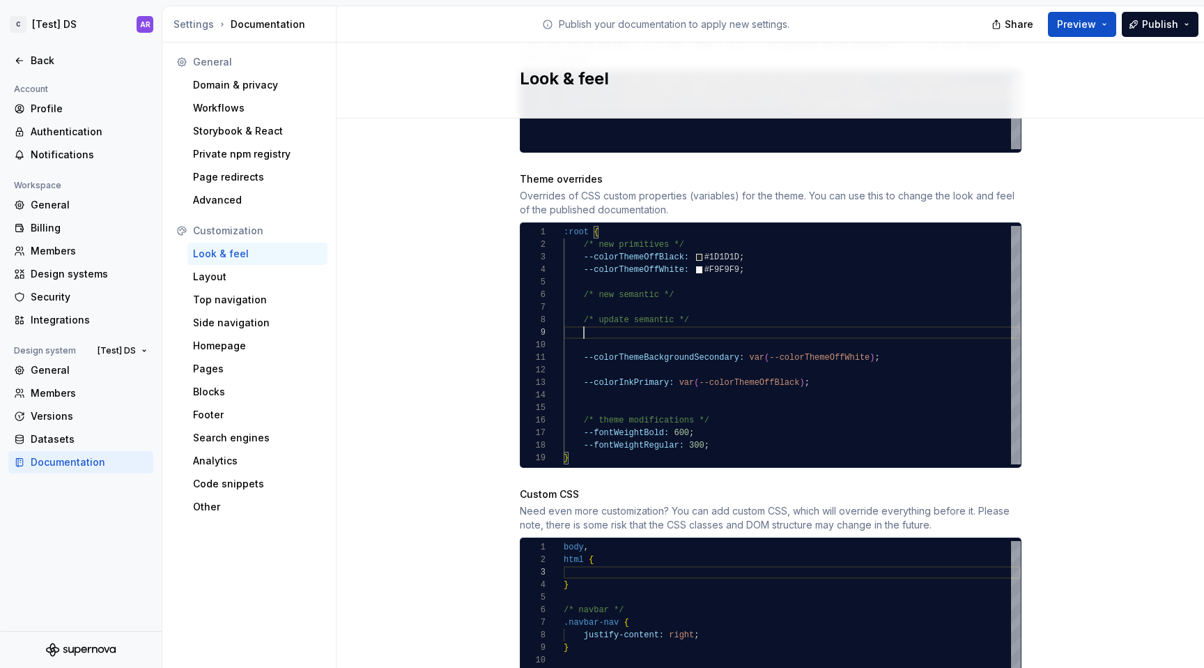
click at [596, 314] on div "--fontWeightBold: 600 ; /* new semantic */ /* theme modifications */ --colorInk…" at bounding box center [792, 345] width 457 height 238
drag, startPoint x: 820, startPoint y: 372, endPoint x: 578, endPoint y: 365, distance: 242.0
click at [578, 365] on div "--fontWeightBold: 600 ; /* new semantic */ /* theme modifications */ --colorInk…" at bounding box center [792, 345] width 457 height 238
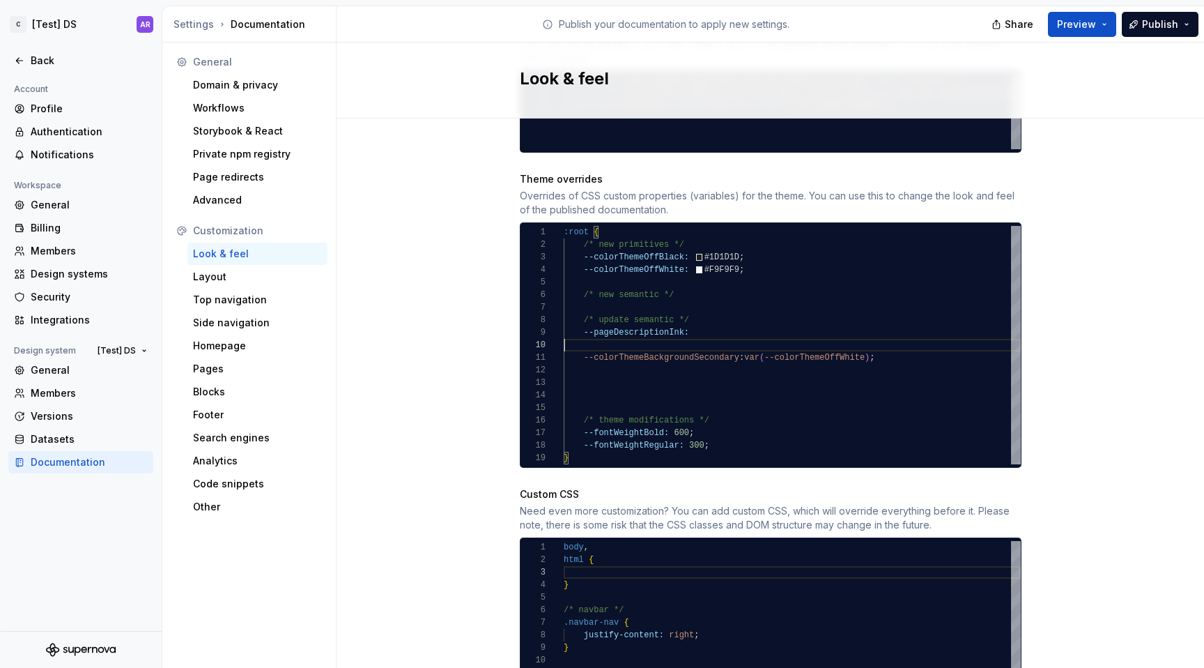
click at [618, 329] on div "--fontWeightBold: 600 ; /* new semantic */ /* theme modifications */ --pageDesc…" at bounding box center [792, 345] width 457 height 238
click at [564, 332] on div "--fontWeightBold: 600 ; /* new semantic */ /* theme modifications */ --pageDesc…" at bounding box center [792, 345] width 457 height 238
click at [579, 342] on div "--fontWeightBold: 600 ; /* new semantic */ /* theme modifications */ --pageDesc…" at bounding box center [792, 345] width 457 height 238
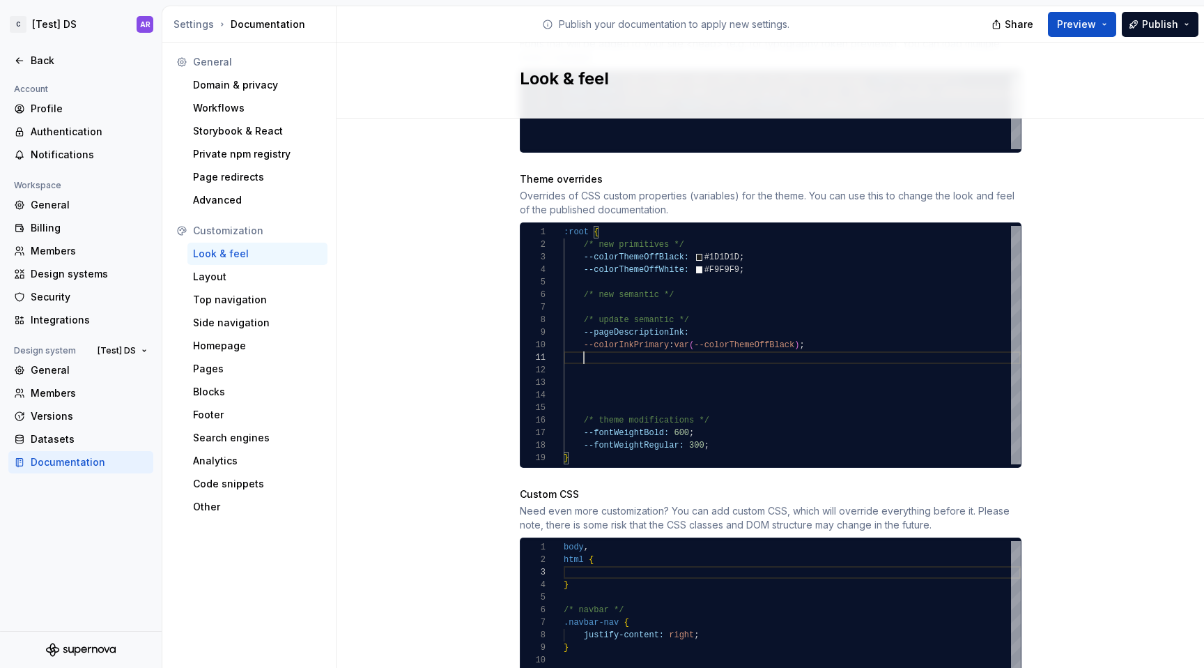
click at [654, 290] on div "--fontWeightBold: 600 ; /* new semantic */ /* theme modifications */ --pageDesc…" at bounding box center [792, 345] width 457 height 238
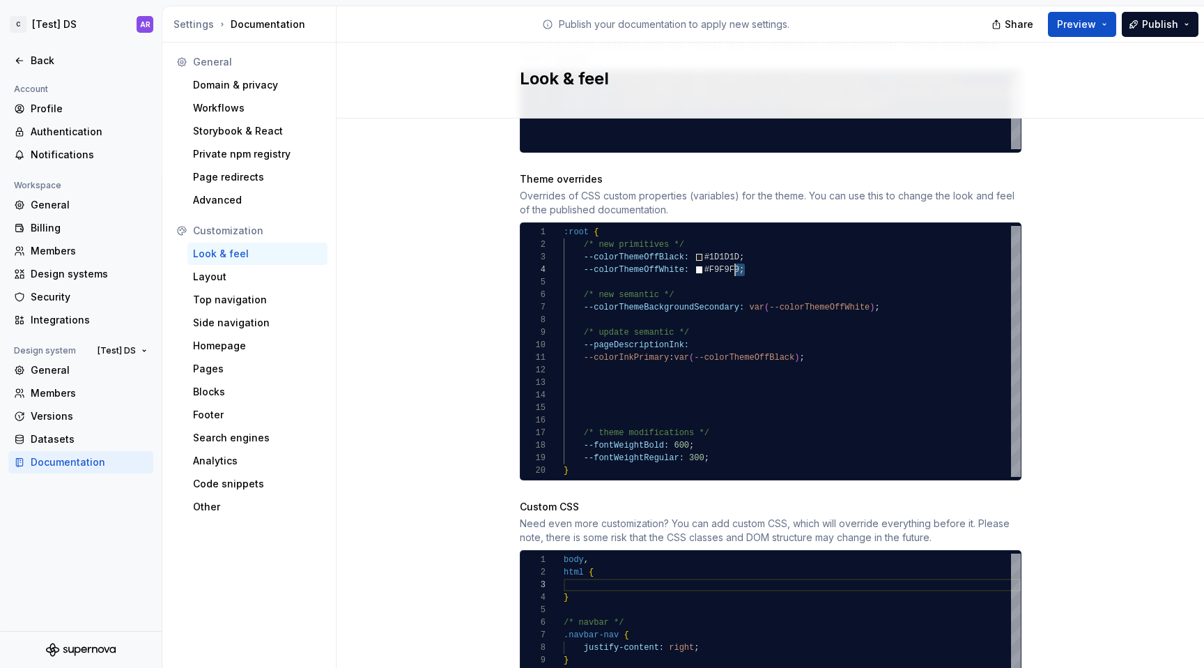
drag, startPoint x: 753, startPoint y: 250, endPoint x: 727, endPoint y: 252, distance: 25.8
click at [727, 252] on div "--fontWeightBold: 600 ; /* new semantic */ /* theme modifications */ --pageDesc…" at bounding box center [792, 351] width 457 height 251
click at [743, 240] on div "--fontWeightBold: 600 ; /* new semantic */ /* theme modifications */ --pageDesc…" at bounding box center [792, 351] width 457 height 251
click at [579, 244] on div "--fontWeightBold: 600 ; /* new semantic */ /* theme modifications */ --pageDesc…" at bounding box center [792, 351] width 457 height 251
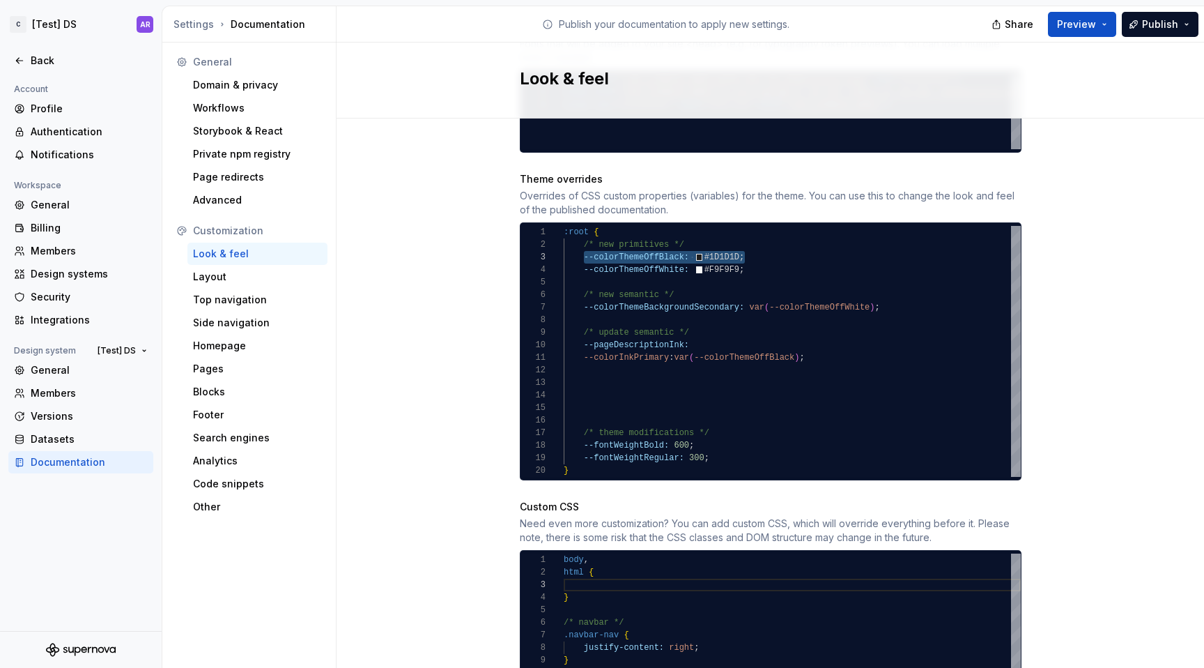
click at [749, 245] on div "--fontWeightBold: 600 ; /* new semantic */ /* theme modifications */ --pageDesc…" at bounding box center [792, 351] width 457 height 251
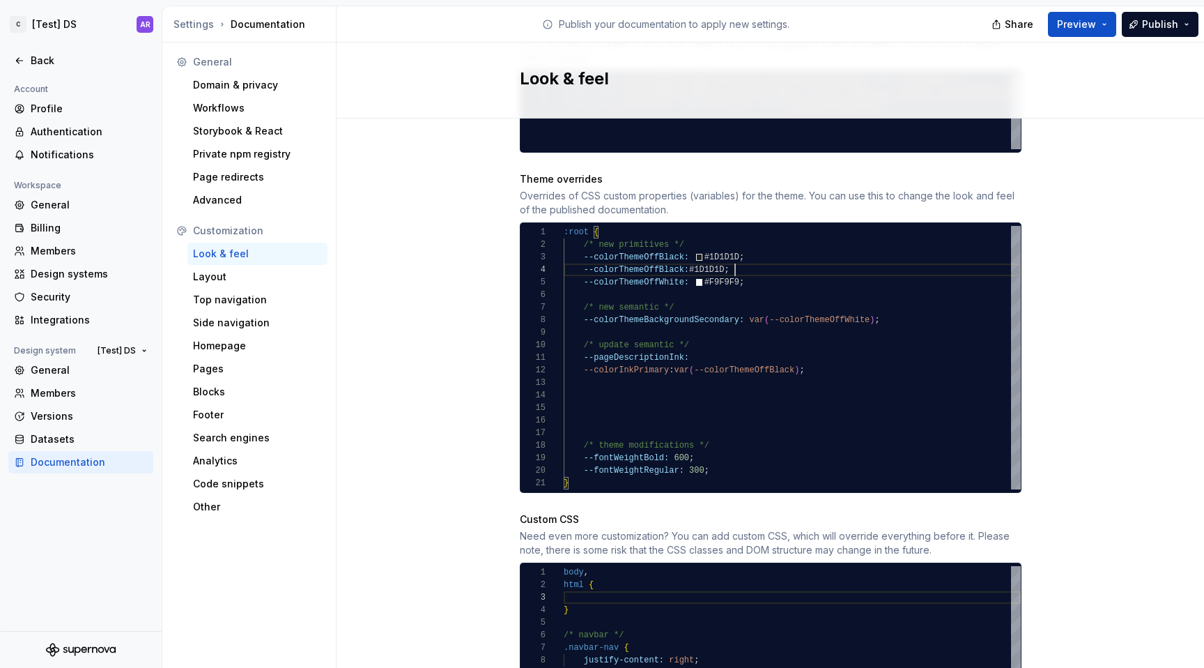
scroll to position [38, 181]
click at [641, 254] on div "--fontWeightBold: 600 ; /* new semantic */ /* theme modifications */ --pageDesc…" at bounding box center [792, 357] width 457 height 263
click at [676, 254] on div "--fontWeightBold: 600 ; /* new semantic */ /* theme modifications */ --pageDesc…" at bounding box center [792, 357] width 457 height 263
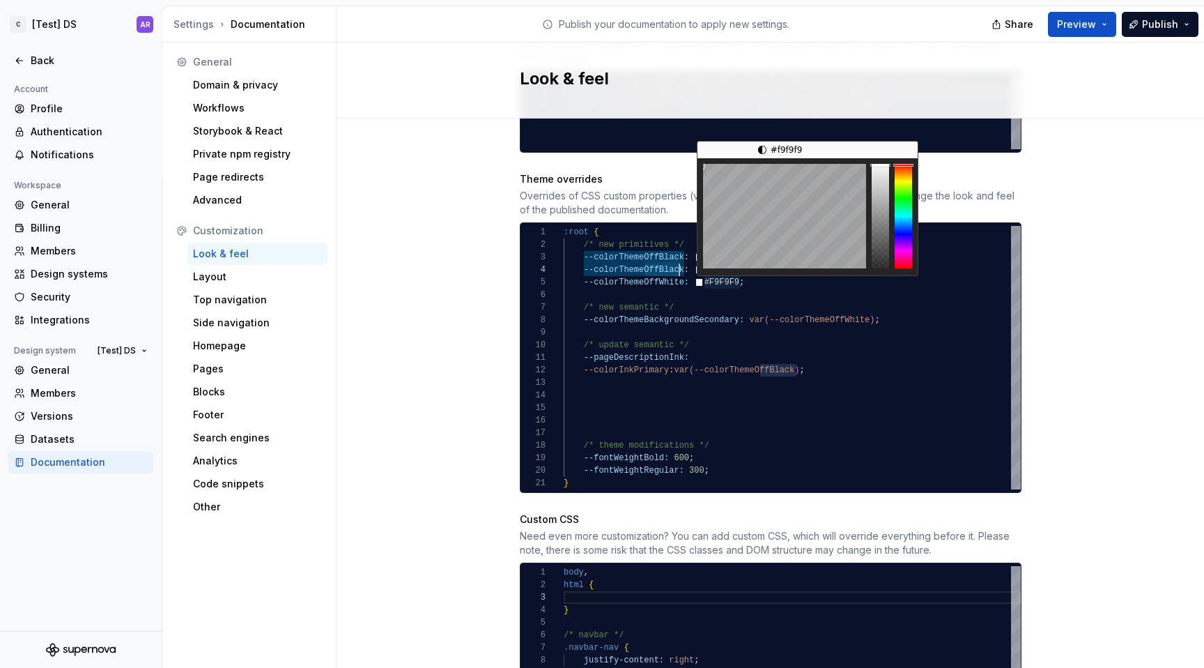
click at [643, 244] on div "--fontWeightBold: 600 ; /* new semantic */ /* theme modifications */ --pageDesc…" at bounding box center [792, 357] width 457 height 263
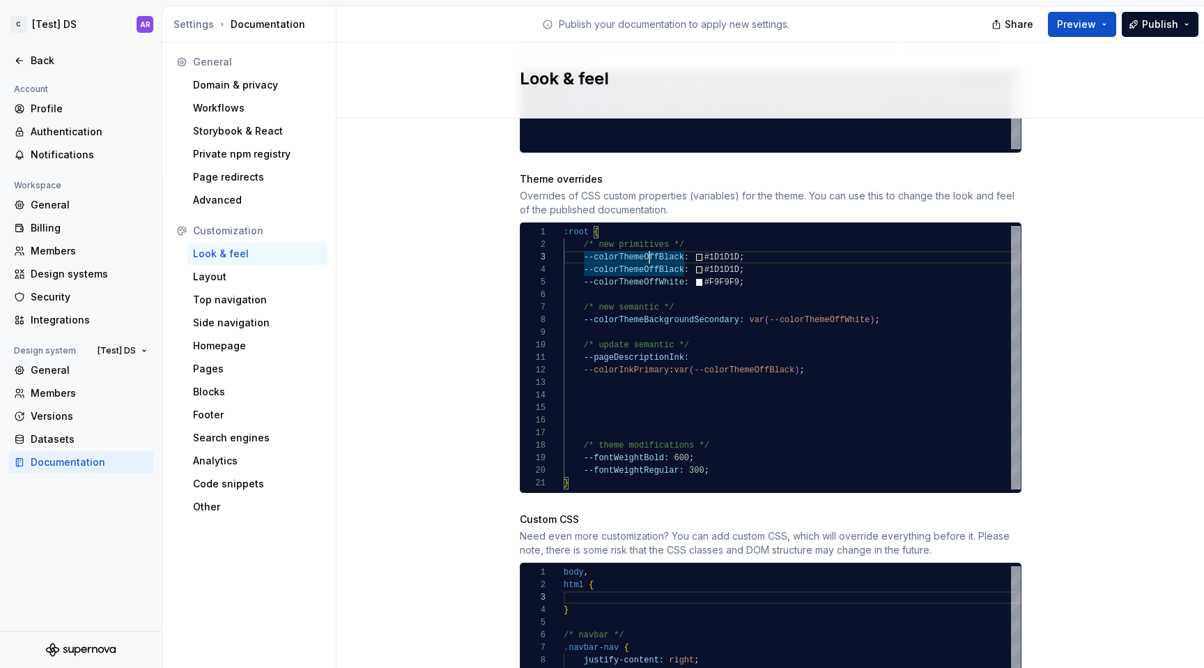
click at [639, 243] on div "--fontWeightBold: 600 ; /* new semantic */ /* theme modifications */ --pageDesc…" at bounding box center [792, 357] width 457 height 263
click at [678, 243] on div "--fontWeightBold: 600 ; /* new semantic */ /* theme modifications */ --pageDesc…" at bounding box center [792, 357] width 457 height 263
click at [639, 248] on div "--fontWeightBold: 600 ; /* new semantic */ /* theme modifications */ --pageDesc…" at bounding box center [792, 357] width 457 height 263
click at [639, 243] on div "--fontWeightBold: 600 ; /* new semantic */ /* theme modifications */ --pageDesc…" at bounding box center [792, 357] width 457 height 263
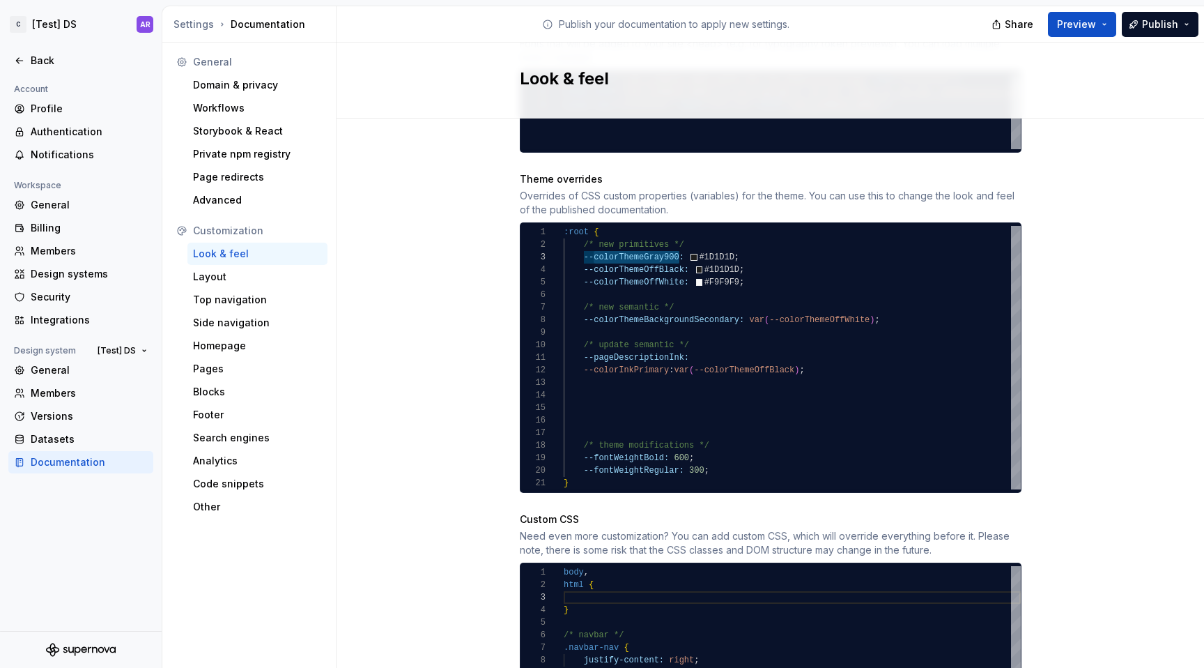
click at [760, 360] on div "--fontWeightBold: 600 ; /* new semantic */ /* theme modifications */ --pageDesc…" at bounding box center [792, 357] width 457 height 263
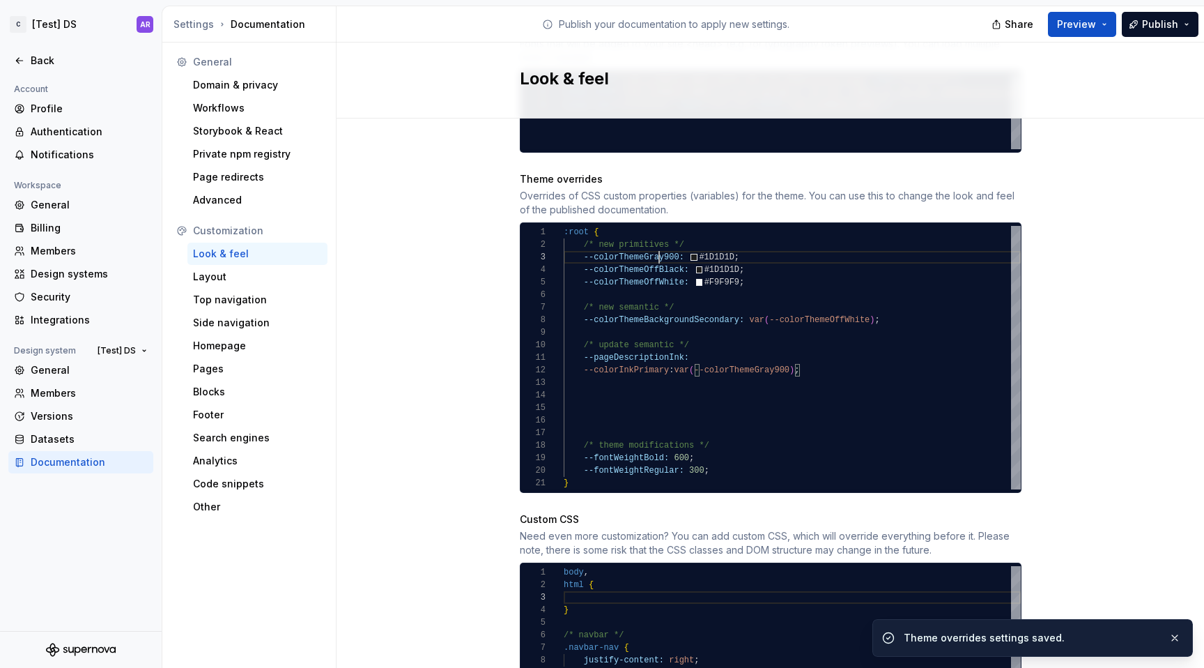
click at [654, 243] on div "--fontWeightBold: 600 ; /* new semantic */ /* theme modifications */ --pageDesc…" at bounding box center [792, 357] width 457 height 263
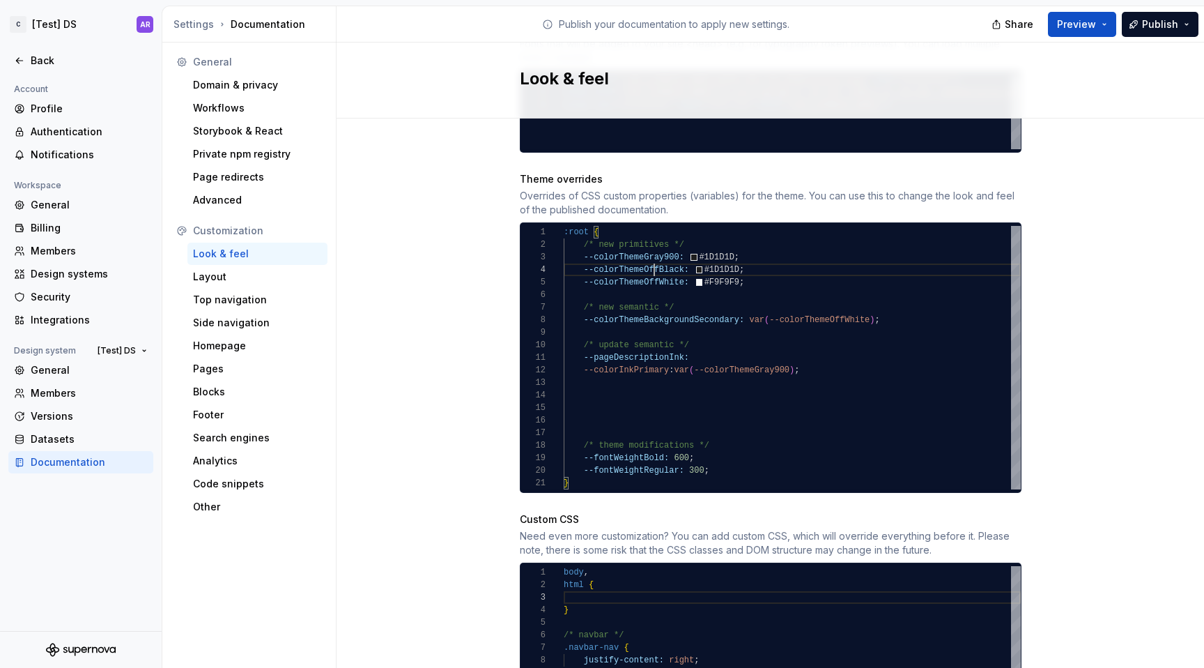
click at [651, 258] on div "--fontWeightBold: 600 ; /* new semantic */ /* theme modifications */ --pageDesc…" at bounding box center [792, 357] width 457 height 263
click at [663, 257] on div "--fontWeightBold: 600 ; /* new semantic */ /* theme modifications */ --pageDesc…" at bounding box center [792, 357] width 457 height 263
click at [712, 255] on div "--fontWeightBold: 600 ; /* new semantic */ /* theme modifications */ --pageDesc…" at bounding box center [792, 357] width 457 height 263
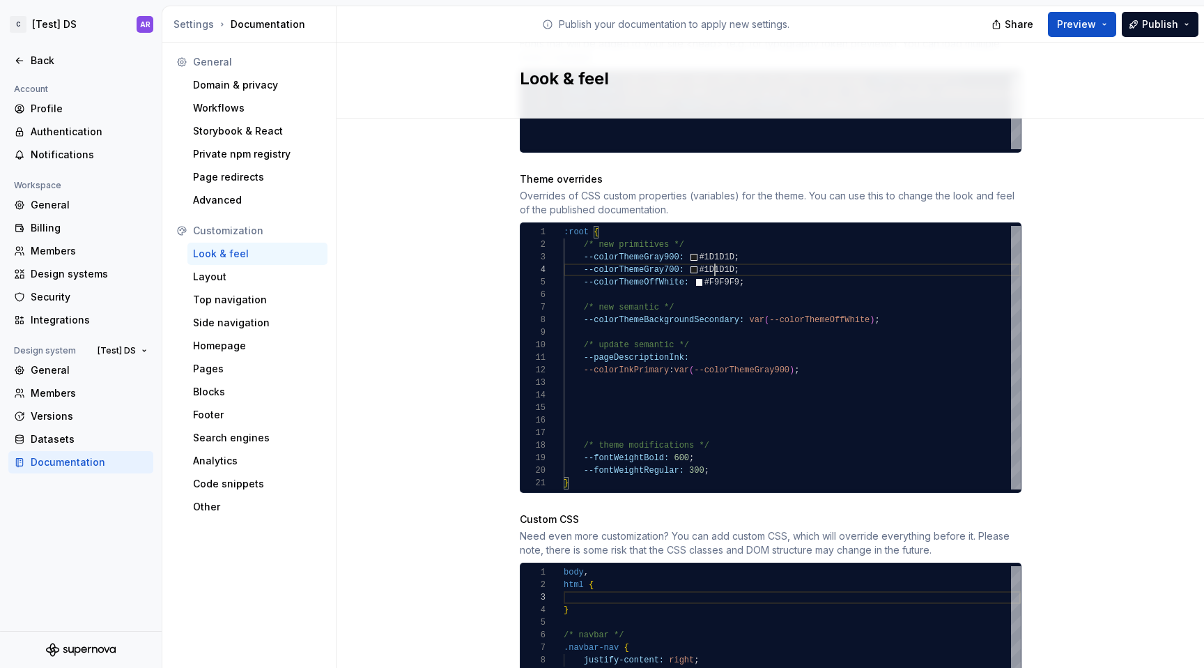
click at [712, 255] on div "--fontWeightBold: 600 ; /* new semantic */ /* theme modifications */ --pageDesc…" at bounding box center [792, 357] width 457 height 263
click at [656, 257] on div "--fontWeightBold: 600 ; /* new semantic */ /* theme modifications */ --pageDesc…" at bounding box center [792, 357] width 457 height 263
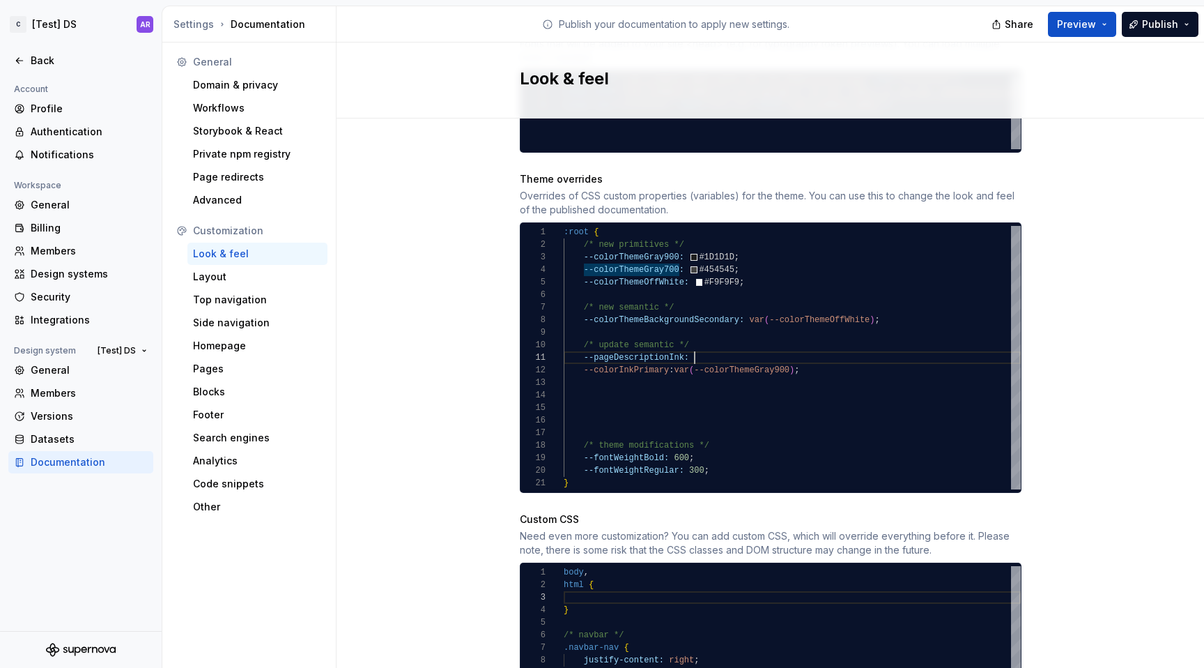
click at [699, 338] on div "--fontWeightBold: 600 ; /* new semantic */ /* theme modifications */ --pageDesc…" at bounding box center [792, 357] width 457 height 263
click at [597, 381] on div "--fontWeightBold: 600 ; /* new semantic */ /* theme modifications */ --pageDesc…" at bounding box center [792, 357] width 457 height 263
click at [632, 366] on div "--fontWeightBold: 600 ; /* new semantic */ /* theme modifications */ --pageDesc…" at bounding box center [792, 357] width 457 height 263
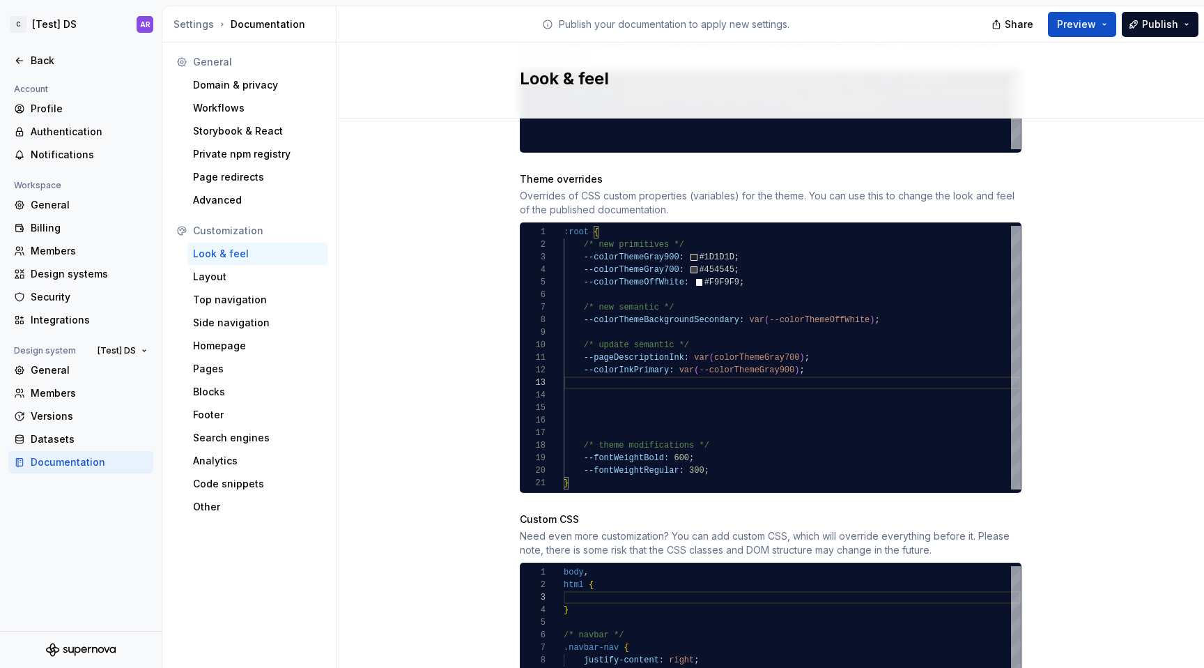
scroll to position [50, 237]
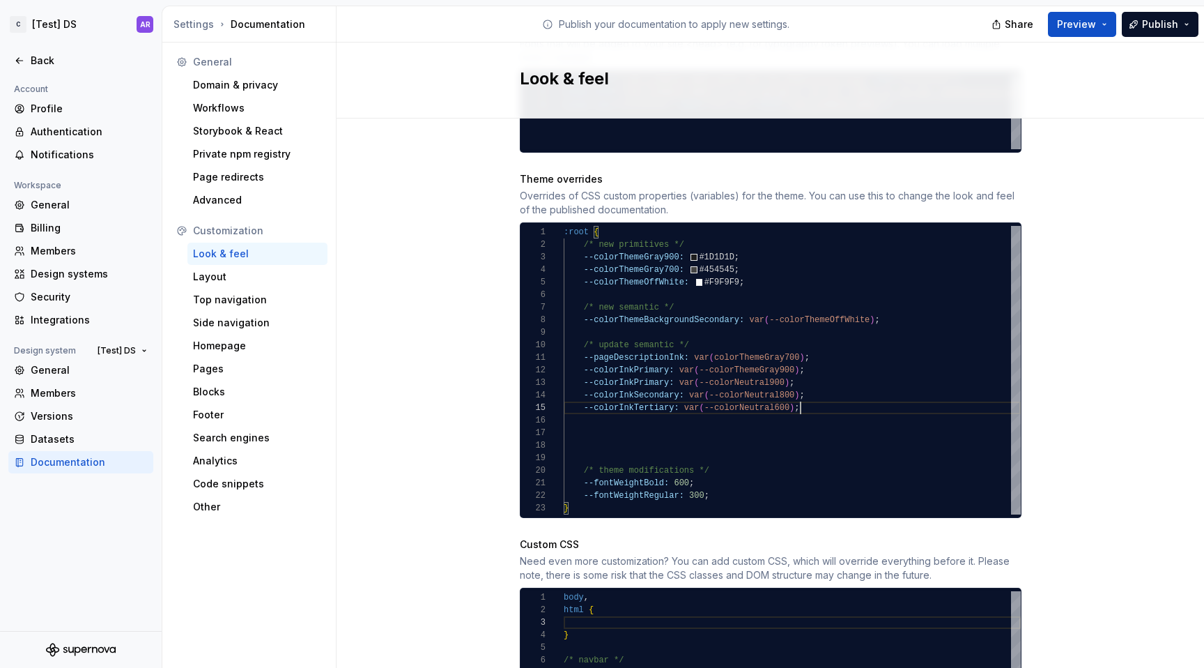
click at [579, 370] on div "--fontWeightBold: 600 ; /* new semantic */ /* theme modifications */ --pageDesc…" at bounding box center [792, 370] width 457 height 289
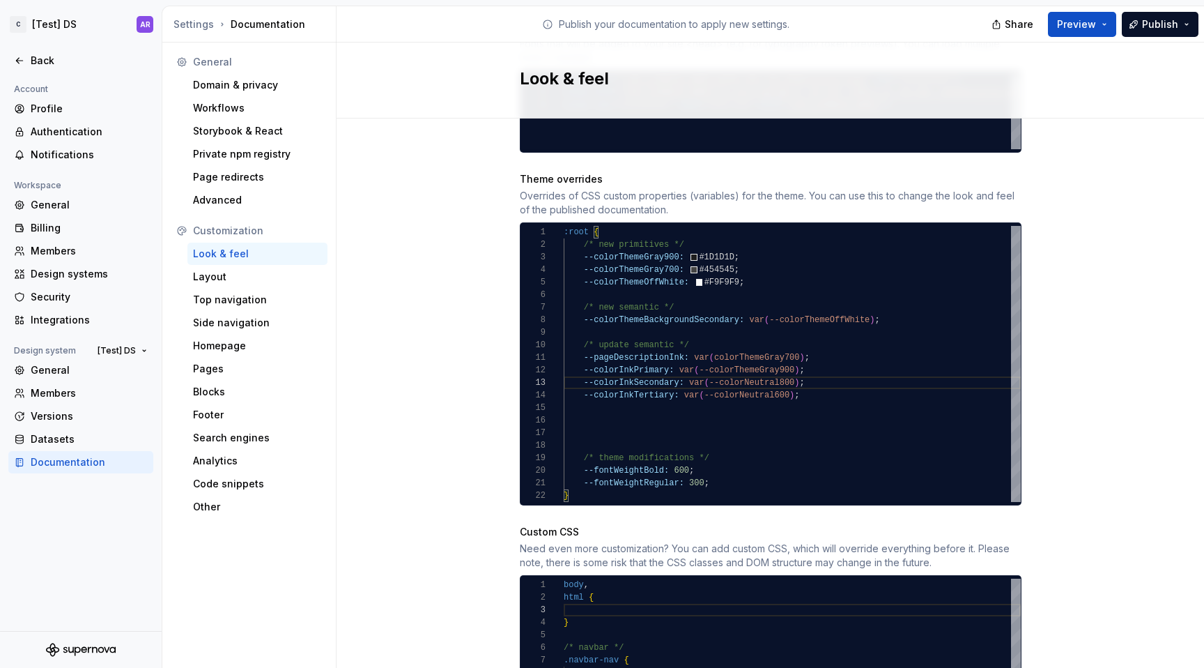
scroll to position [75, 20]
click at [596, 415] on div "--fontWeightBold: 600 ; /* new semantic */ /* theme modifications */ --pageDesc…" at bounding box center [792, 364] width 457 height 276
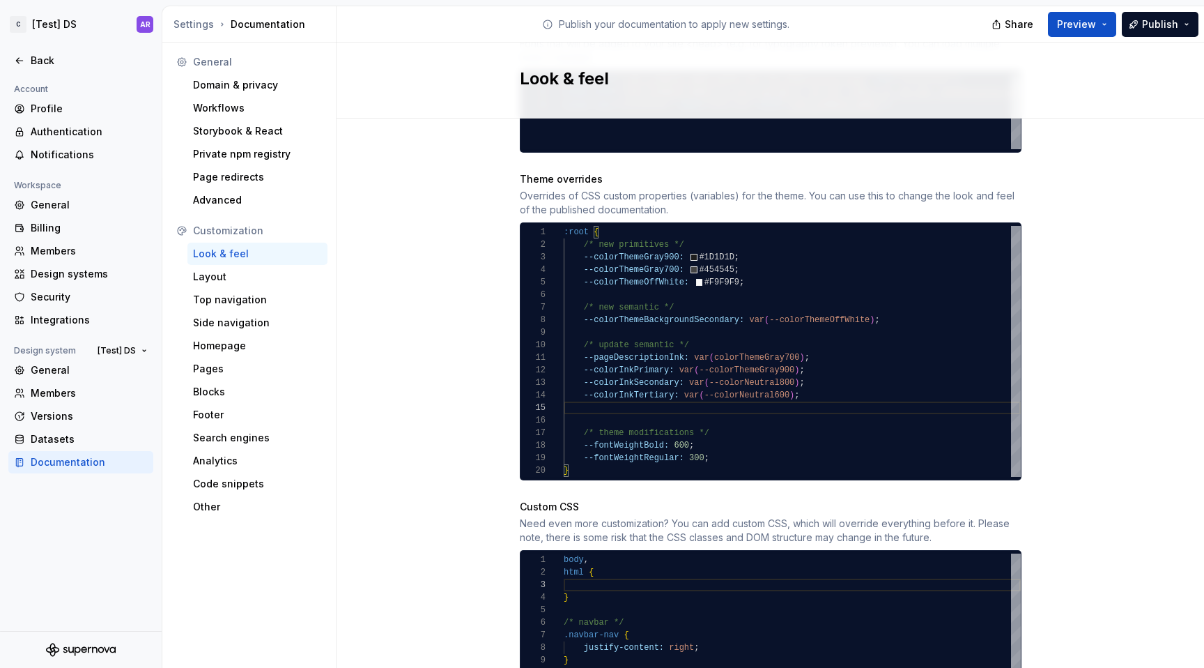
scroll to position [38, 237]
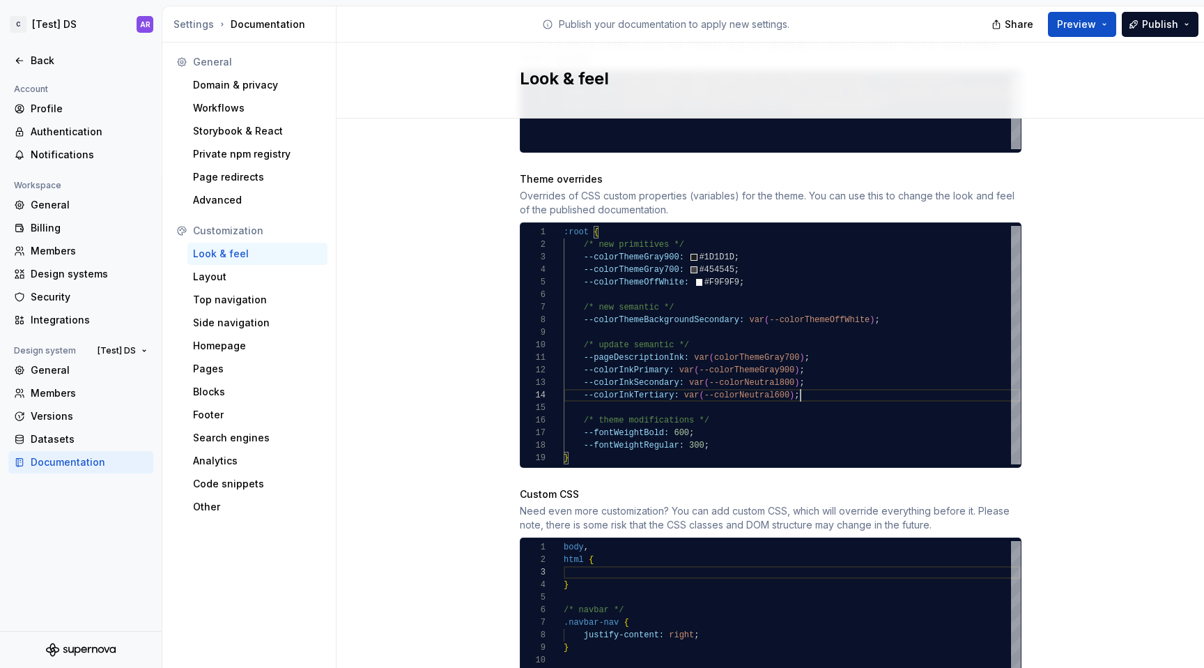
click at [578, 367] on div "--fontWeightBold: 600 ; /* new semantic */ /* theme modifications */ --pageDesc…" at bounding box center [792, 345] width 457 height 238
click at [576, 380] on div "--fontWeightBold: 600 ; /* new semantic */ /* theme modifications */ --pageDesc…" at bounding box center [792, 345] width 457 height 238
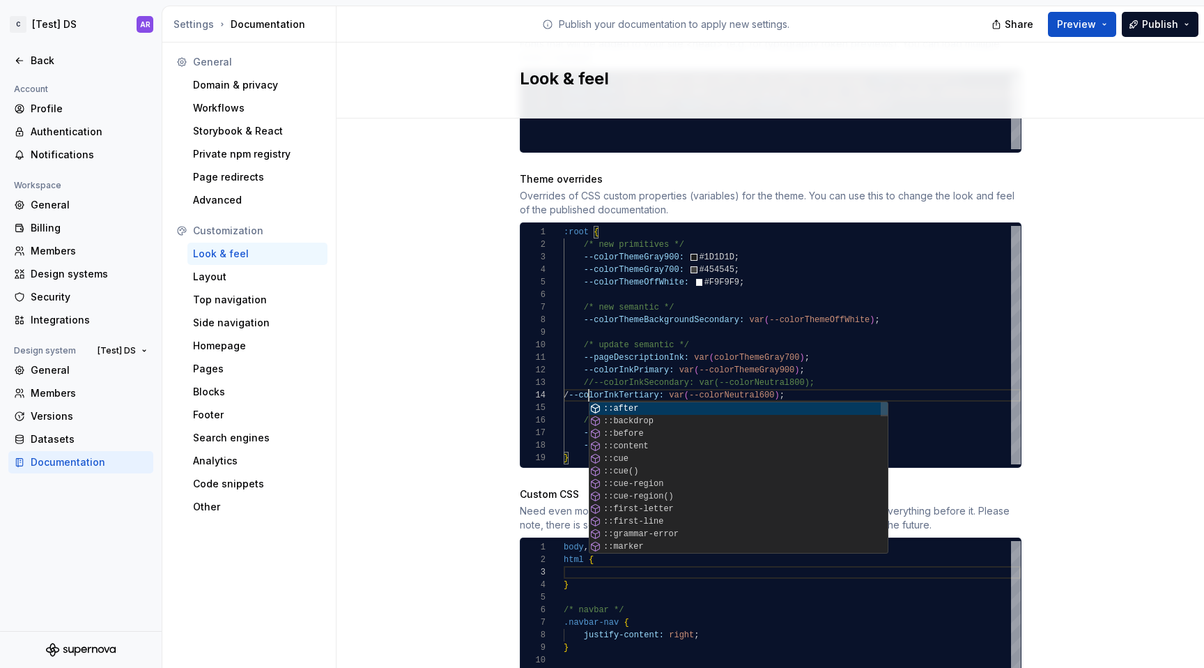
scroll to position [38, 30]
type textarea "**********"
click at [1175, 17] on span "Publish" at bounding box center [1160, 24] width 36 height 14
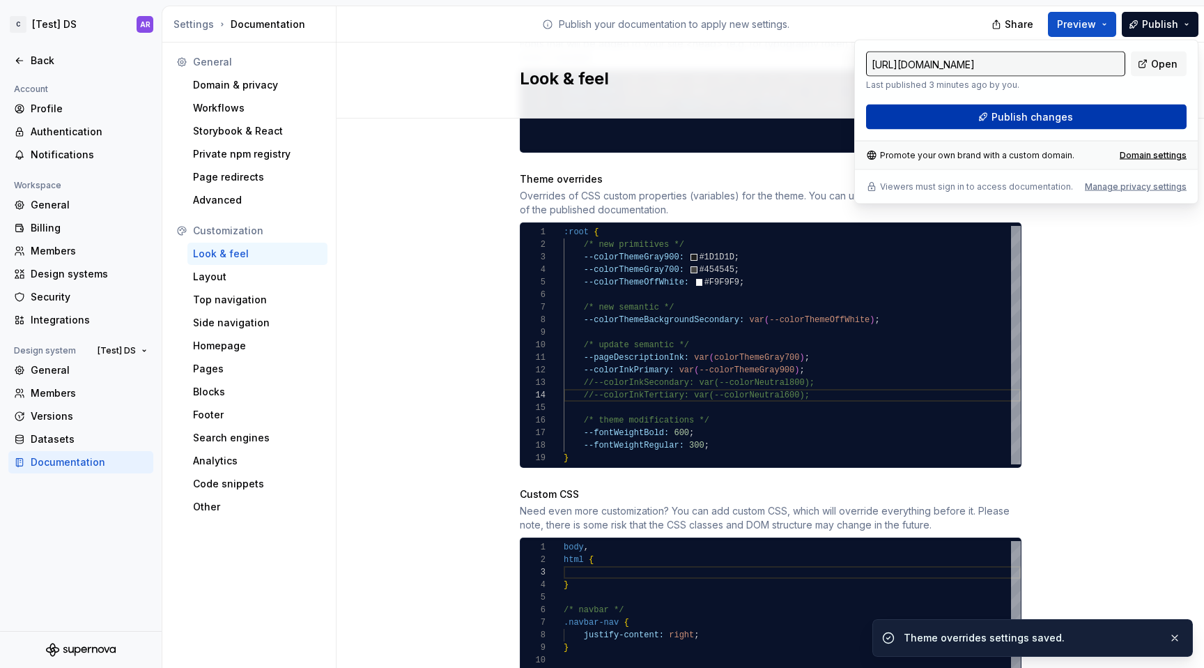
click at [1132, 116] on button "Publish changes" at bounding box center [1026, 117] width 321 height 25
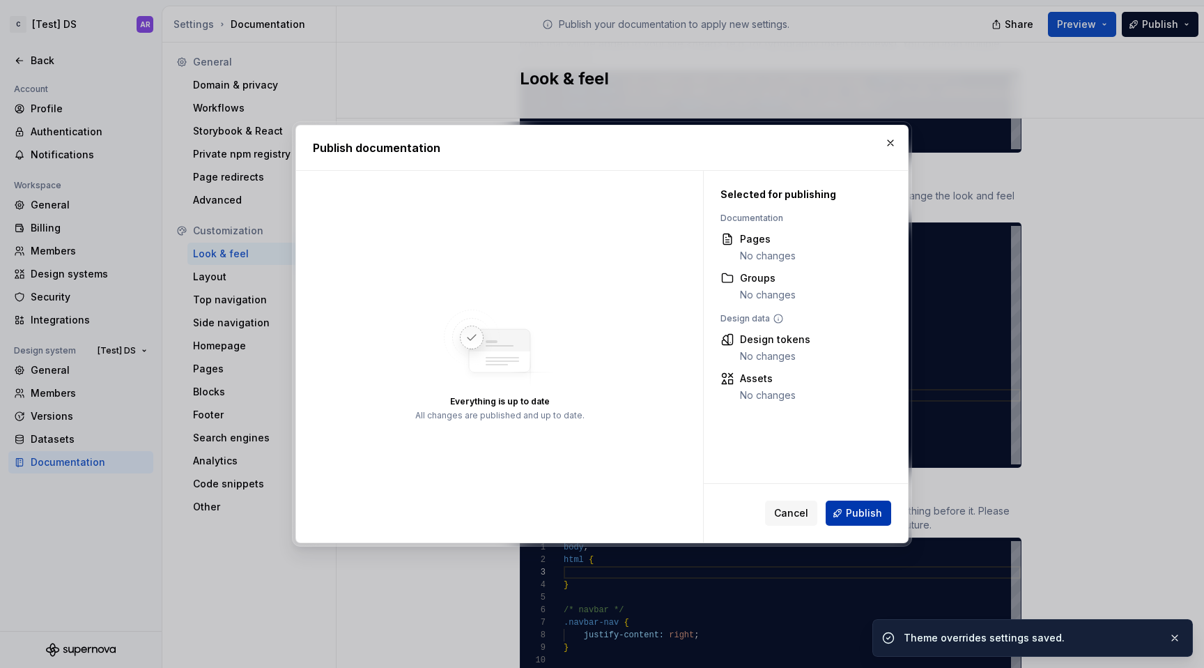
click at [862, 504] on button "Publish" at bounding box center [859, 512] width 66 height 25
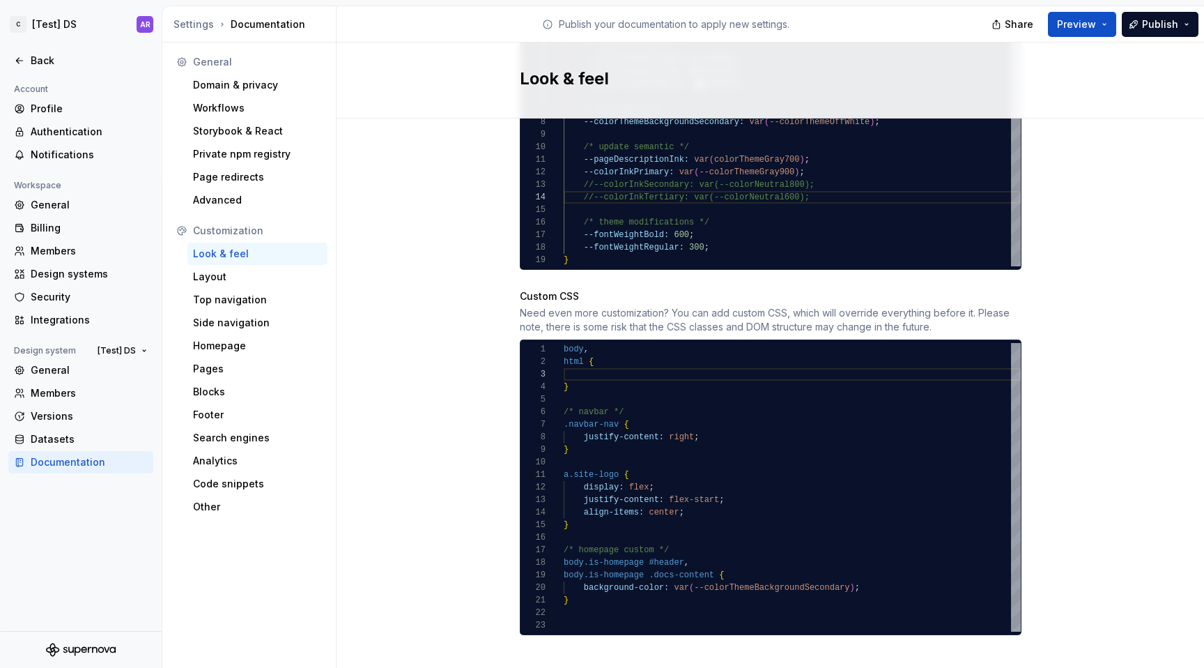
scroll to position [0, 4]
click at [573, 583] on div "a.site-logo { display: flex ; justify-content: flex-start ; align-items: center…" at bounding box center [792, 487] width 457 height 289
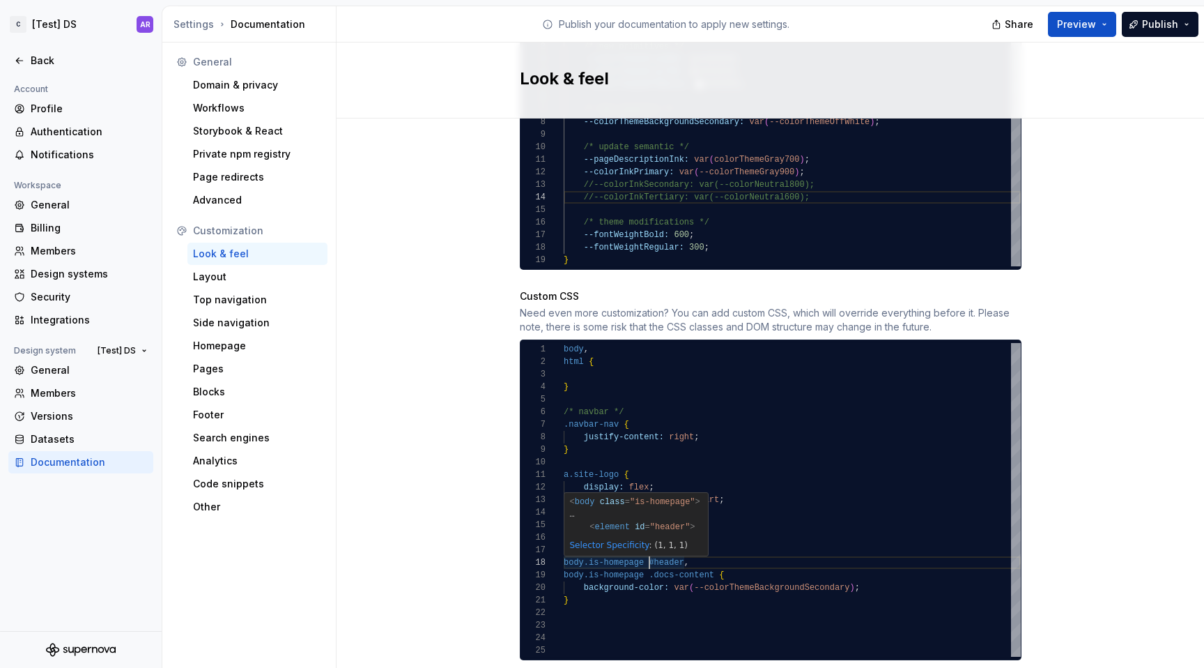
scroll to position [88, 86]
click at [642, 546] on div "a.site-logo { display: flex ; justify-content: flex-start ; align-items: center…" at bounding box center [792, 500] width 457 height 314
click at [678, 548] on div "a.site-logo { display: flex ; justify-content: flex-start ; align-items: center…" at bounding box center [792, 500] width 457 height 314
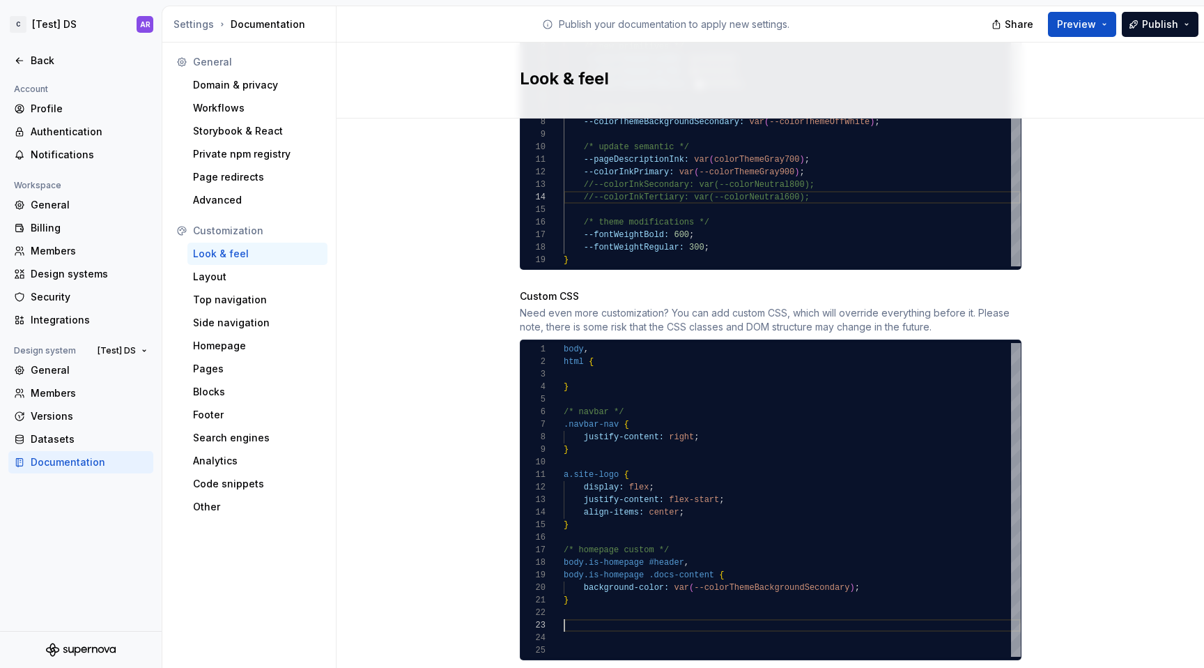
click at [564, 613] on div "a.site-logo { display: flex ; justify-content: flex-start ; align-items: center…" at bounding box center [792, 500] width 457 height 314
type textarea "**********"
click at [1161, 20] on span "Publish" at bounding box center [1160, 24] width 36 height 14
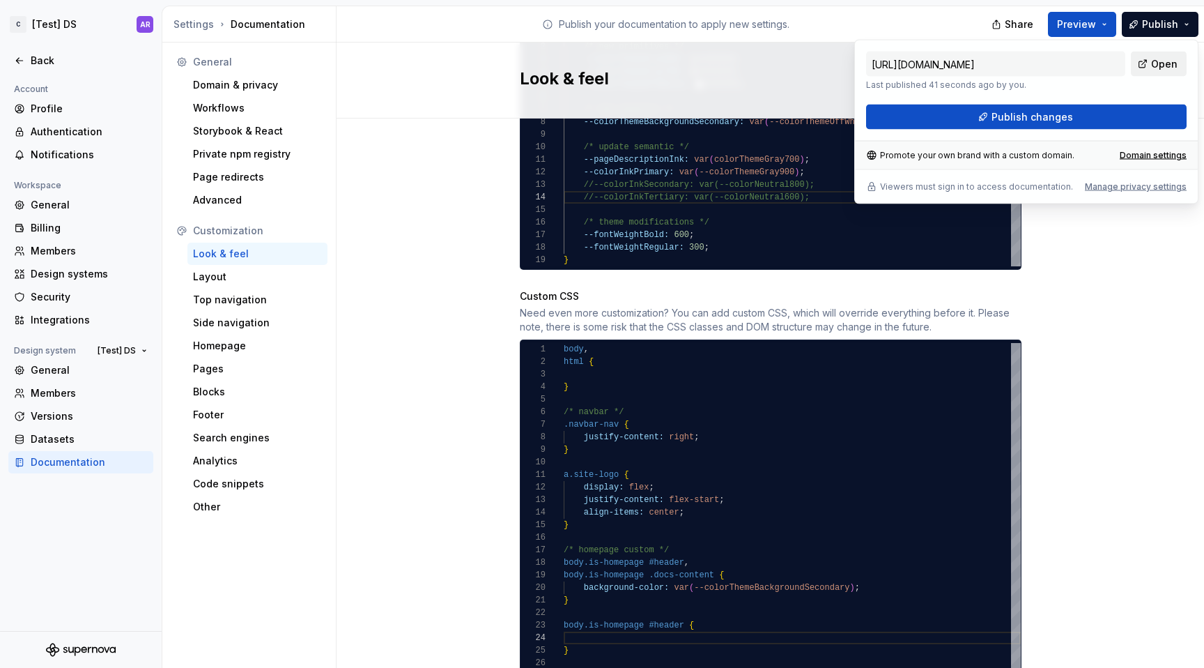
click at [1165, 75] on link "Open" at bounding box center [1159, 64] width 56 height 25
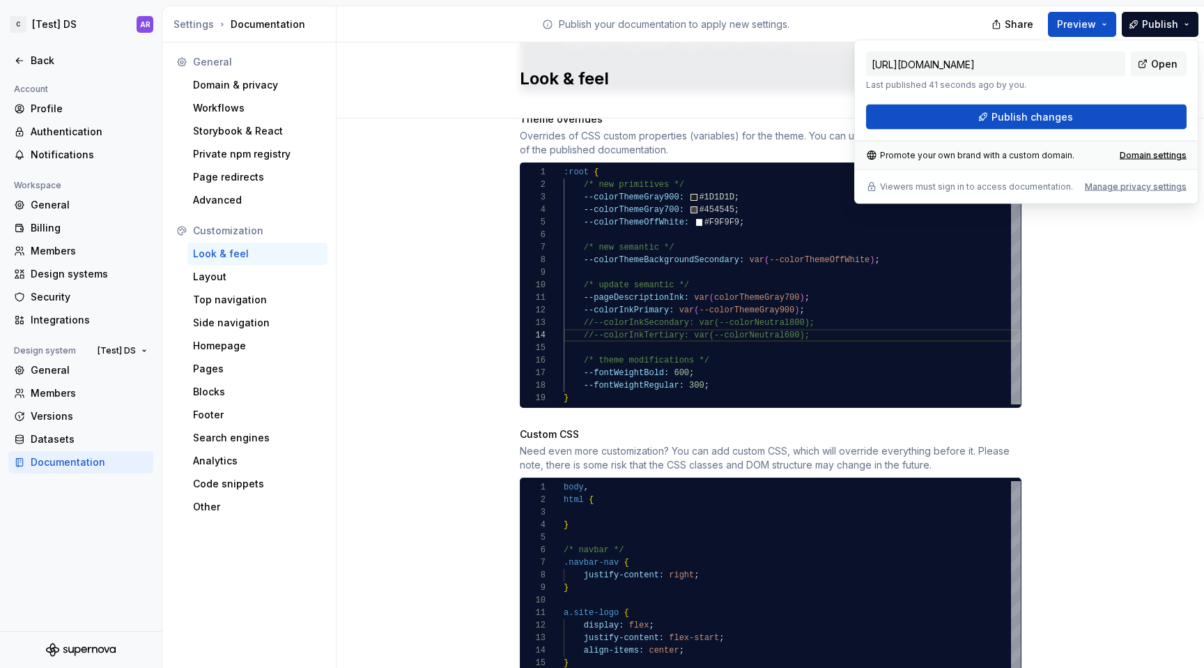
scroll to position [694, 0]
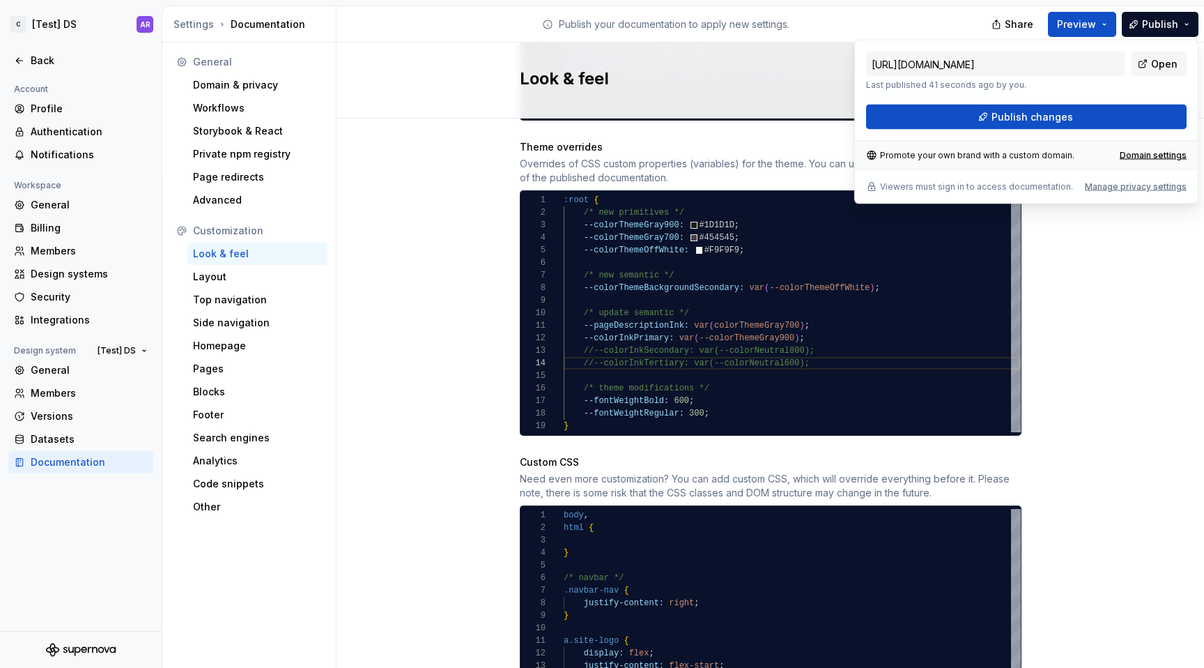
click at [615, 315] on div "--fontWeightBold: 600 ; /* new semantic */ /* theme modifications */ --pageDesc…" at bounding box center [792, 313] width 457 height 238
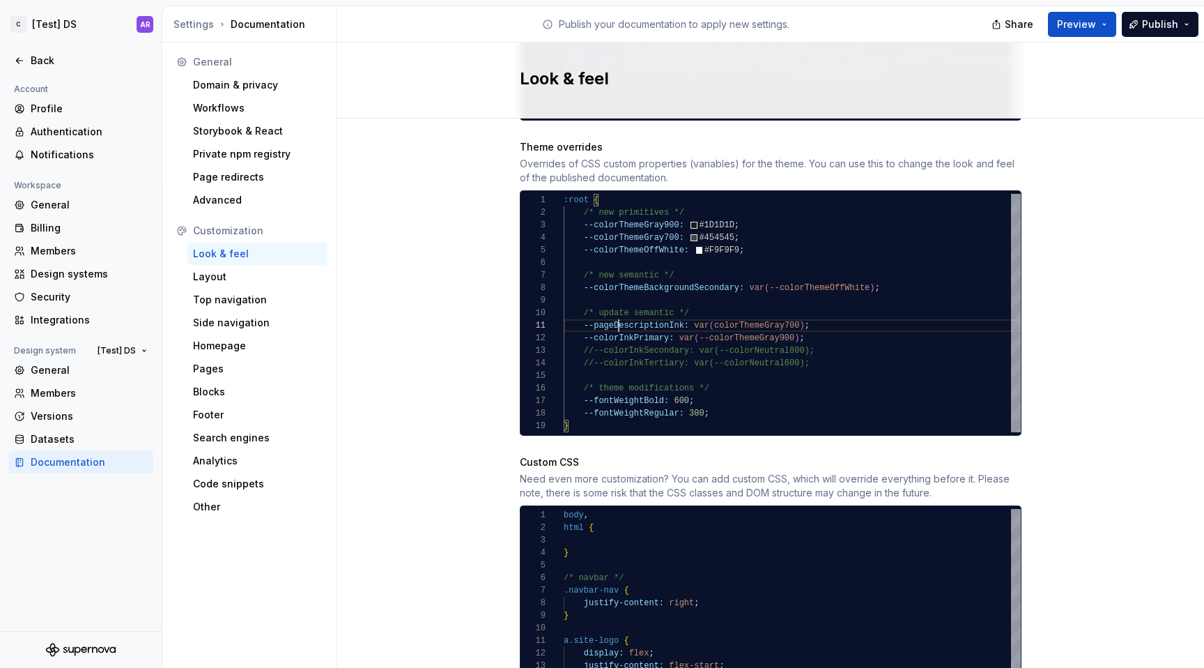
click at [615, 315] on div "--fontWeightBold: 600 ; /* new semantic */ /* theme modifications */ --pageDesc…" at bounding box center [792, 313] width 457 height 238
click at [678, 309] on div "--fontWeightBold: 600 ; /* new semantic */ /* theme modifications */ --pageDesc…" at bounding box center [792, 313] width 457 height 238
click at [887, 345] on div "--fontWeightBold: 600 ; /* new semantic */ /* theme modifications */ --pageDesc…" at bounding box center [792, 313] width 457 height 238
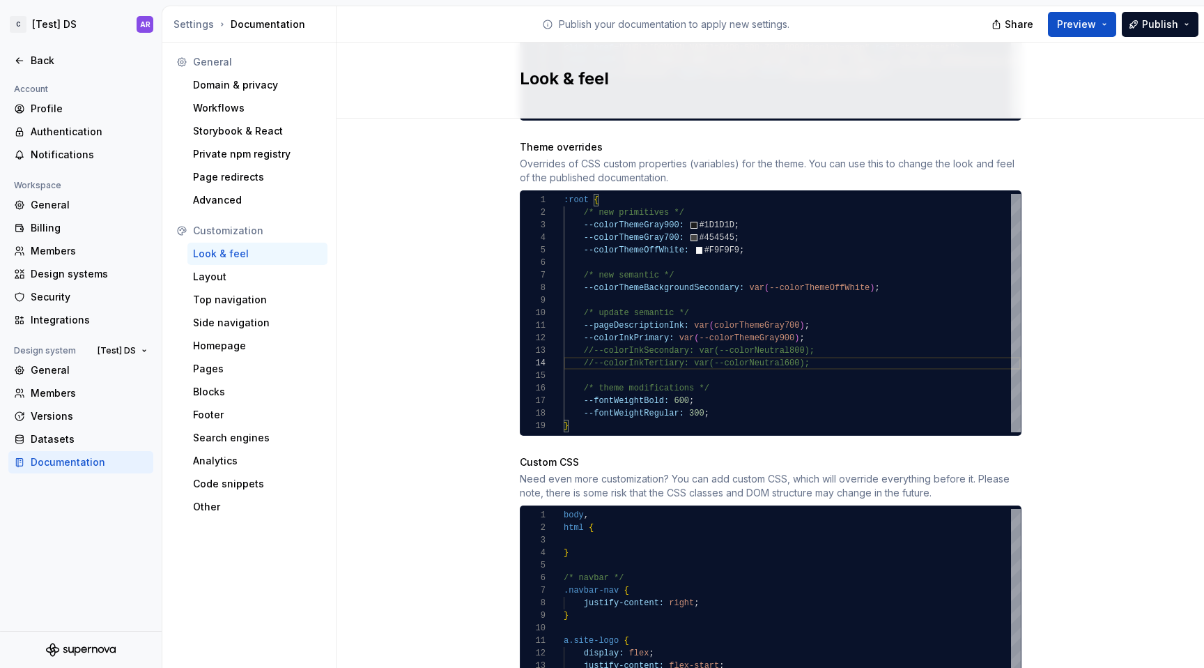
click at [765, 313] on div "--fontWeightBold: 600 ; /* new semantic */ /* theme modifications */ --pageDesc…" at bounding box center [792, 313] width 457 height 238
click at [709, 313] on div "--fontWeightBold: 600 ; /* new semantic */ /* theme modifications */ --pageDesc…" at bounding box center [792, 313] width 457 height 238
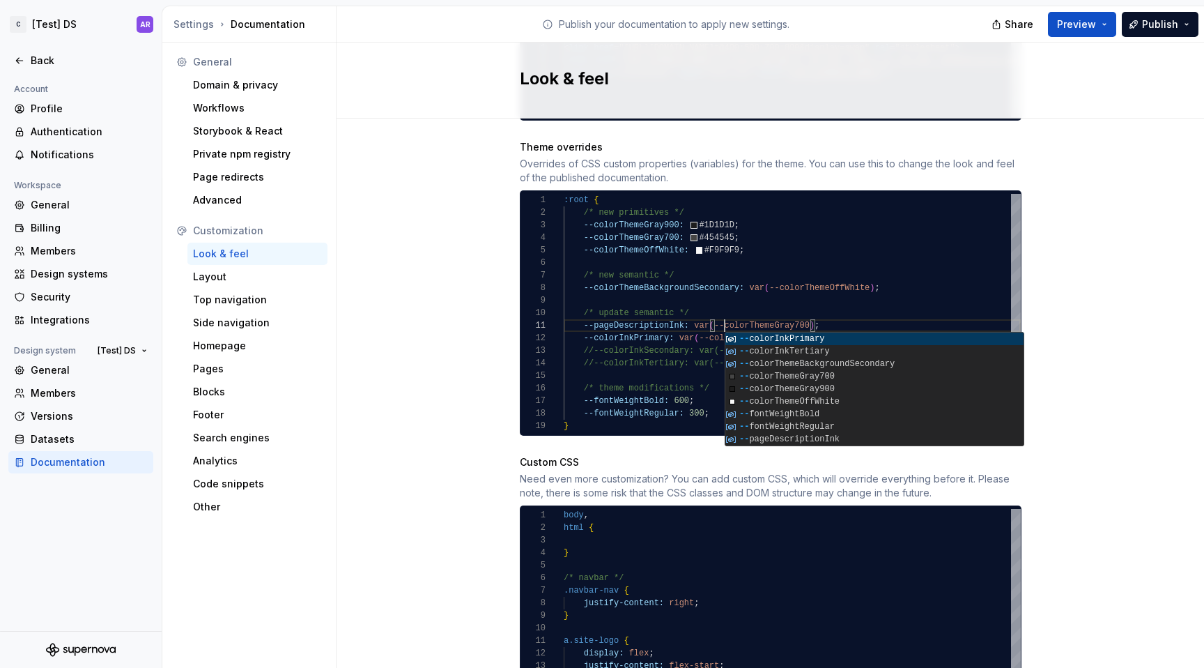
type textarea "**********"
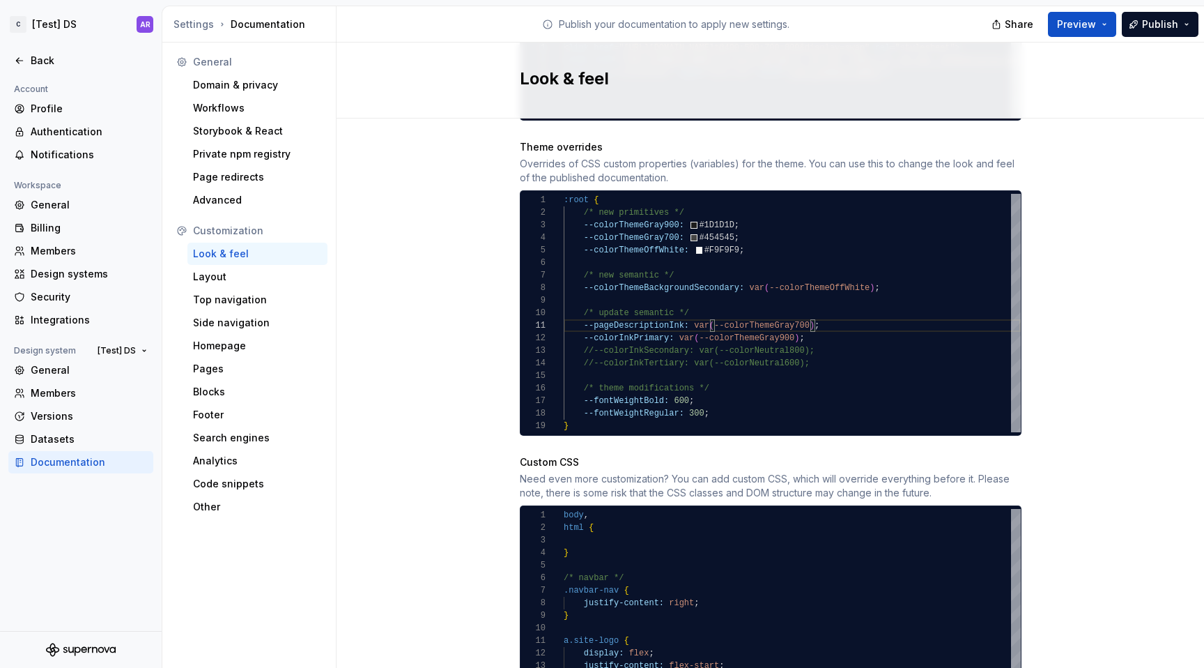
click at [1061, 211] on div "Site logo A company logo that will be displayed on all pages on your documentat…" at bounding box center [771, 164] width 868 height 1479
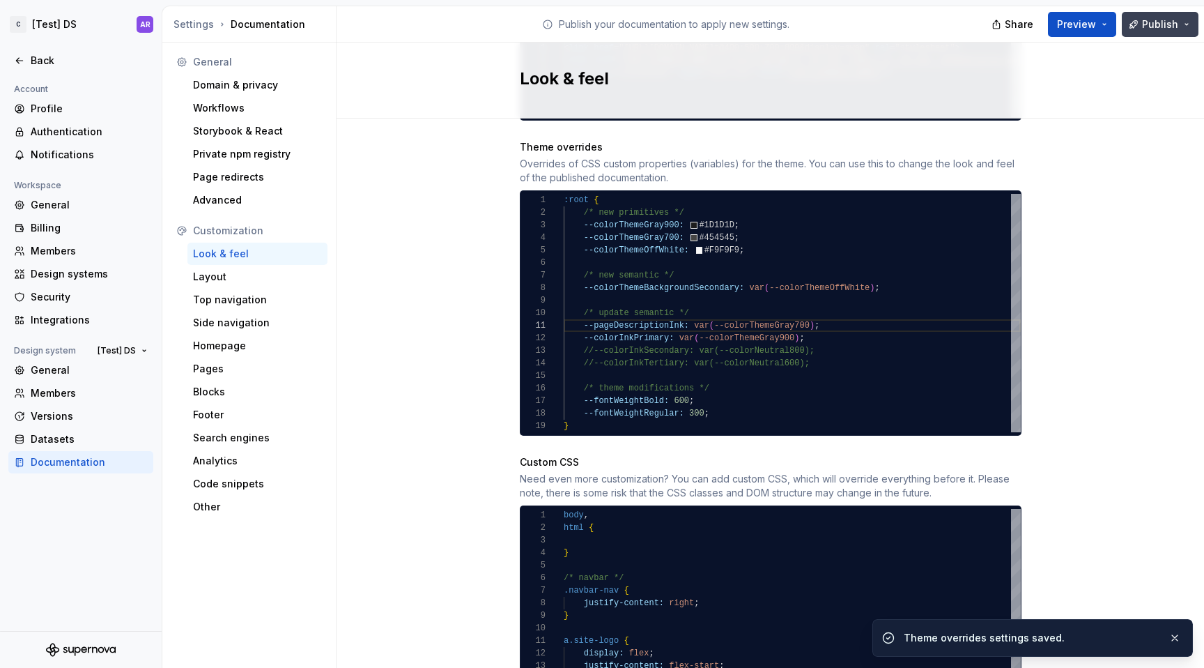
click at [1158, 24] on span "Publish" at bounding box center [1160, 24] width 36 height 14
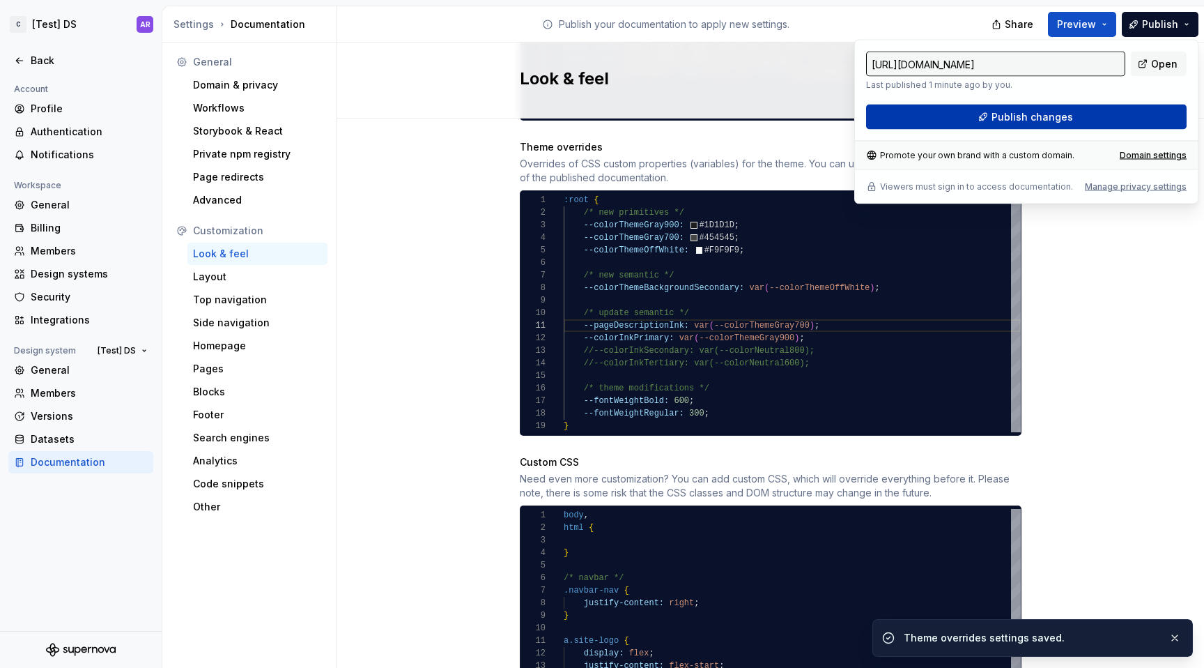
click at [1142, 122] on button "Publish changes" at bounding box center [1026, 117] width 321 height 25
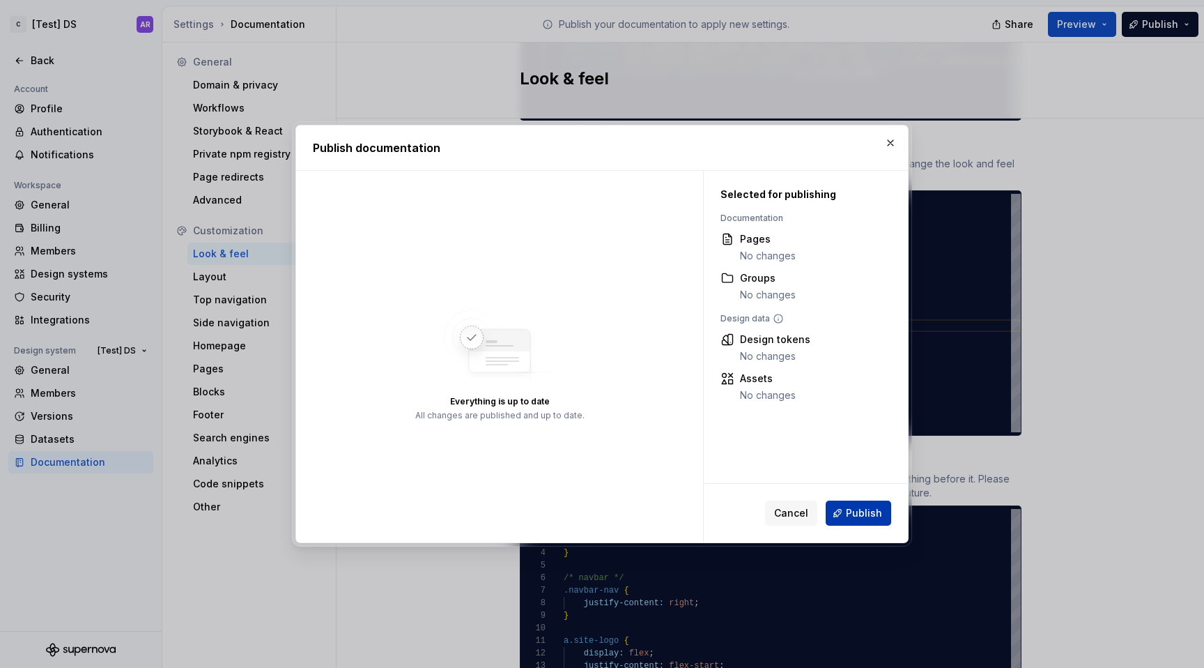
click at [863, 517] on span "Publish" at bounding box center [864, 513] width 36 height 14
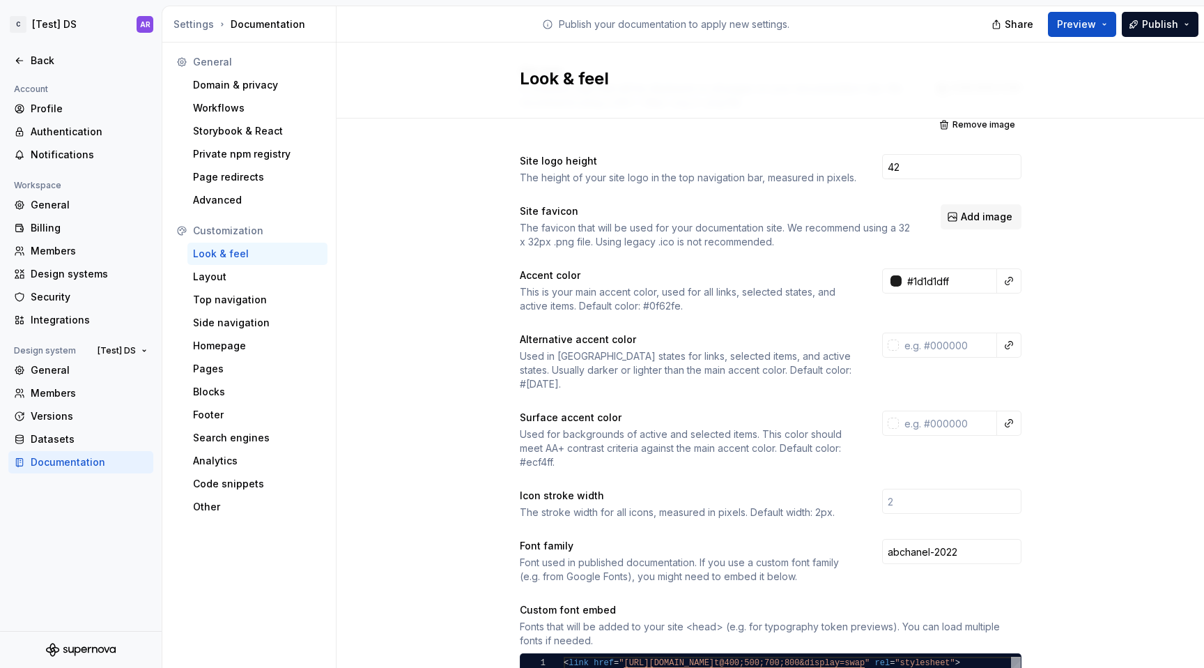
scroll to position [0, 0]
